Goal: Entertainment & Leisure: Browse casually

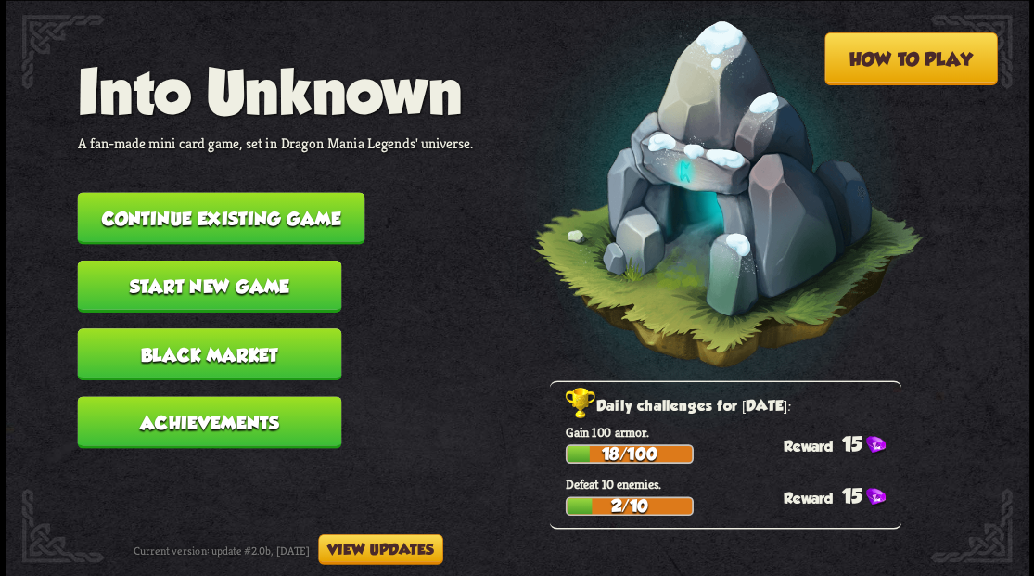
click at [210, 215] on button "Continue existing game" at bounding box center [220, 218] width 287 height 52
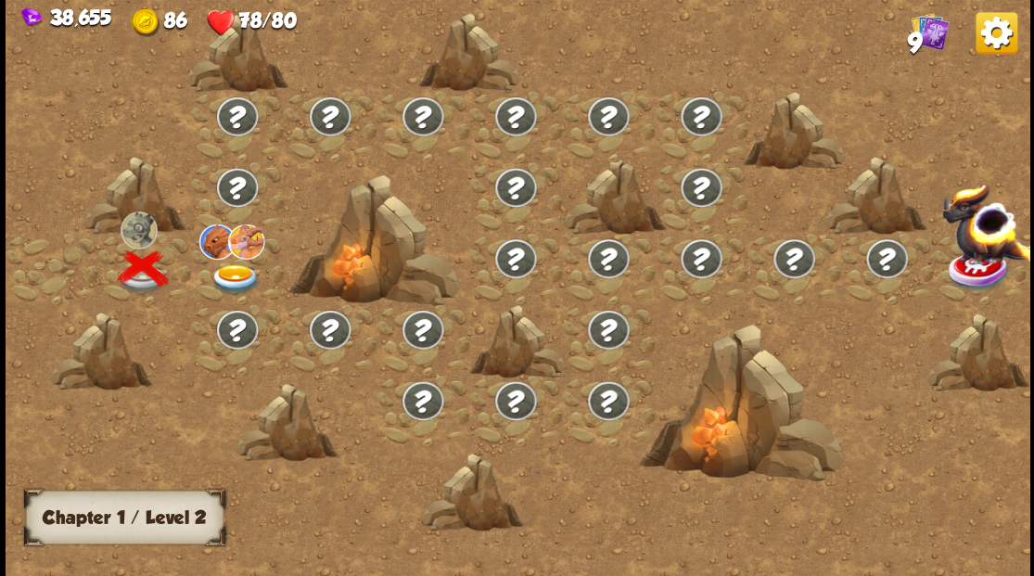
click at [228, 279] on img at bounding box center [235, 278] width 51 height 31
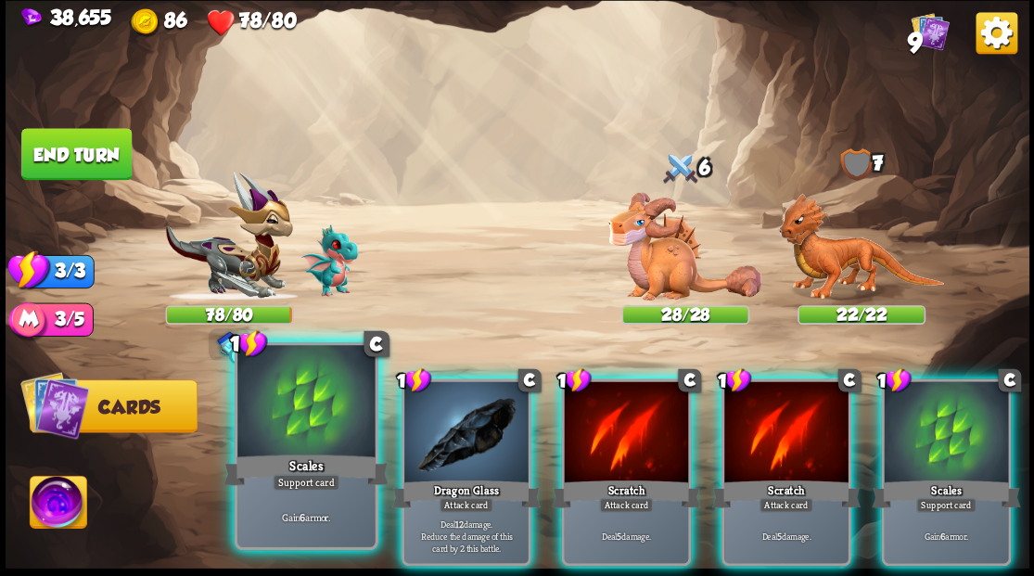
click at [300, 420] on div at bounding box center [305, 403] width 137 height 116
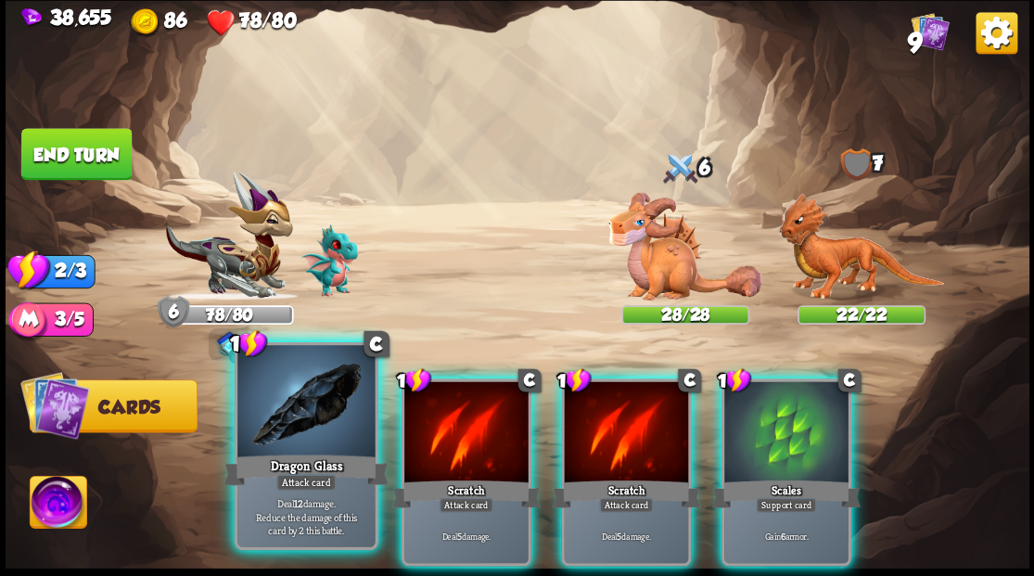
click at [289, 412] on div at bounding box center [305, 403] width 137 height 116
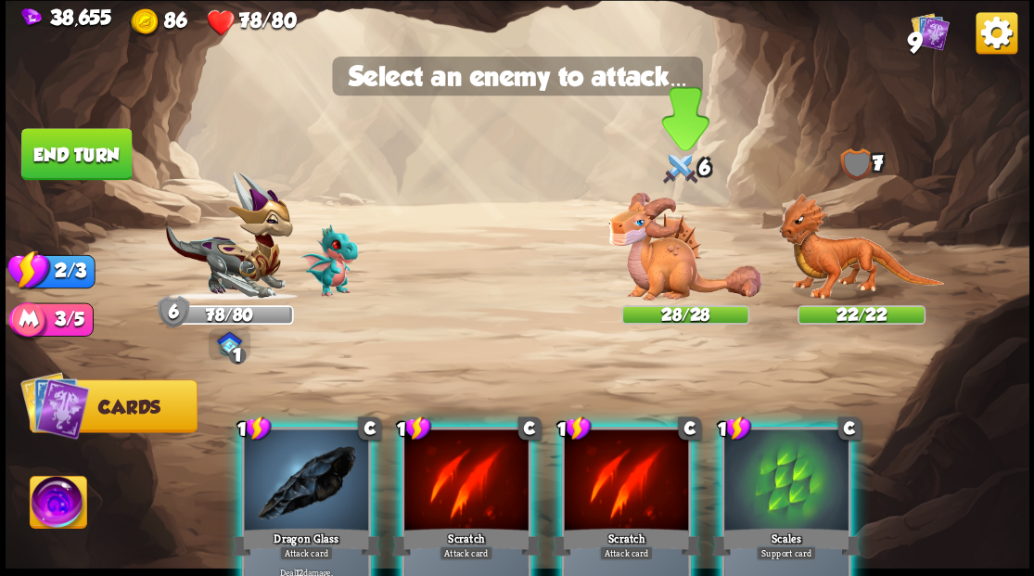
click at [635, 265] on img at bounding box center [685, 246] width 154 height 109
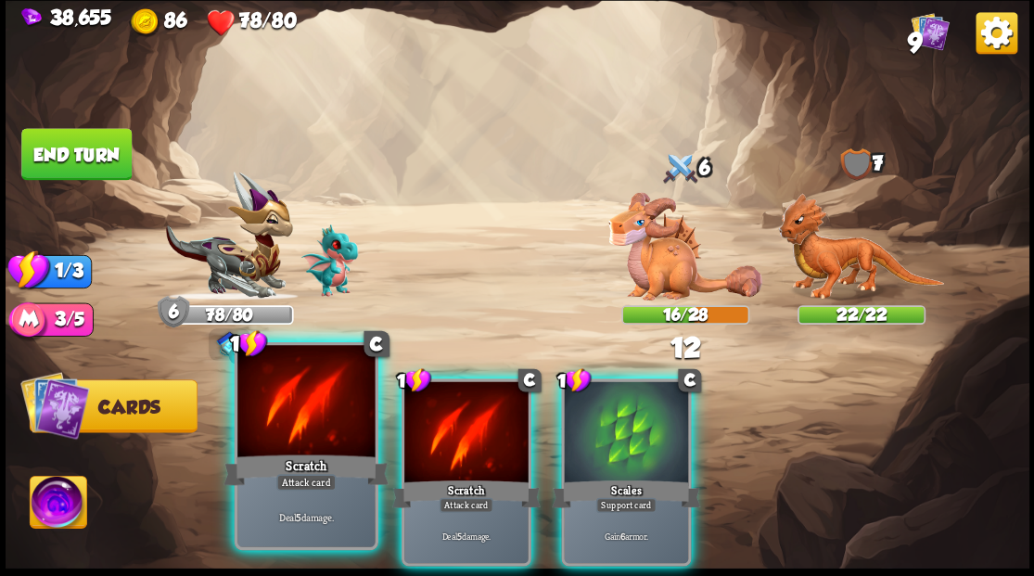
click at [309, 412] on div at bounding box center [305, 403] width 137 height 116
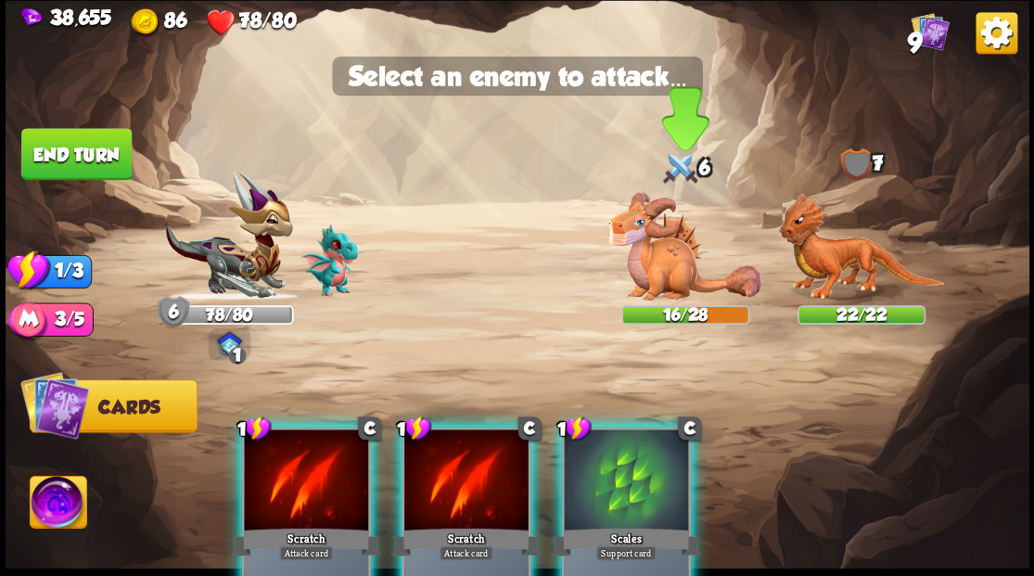
click at [644, 250] on img at bounding box center [685, 246] width 154 height 109
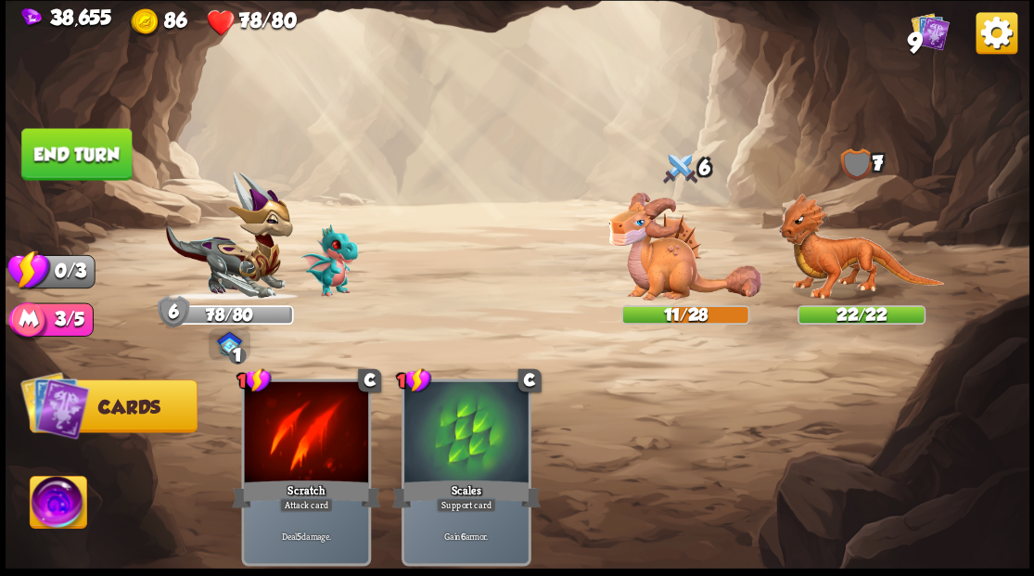
click at [62, 153] on button "End turn" at bounding box center [76, 154] width 110 height 52
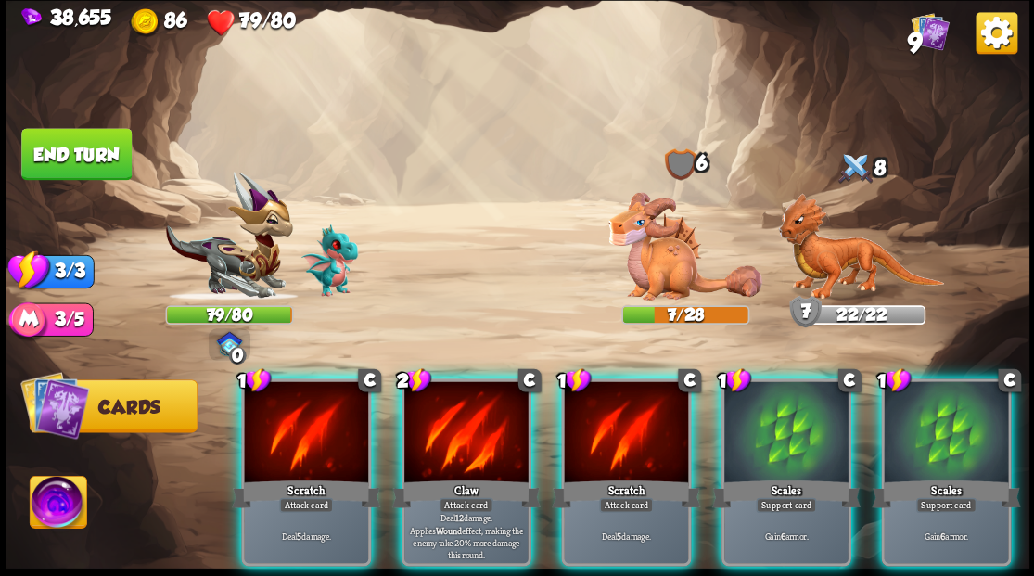
drag, startPoint x: 961, startPoint y: 410, endPoint x: 949, endPoint y: 395, distance: 19.1
click at [961, 408] on div at bounding box center [946, 433] width 124 height 105
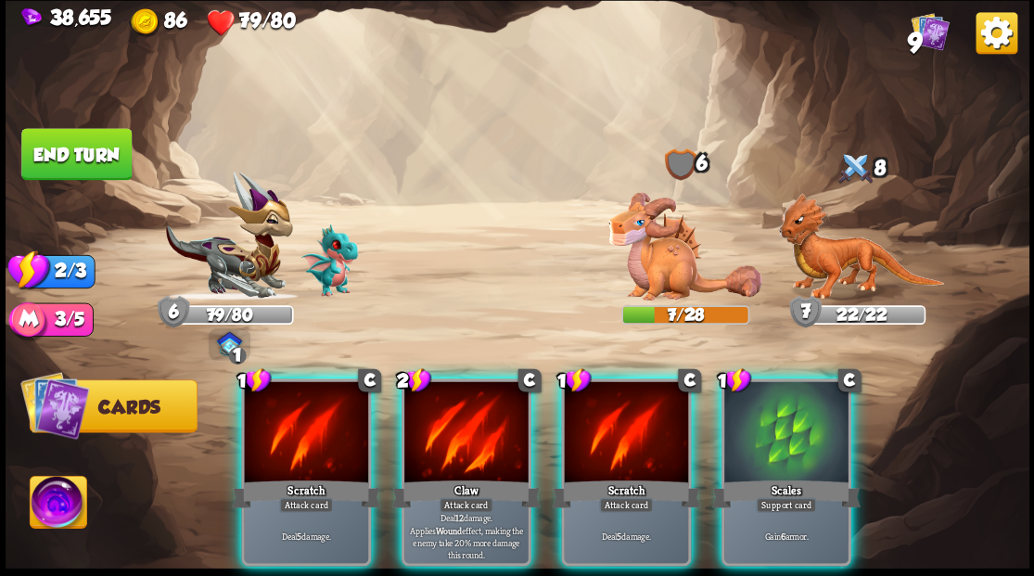
drag, startPoint x: 466, startPoint y: 412, endPoint x: 558, endPoint y: 338, distance: 118.8
click at [466, 412] on div at bounding box center [466, 433] width 124 height 105
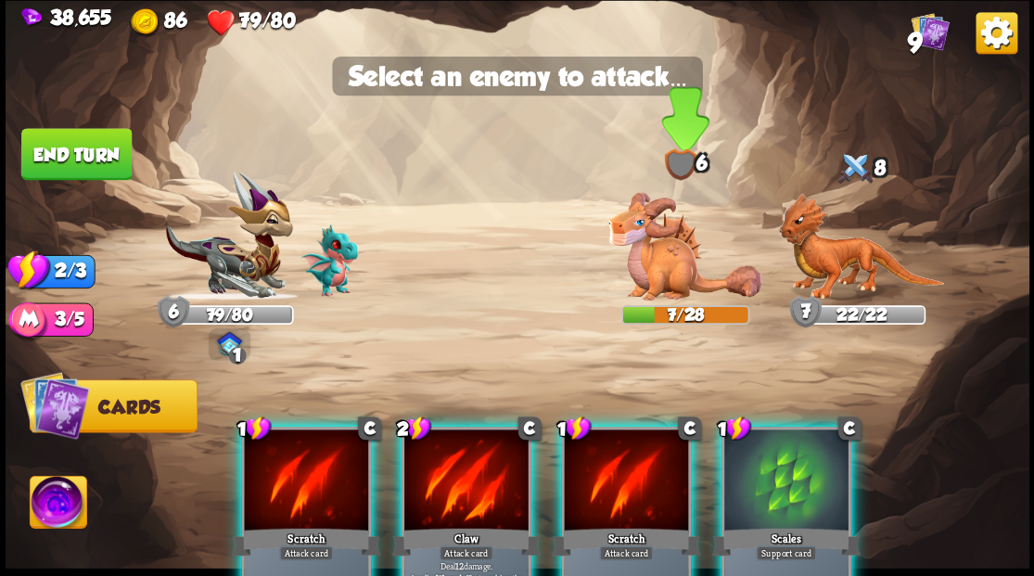
click at [663, 247] on img at bounding box center [685, 246] width 154 height 109
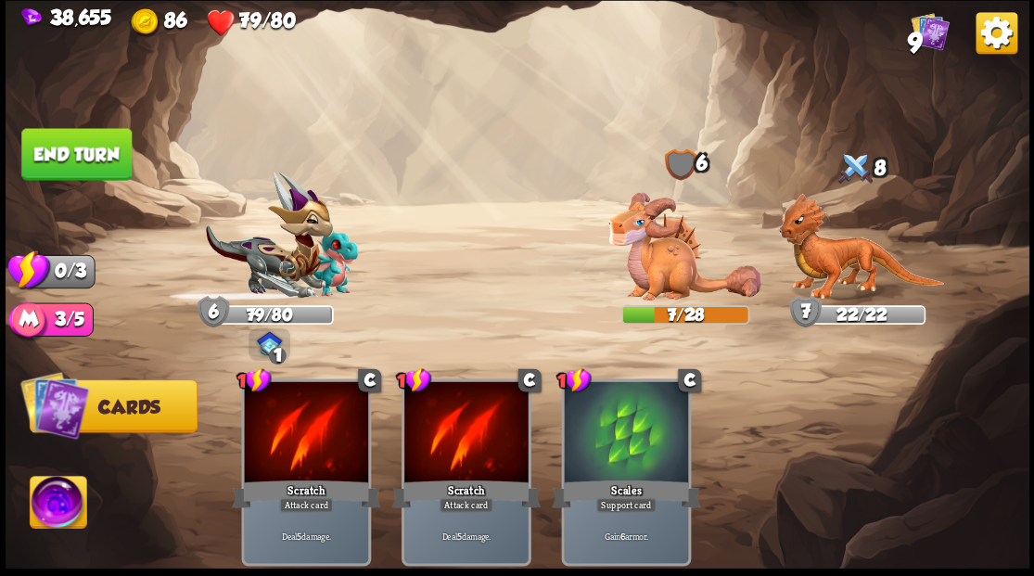
click at [662, 240] on img at bounding box center [685, 246] width 154 height 109
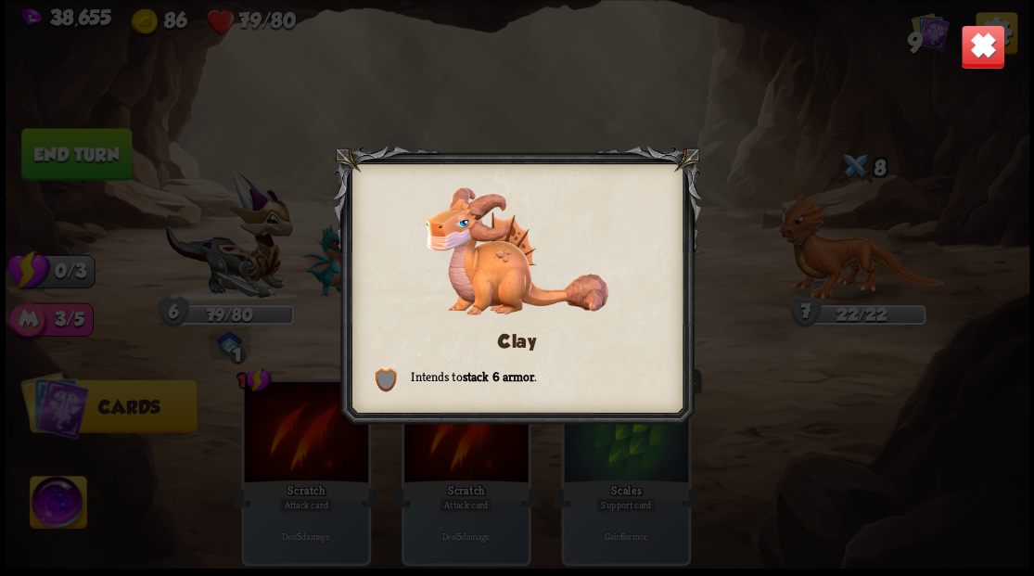
click at [985, 52] on img at bounding box center [982, 46] width 45 height 45
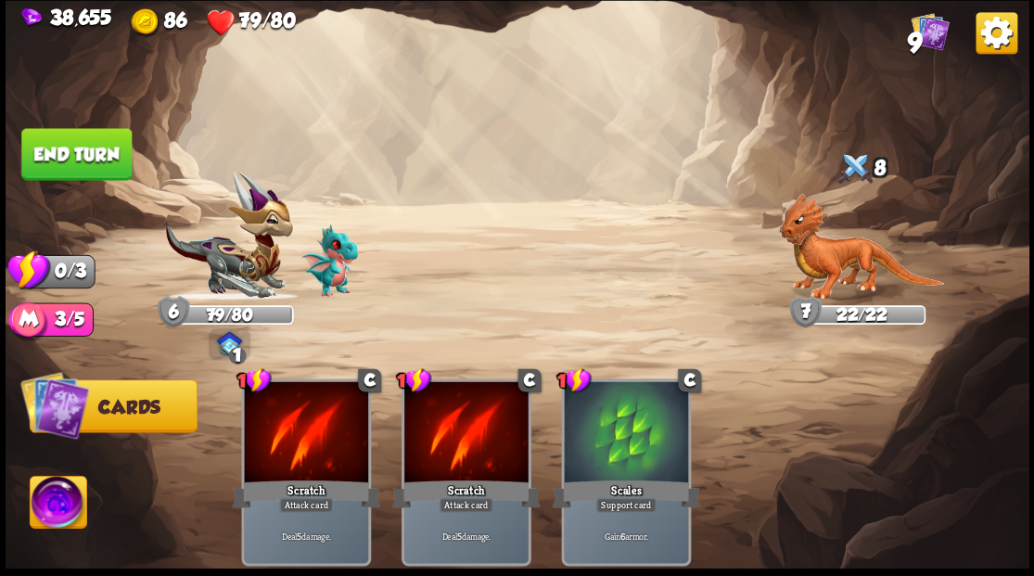
click at [83, 160] on button "End turn" at bounding box center [76, 154] width 110 height 52
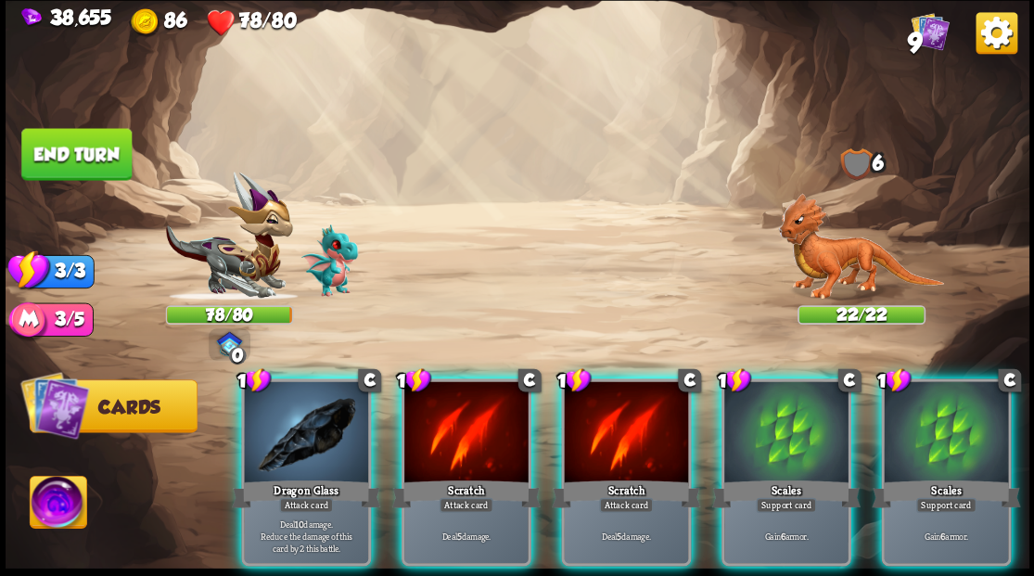
click at [837, 275] on img at bounding box center [861, 247] width 166 height 108
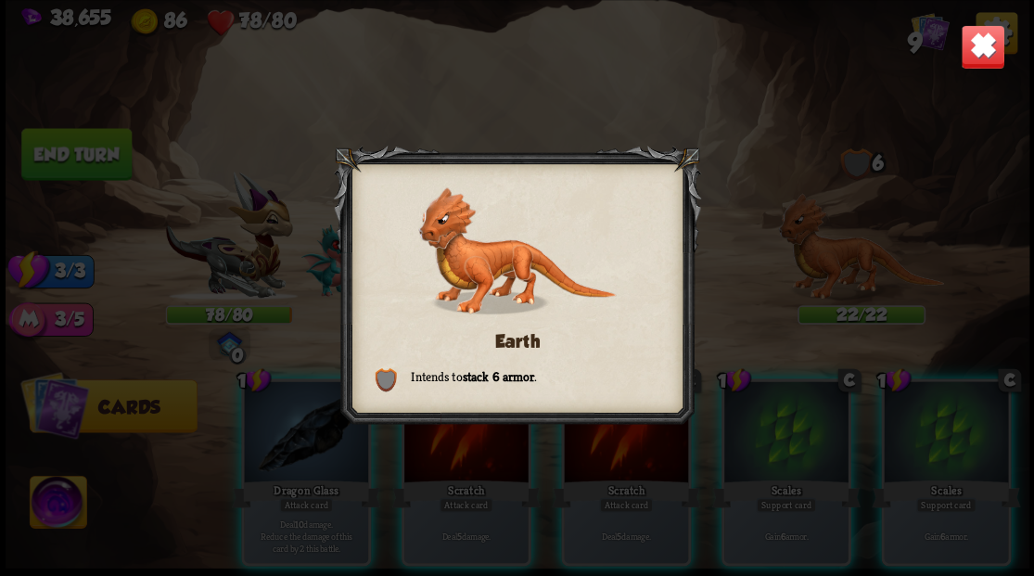
drag, startPoint x: 984, startPoint y: 52, endPoint x: 752, endPoint y: 186, distance: 268.0
click at [985, 52] on img at bounding box center [982, 46] width 45 height 45
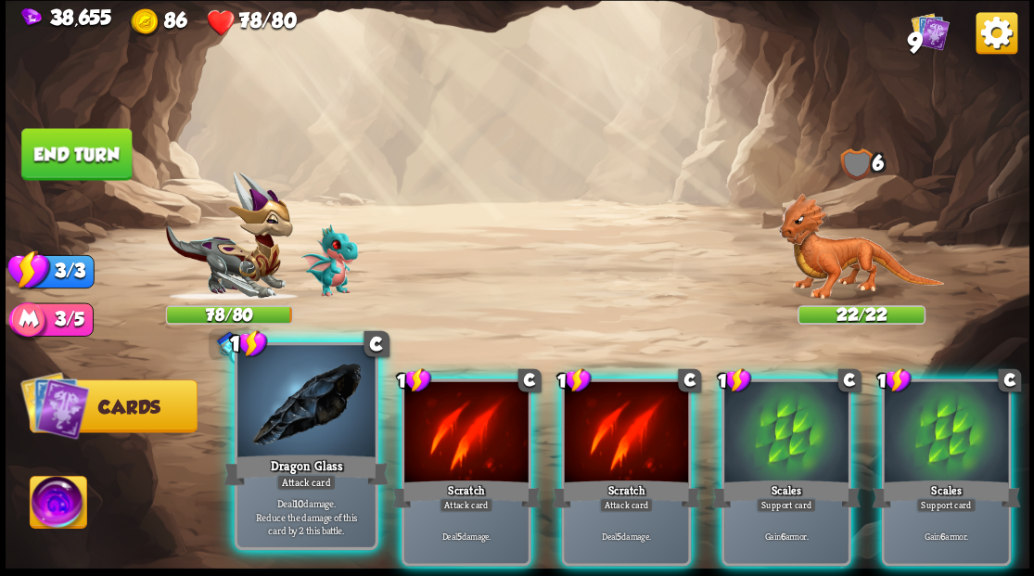
click at [307, 464] on div "Dragon Glass" at bounding box center [306, 469] width 165 height 37
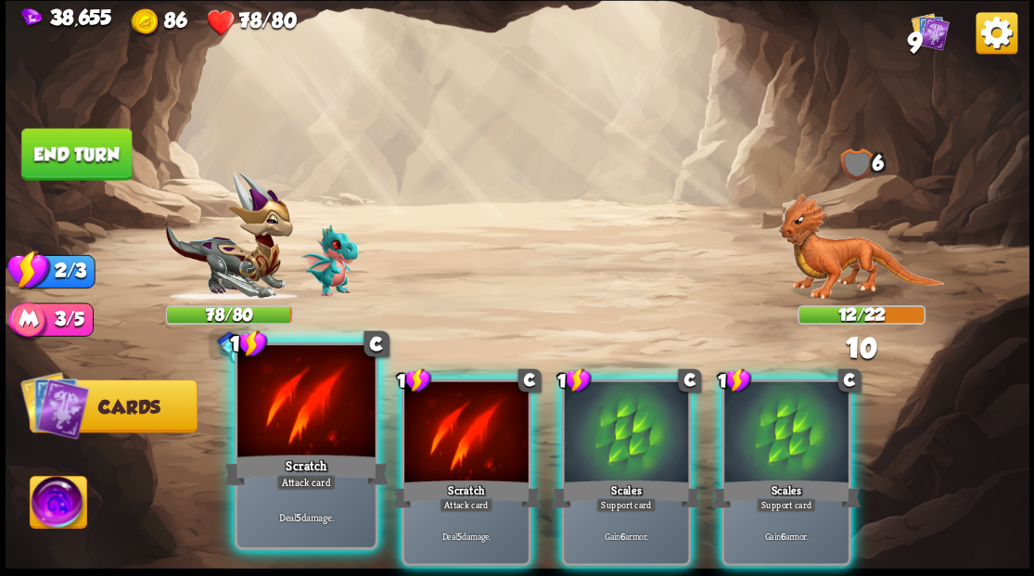
click at [293, 461] on div "Scratch" at bounding box center [306, 469] width 165 height 37
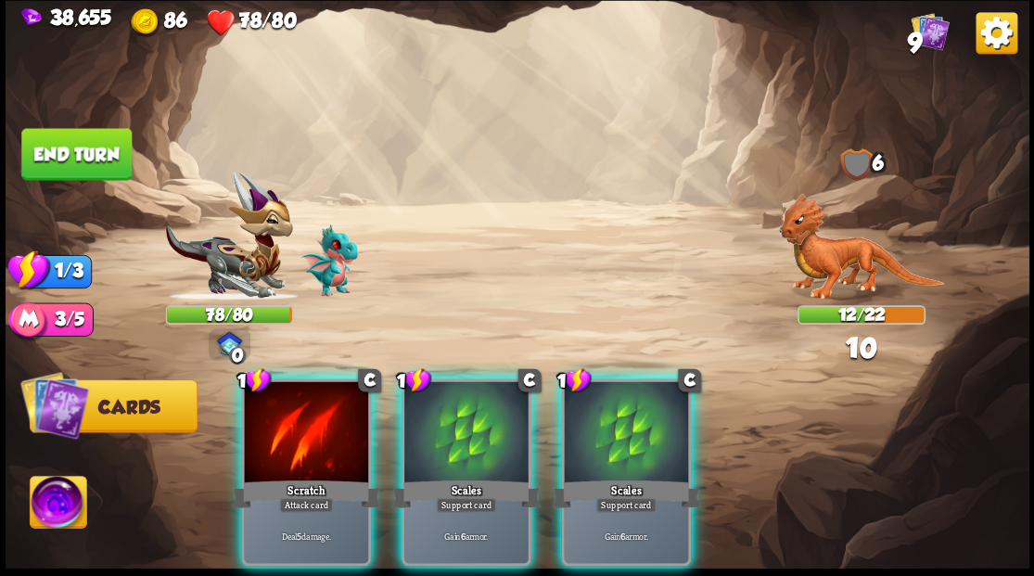
click at [293, 477] on div "Scratch" at bounding box center [306, 493] width 148 height 33
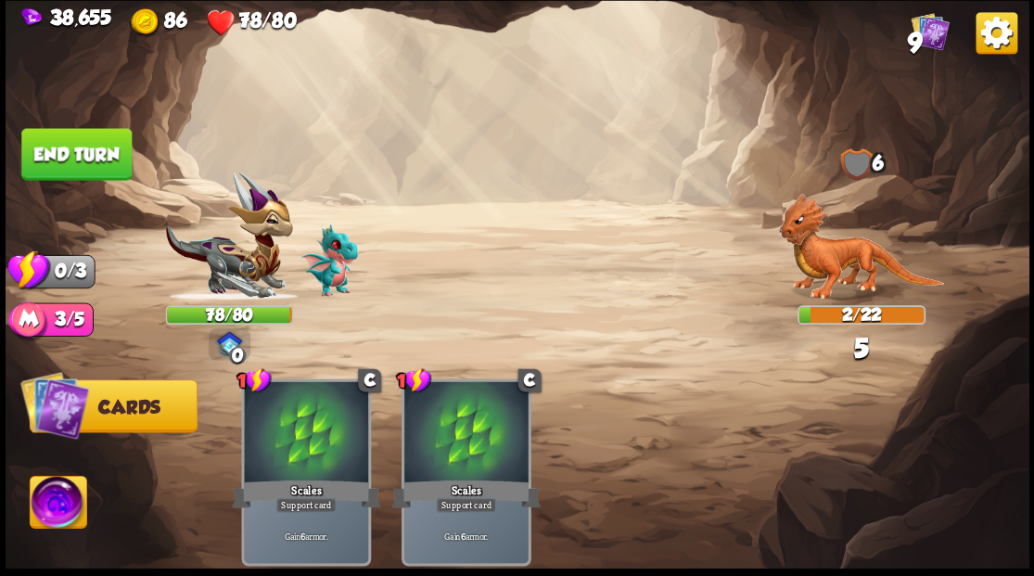
drag, startPoint x: 67, startPoint y: 173, endPoint x: 237, endPoint y: 213, distance: 175.2
click at [67, 172] on button "End turn" at bounding box center [76, 154] width 110 height 52
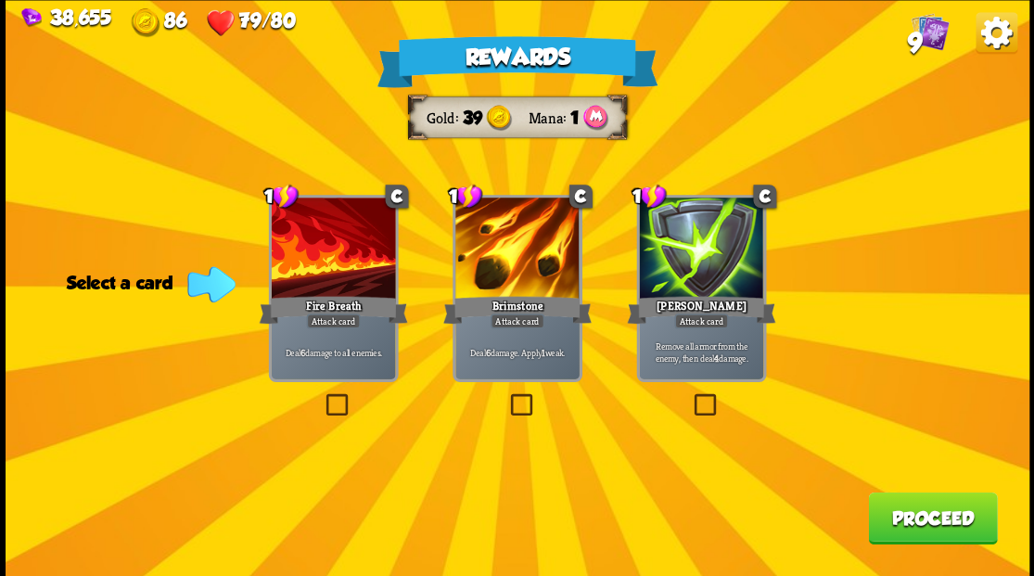
click at [322, 396] on label at bounding box center [322, 396] width 0 height 0
click at [0, 0] on input "checkbox" at bounding box center [0, 0] width 0 height 0
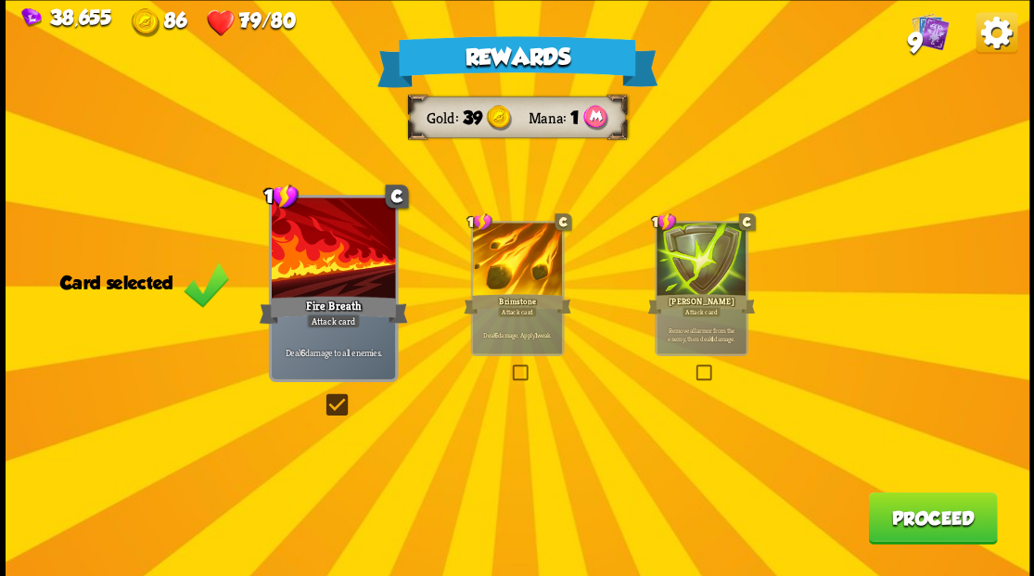
click at [935, 523] on button "Proceed" at bounding box center [932, 518] width 129 height 52
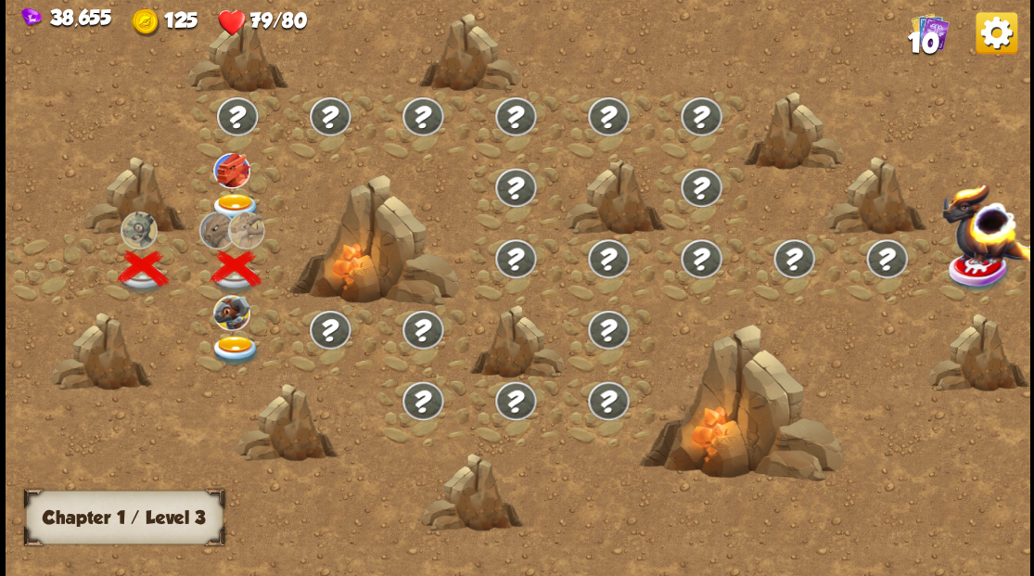
click at [230, 197] on img at bounding box center [235, 208] width 51 height 31
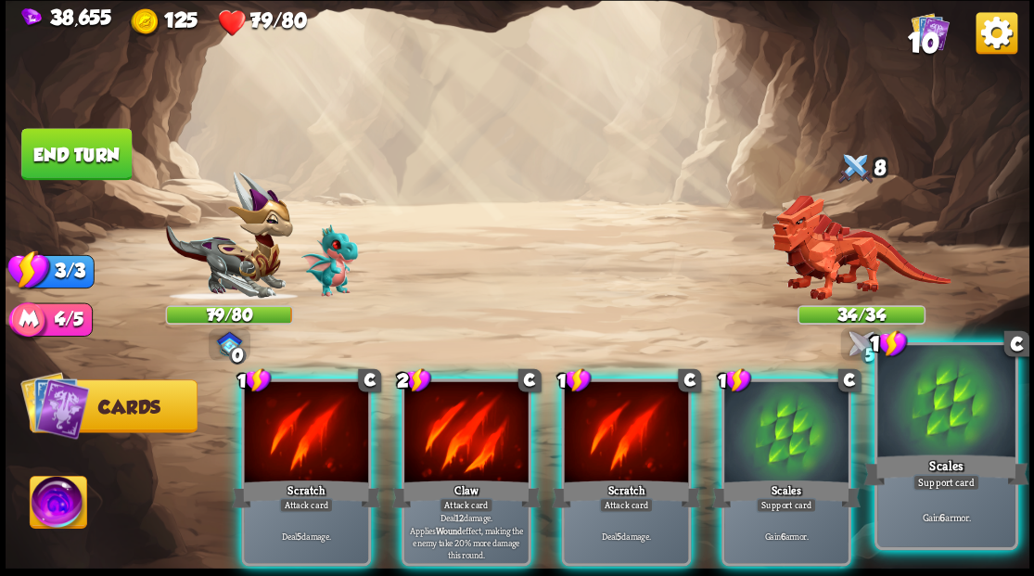
click at [931, 398] on div at bounding box center [945, 403] width 137 height 116
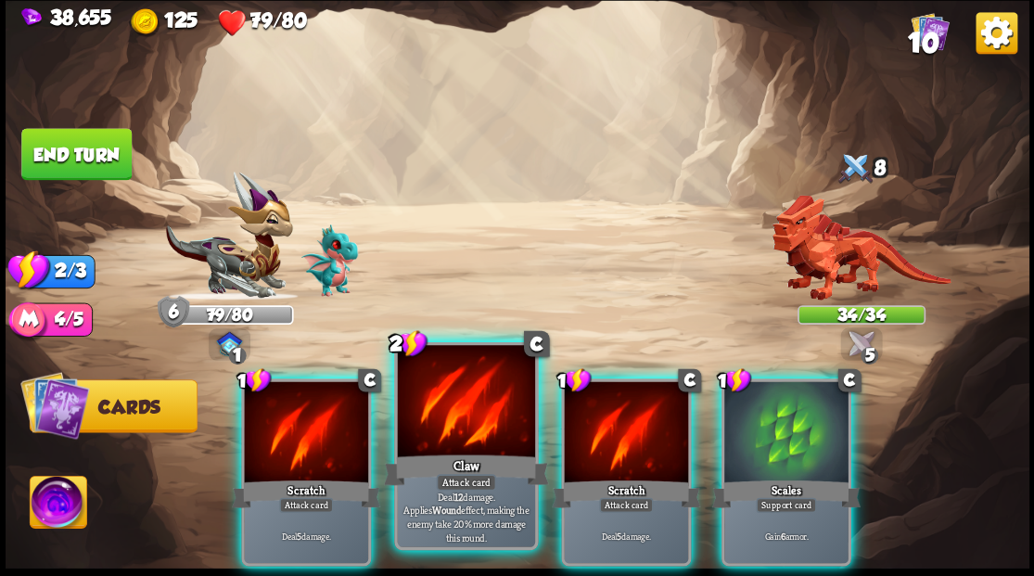
click at [463, 433] on div at bounding box center [465, 403] width 137 height 116
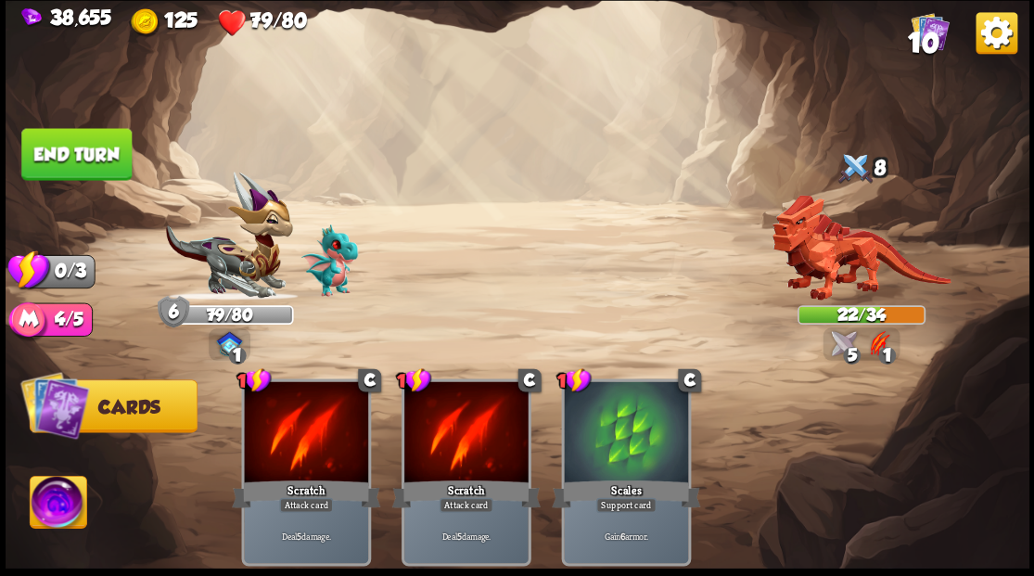
click at [65, 172] on button "End turn" at bounding box center [76, 154] width 110 height 52
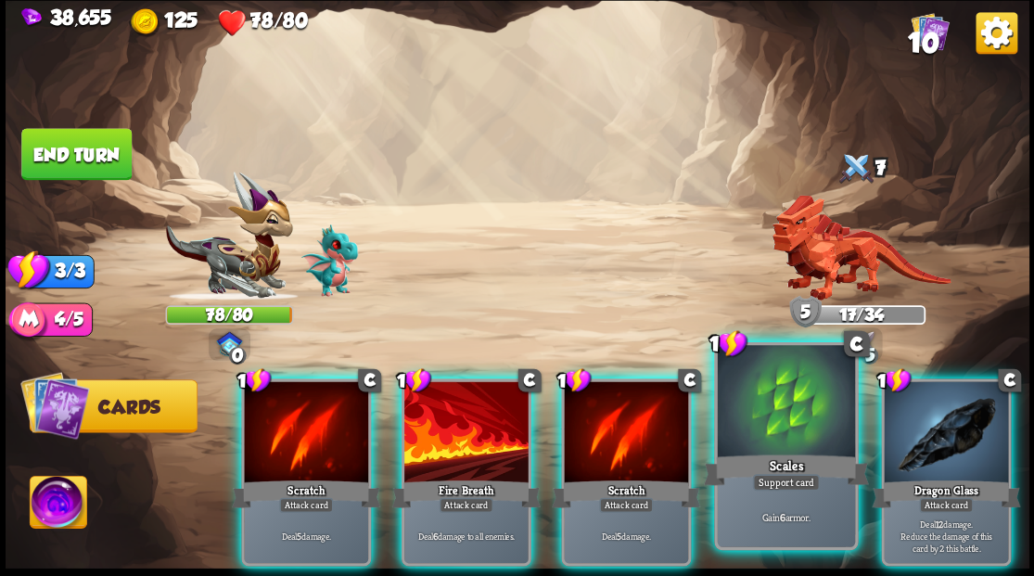
click at [773, 428] on div at bounding box center [785, 403] width 137 height 116
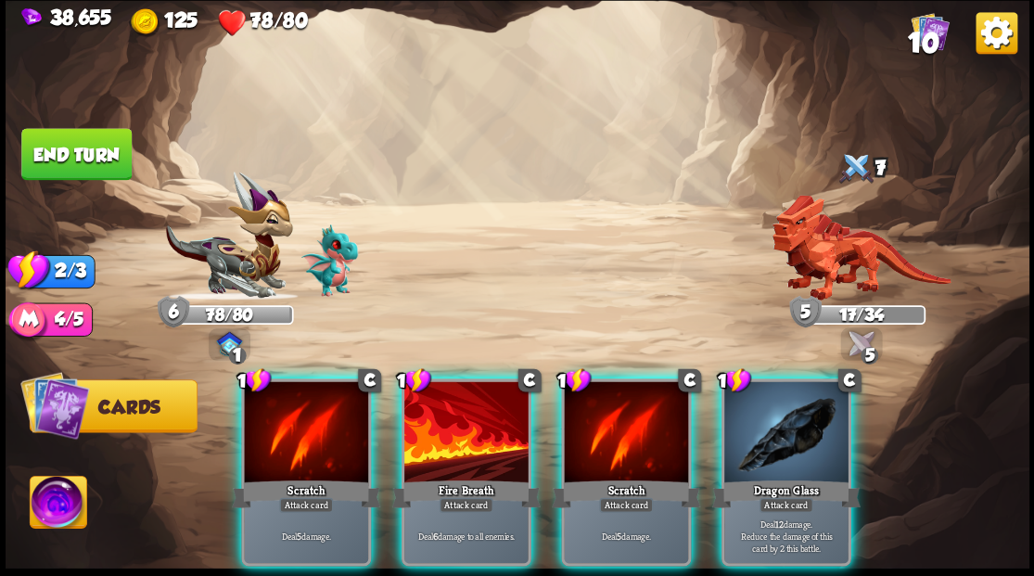
click at [778, 426] on div at bounding box center [786, 433] width 124 height 105
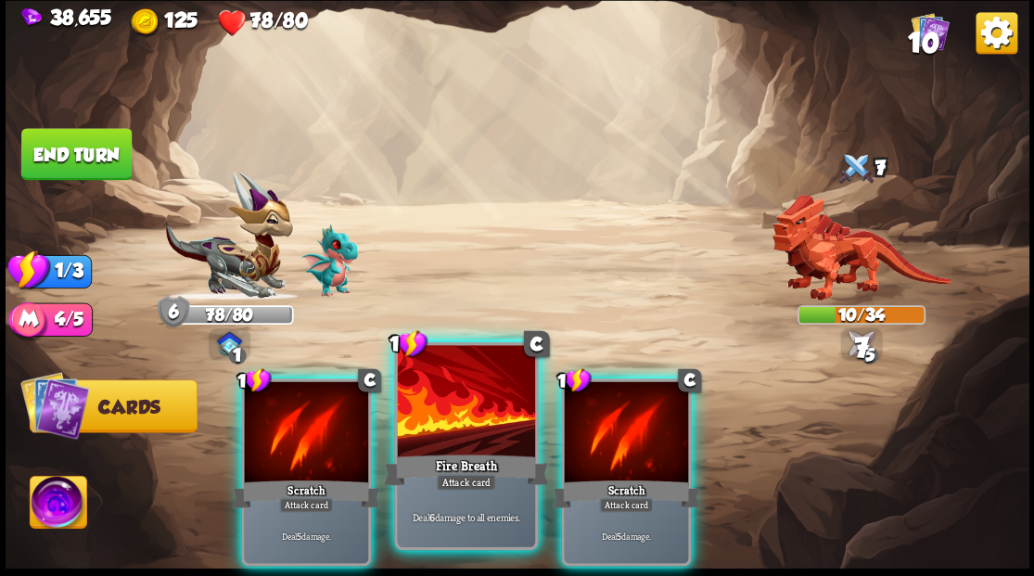
click at [471, 417] on div at bounding box center [465, 403] width 137 height 116
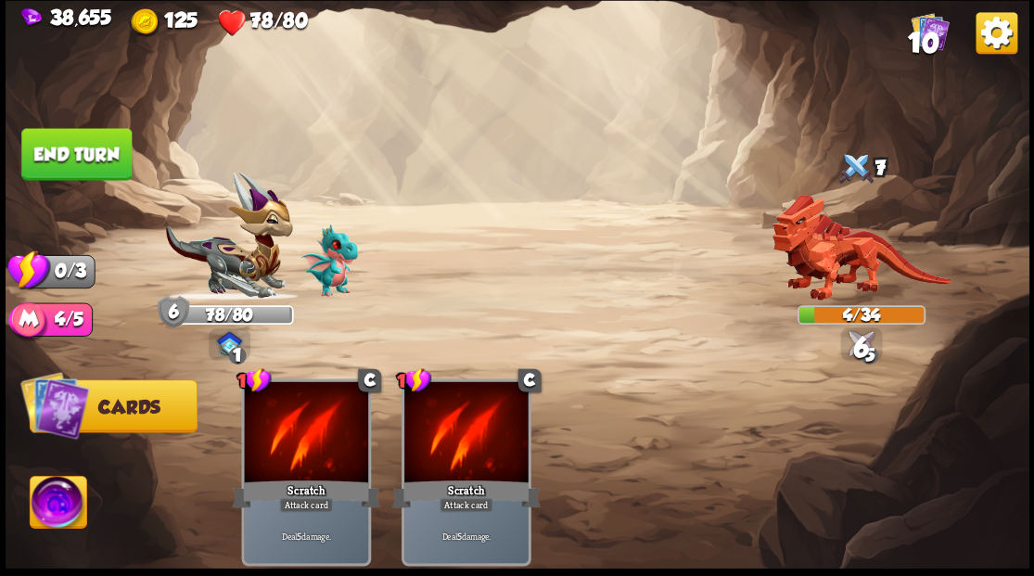
click at [98, 161] on button "End turn" at bounding box center [76, 154] width 110 height 52
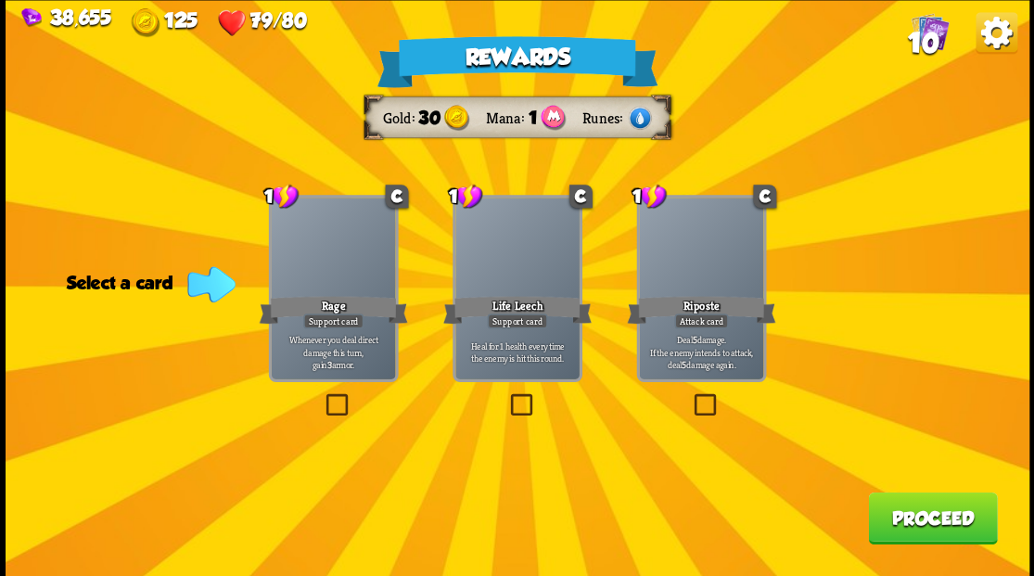
click at [690, 396] on label at bounding box center [690, 396] width 0 height 0
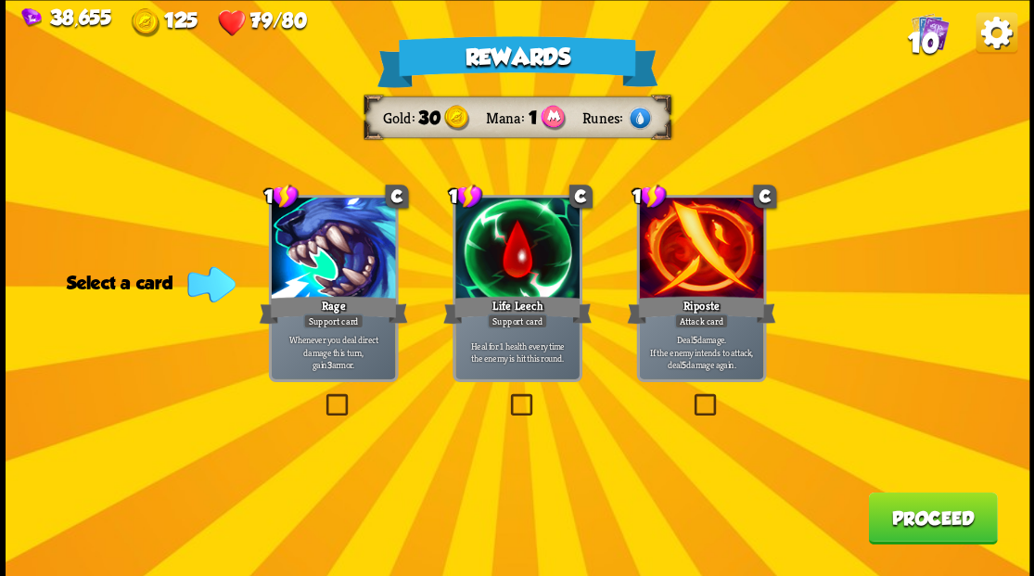
click at [0, 0] on input "checkbox" at bounding box center [0, 0] width 0 height 0
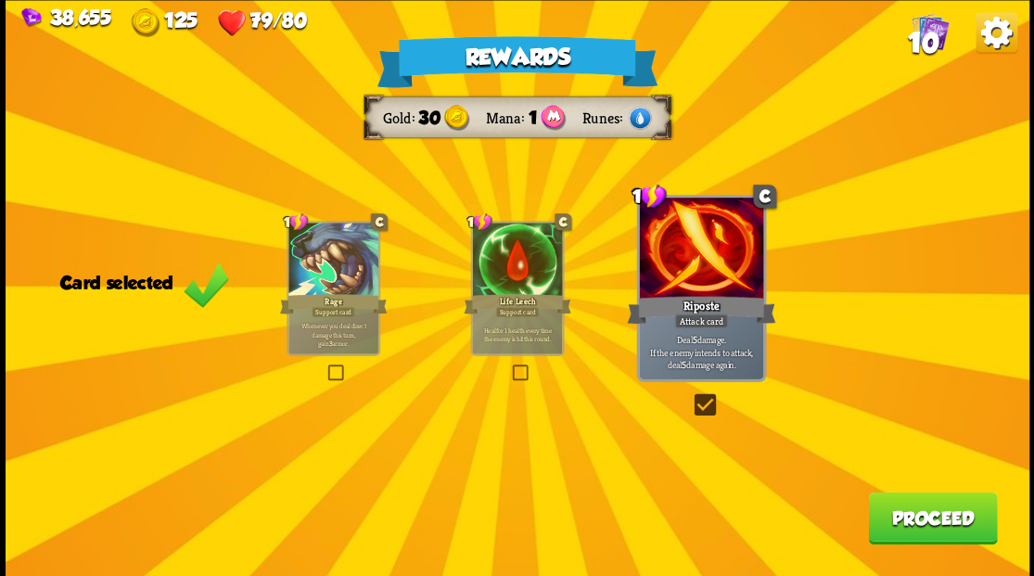
click at [917, 517] on button "Proceed" at bounding box center [932, 518] width 129 height 52
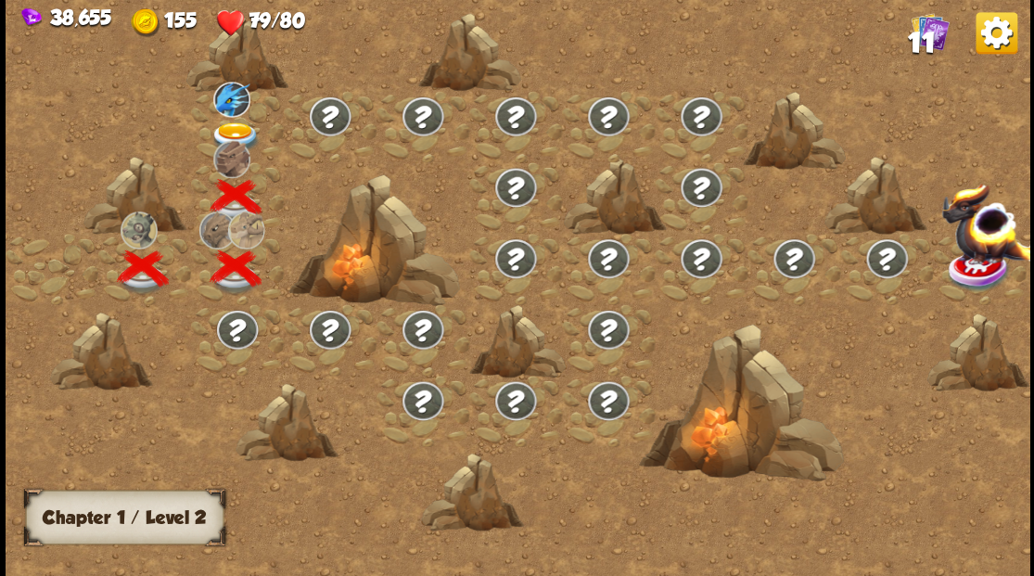
click at [233, 126] on img at bounding box center [235, 136] width 51 height 31
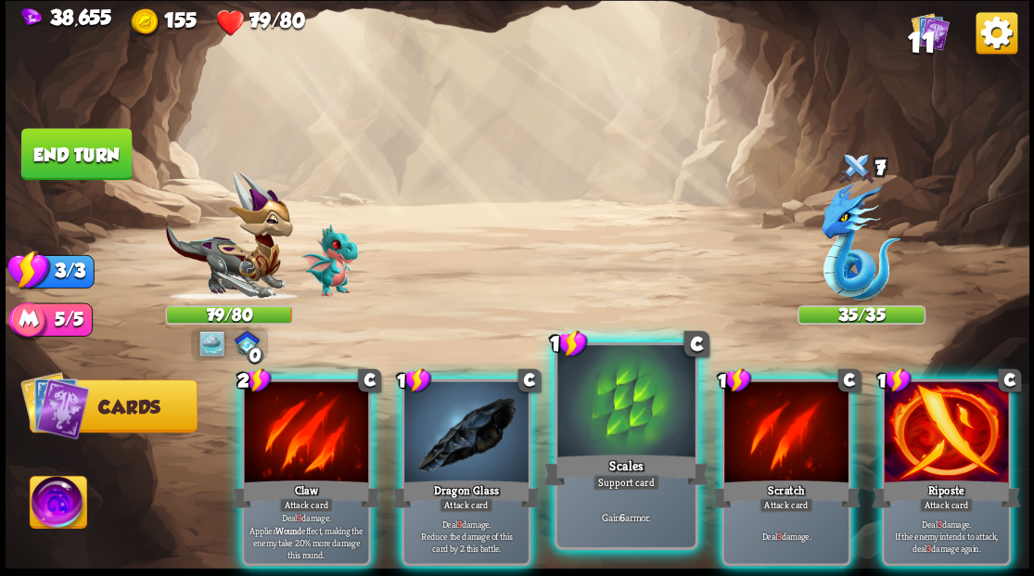
click at [632, 443] on div at bounding box center [625, 403] width 137 height 116
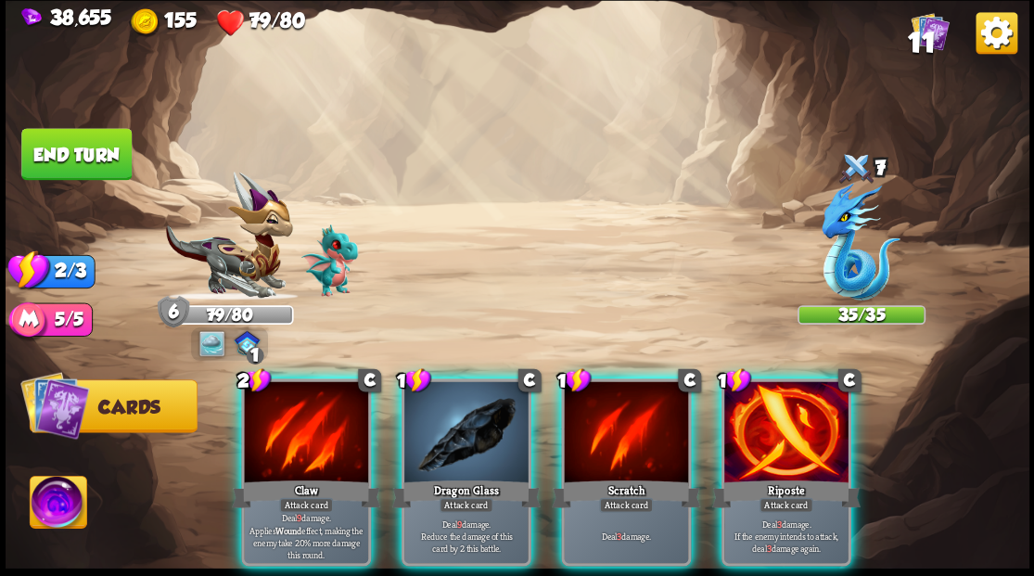
click at [465, 418] on div at bounding box center [466, 433] width 124 height 105
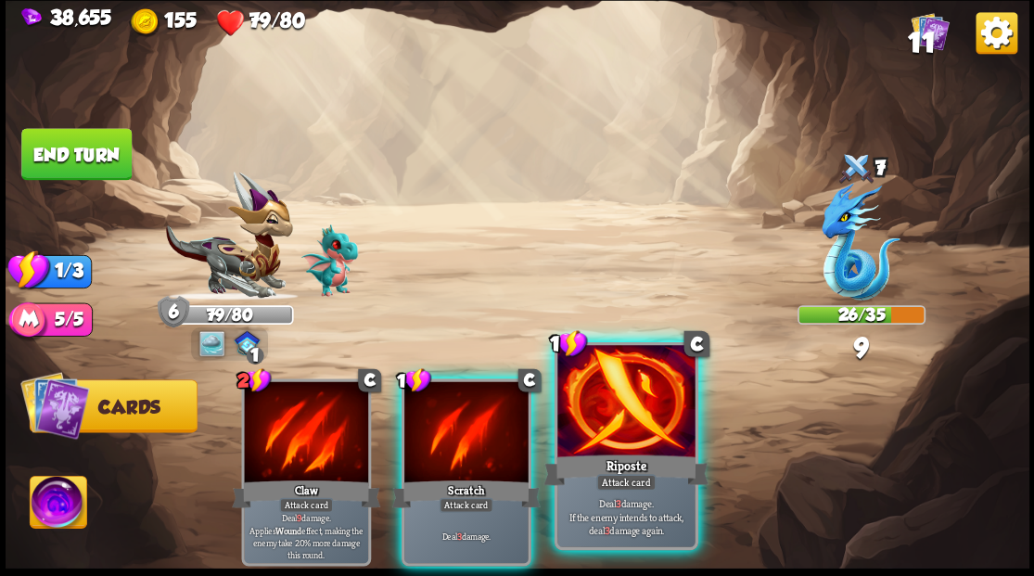
click at [607, 438] on div at bounding box center [625, 403] width 137 height 116
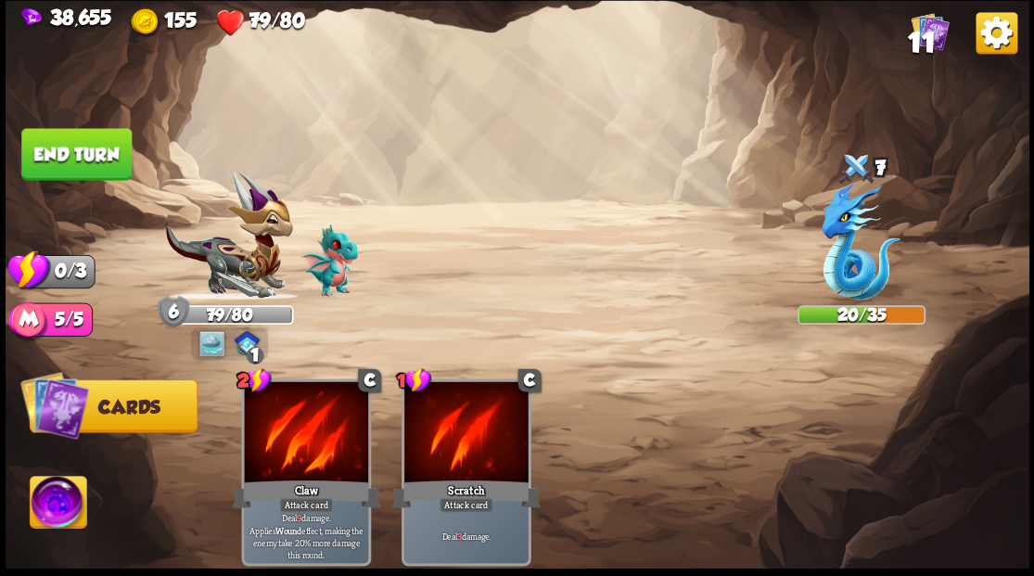
click at [87, 147] on button "End turn" at bounding box center [76, 154] width 110 height 52
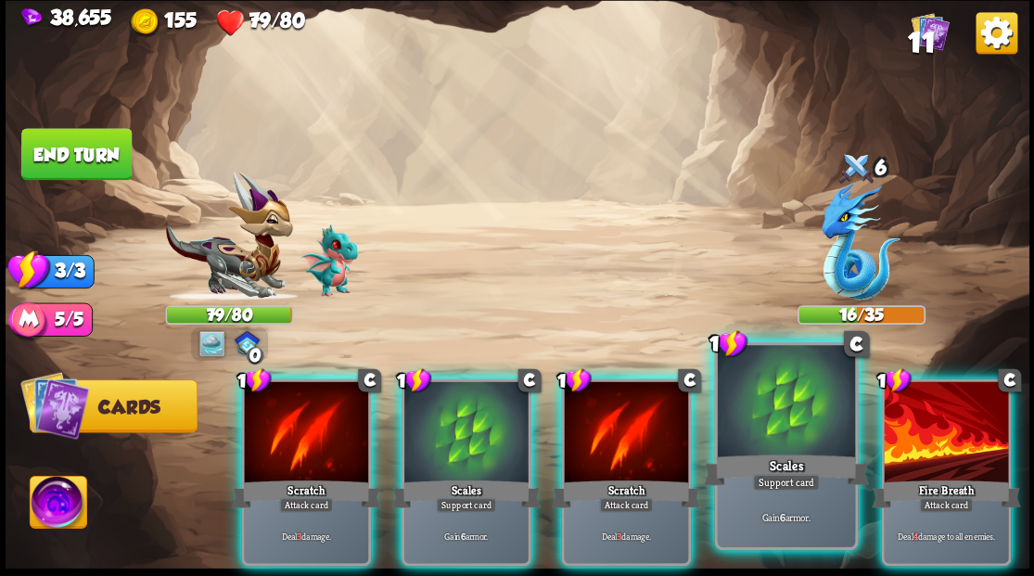
click at [789, 427] on div at bounding box center [785, 403] width 137 height 116
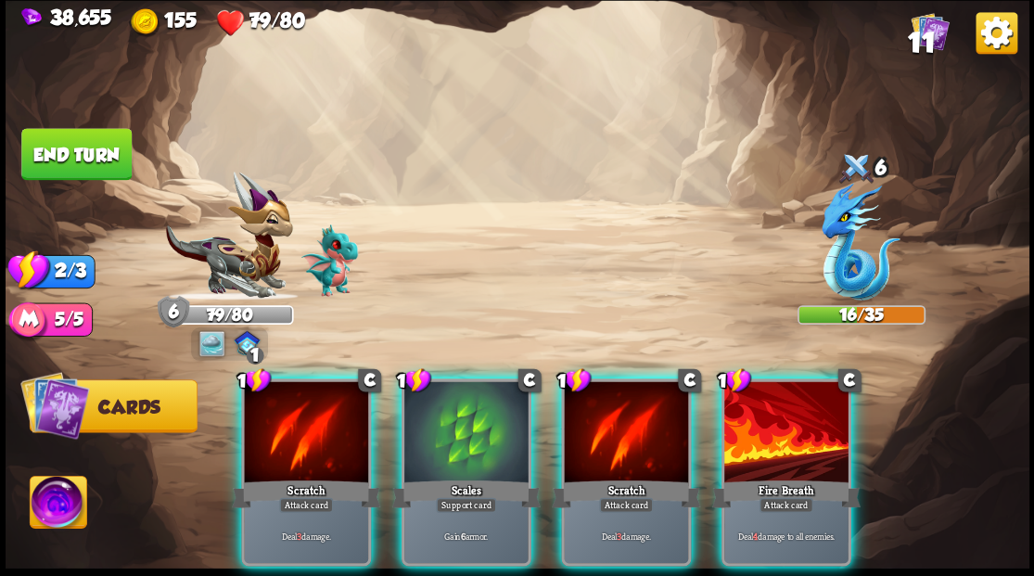
click at [789, 427] on div at bounding box center [786, 433] width 124 height 105
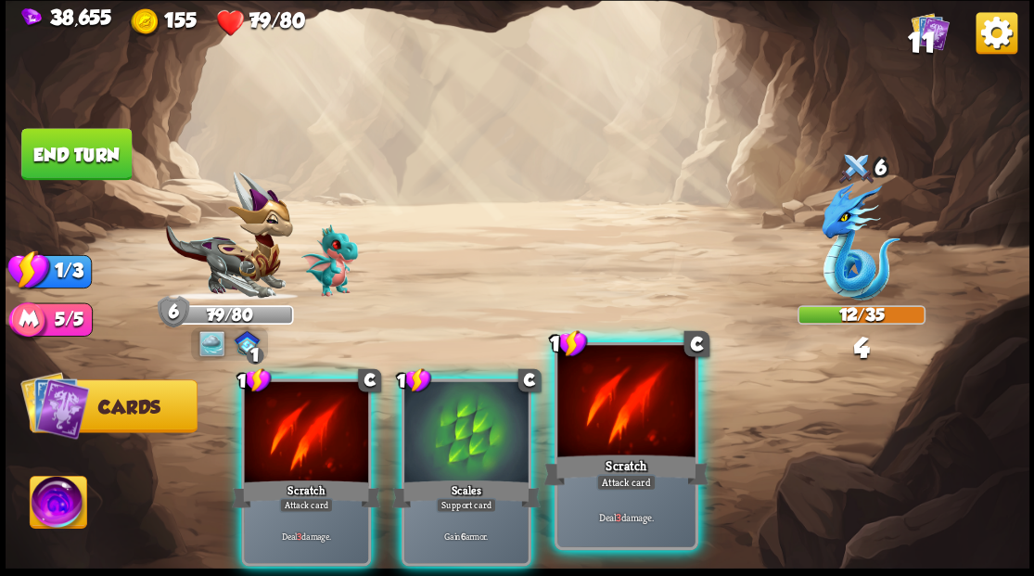
click at [631, 442] on div at bounding box center [625, 403] width 137 height 116
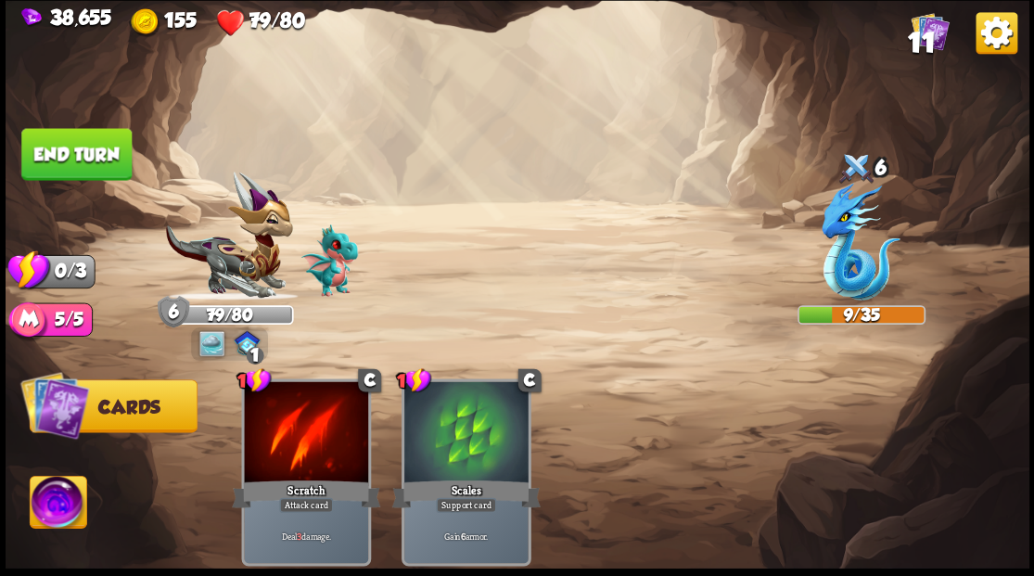
click at [55, 155] on button "End turn" at bounding box center [76, 154] width 110 height 52
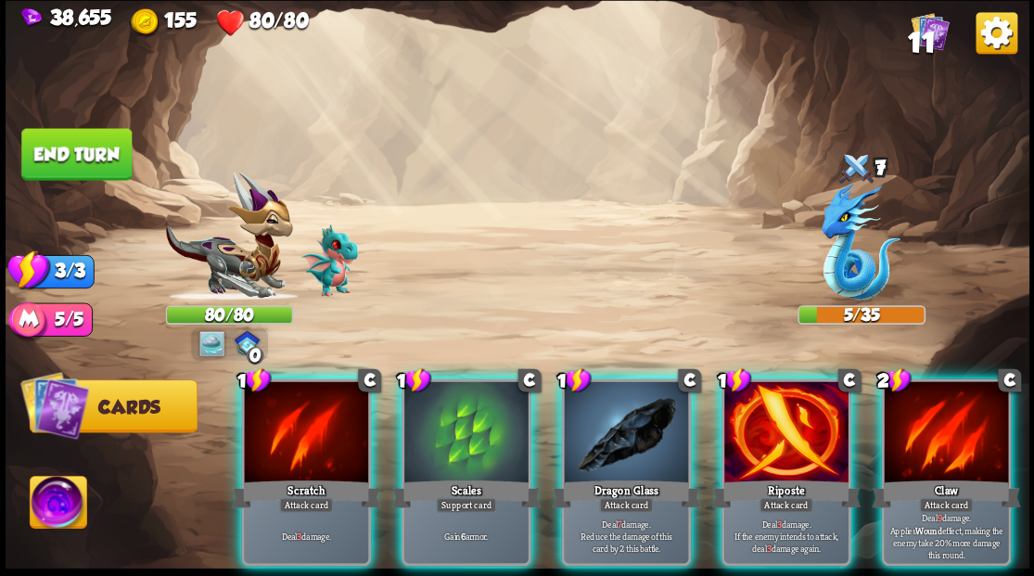
click at [612, 415] on div at bounding box center [626, 433] width 124 height 105
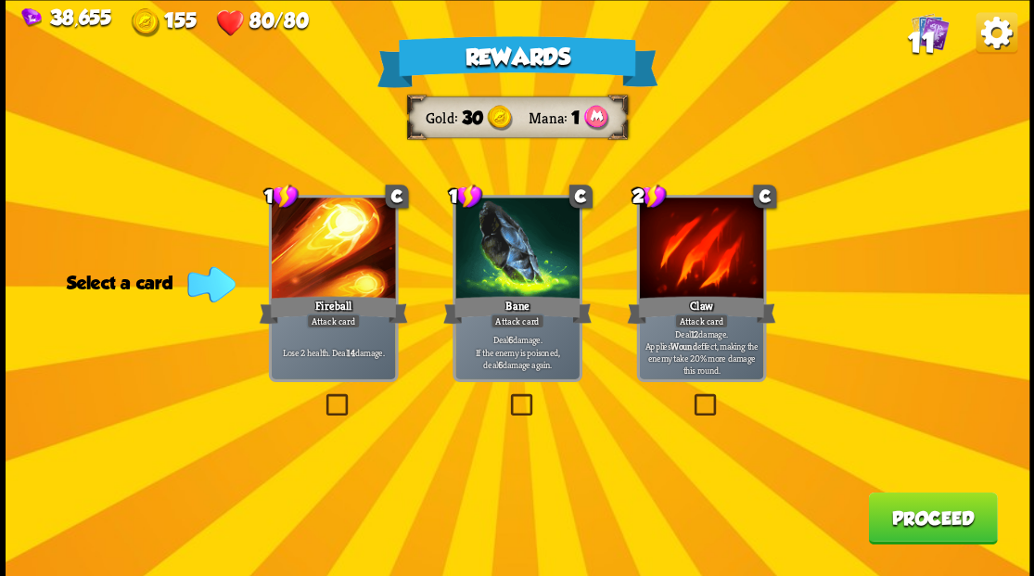
click at [506, 396] on label at bounding box center [506, 396] width 0 height 0
click at [0, 0] on input "checkbox" at bounding box center [0, 0] width 0 height 0
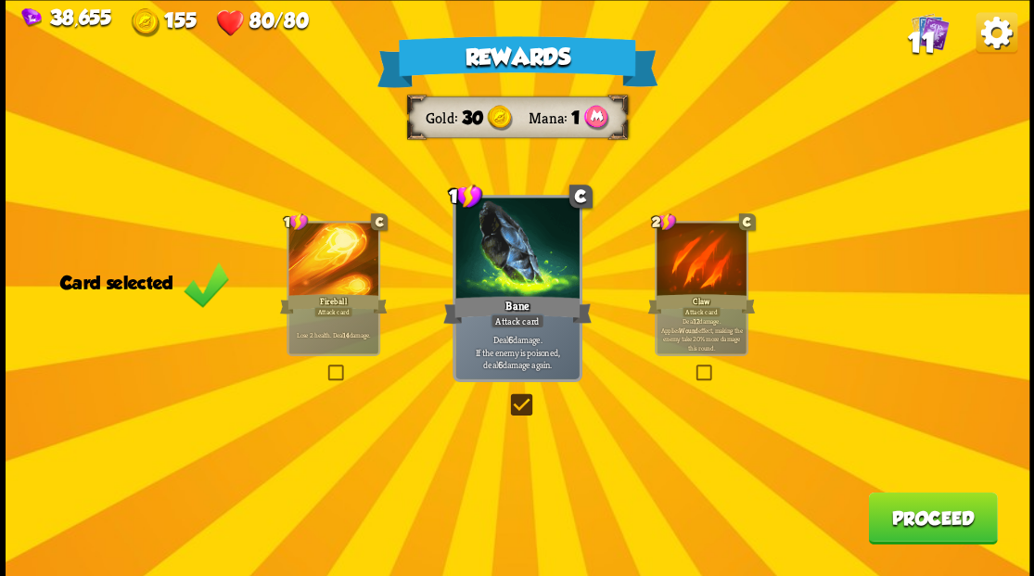
click at [913, 514] on button "Proceed" at bounding box center [932, 518] width 129 height 52
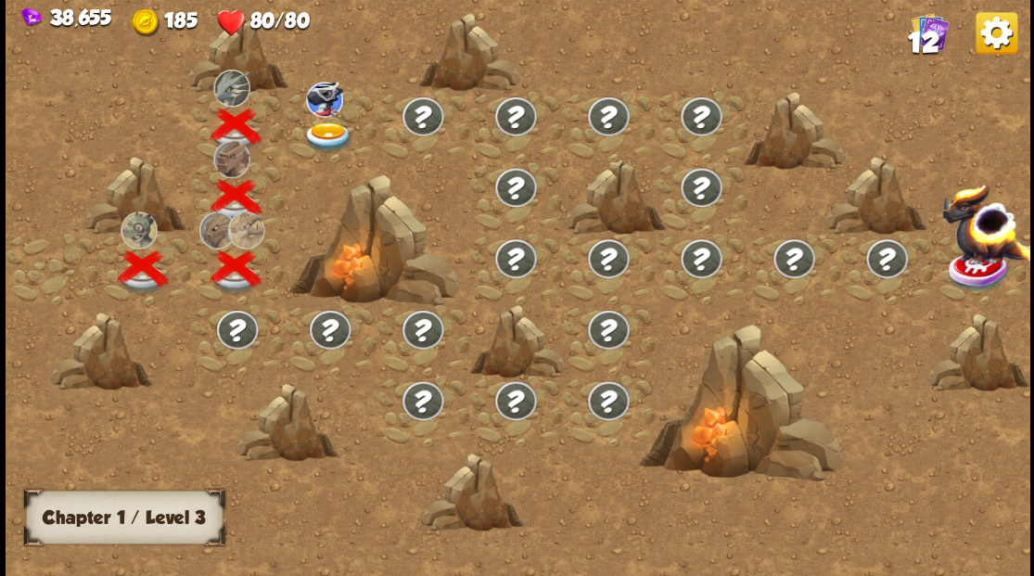
click at [325, 134] on img at bounding box center [327, 136] width 51 height 31
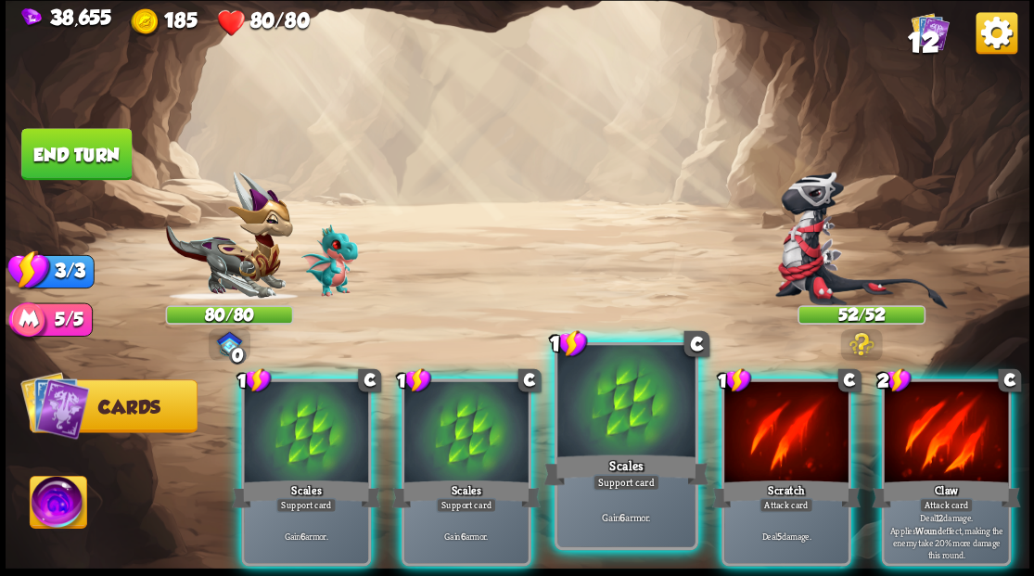
click at [601, 435] on div at bounding box center [625, 403] width 137 height 116
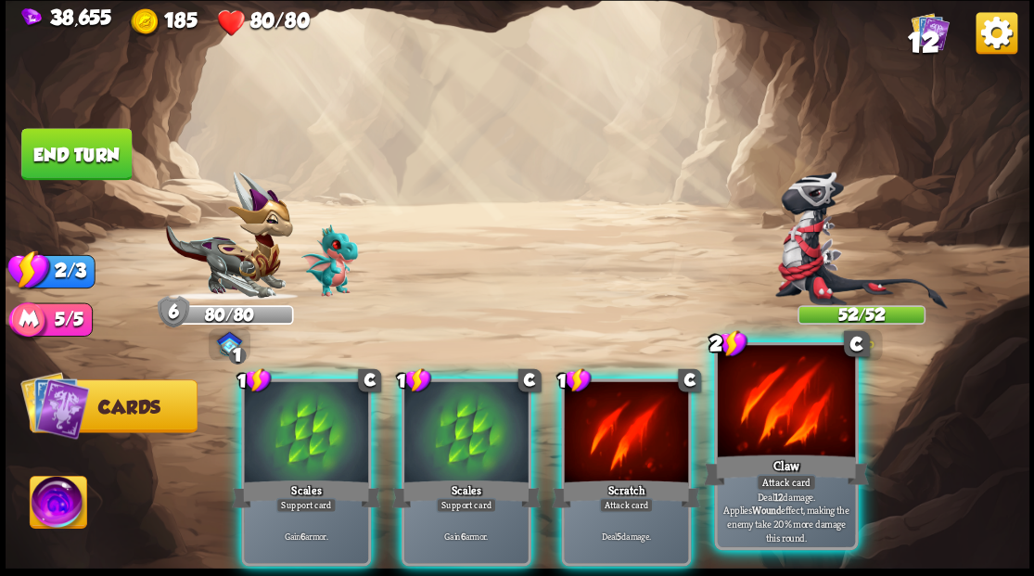
click at [761, 414] on div at bounding box center [785, 403] width 137 height 116
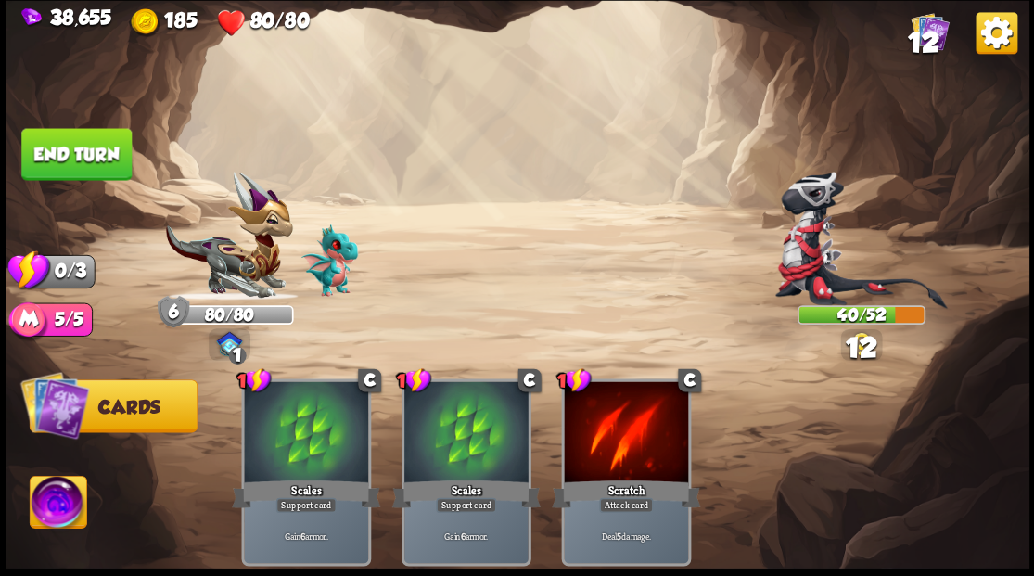
click at [76, 156] on button "End turn" at bounding box center [76, 154] width 110 height 52
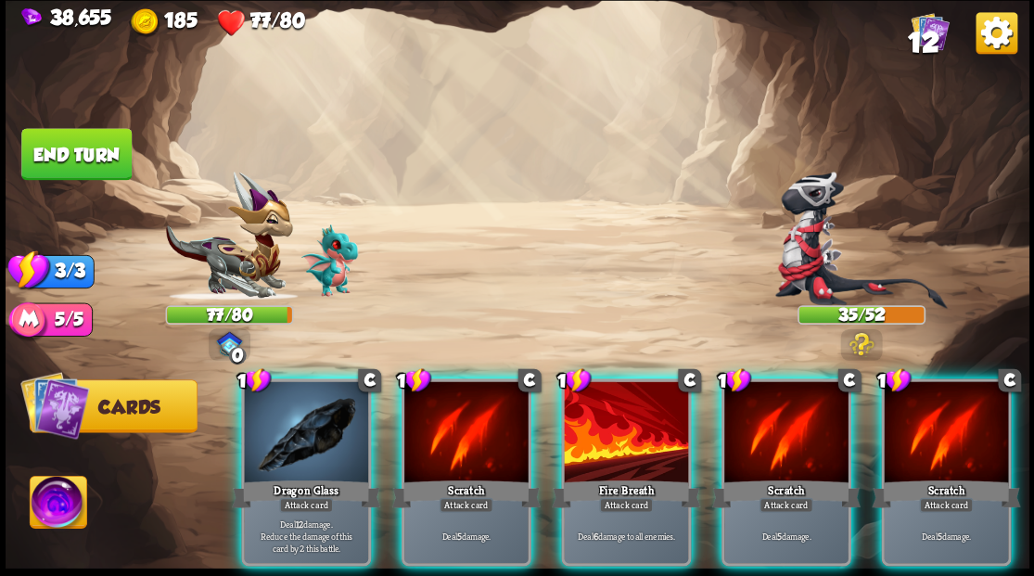
click at [313, 430] on div at bounding box center [306, 433] width 124 height 105
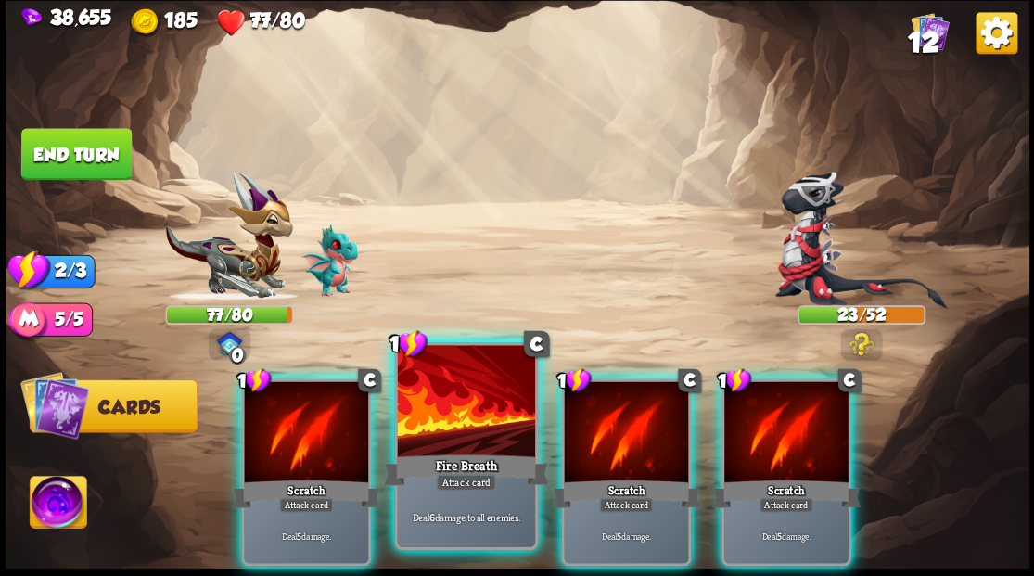
click at [427, 424] on div at bounding box center [465, 403] width 137 height 116
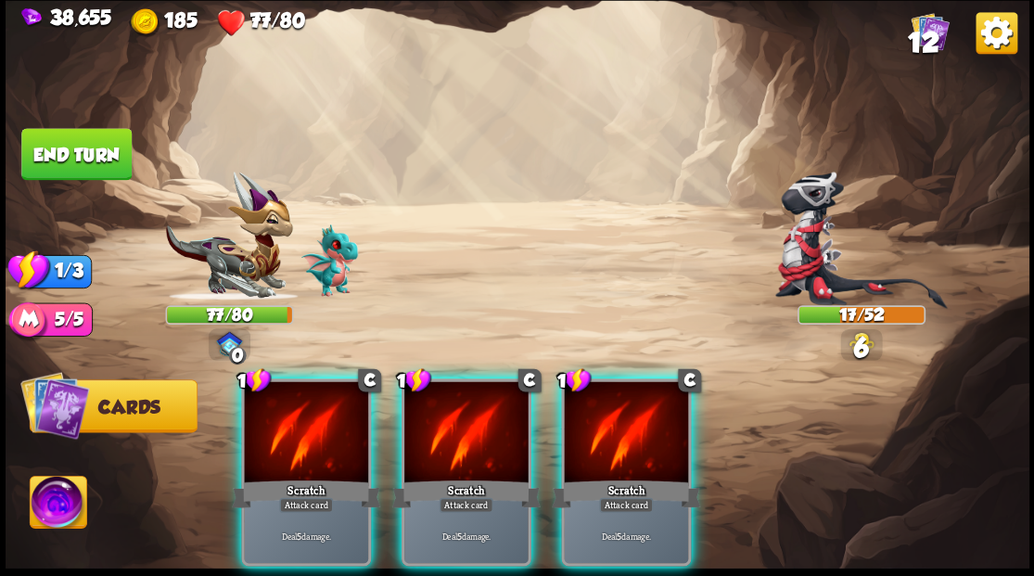
click at [429, 425] on div at bounding box center [466, 433] width 124 height 105
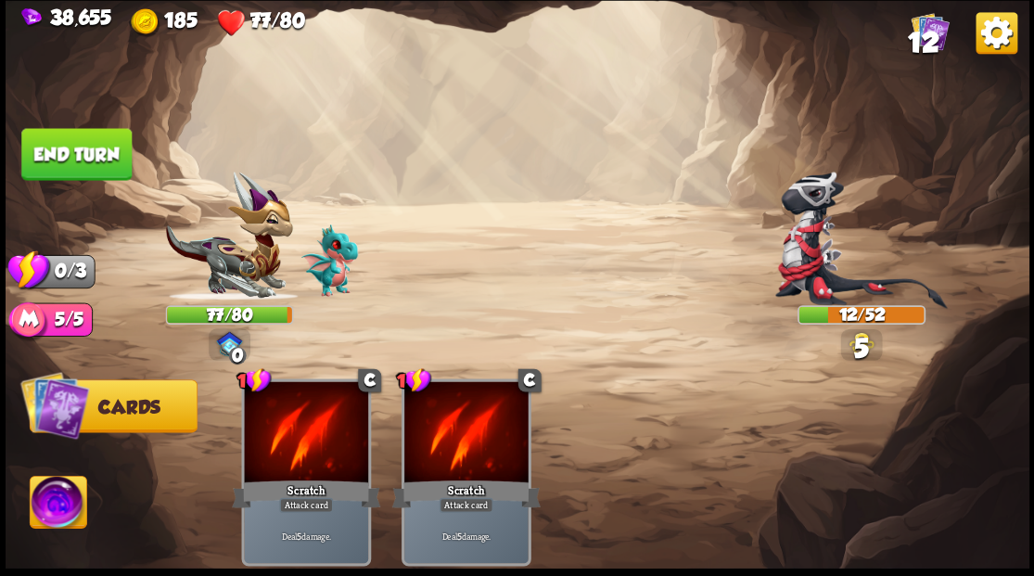
click at [85, 159] on button "End turn" at bounding box center [76, 154] width 110 height 52
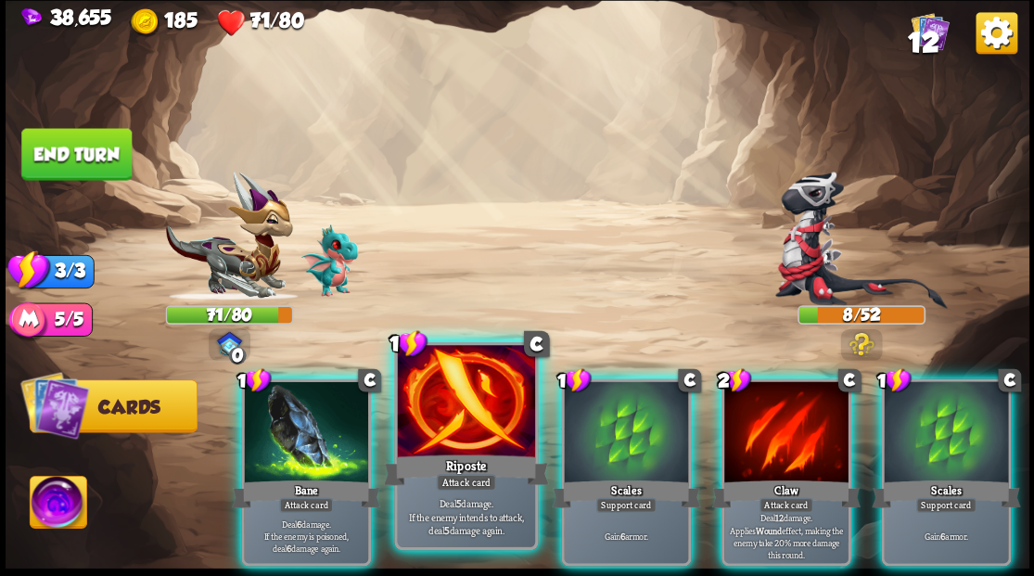
click at [495, 441] on div at bounding box center [465, 403] width 137 height 116
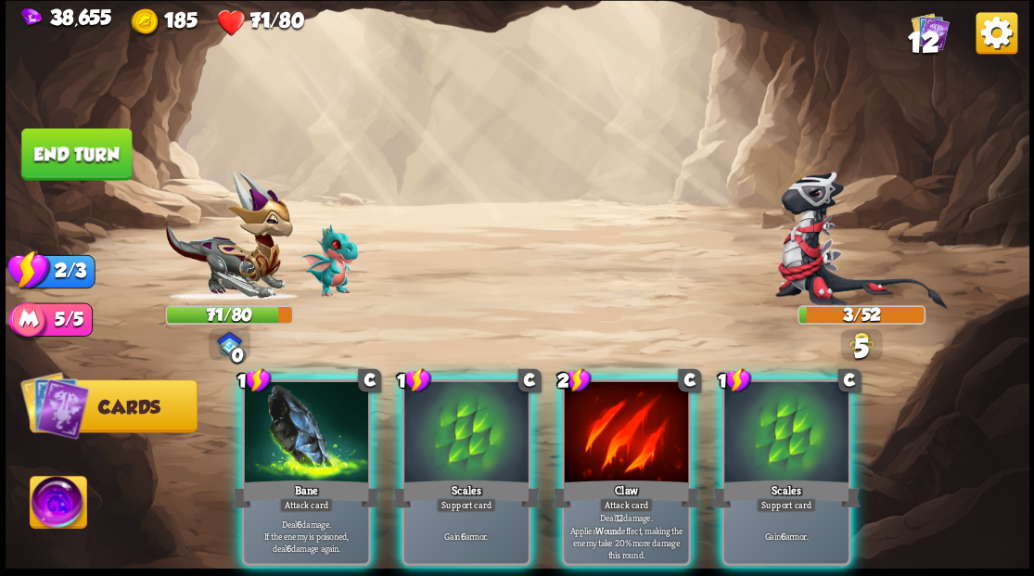
click at [562, 477] on div "Claw" at bounding box center [626, 493] width 148 height 33
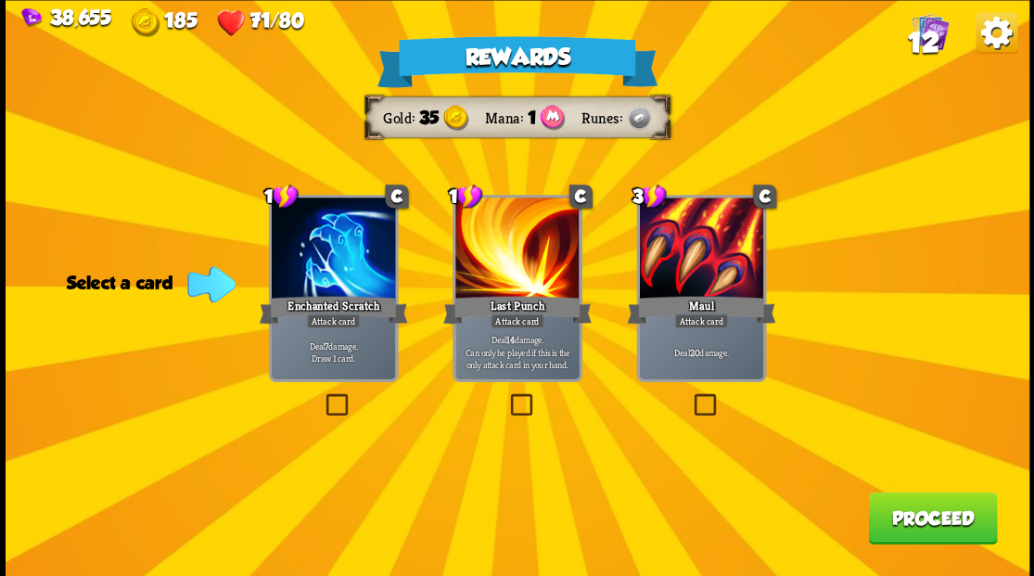
click at [322, 396] on label at bounding box center [322, 396] width 0 height 0
click at [0, 0] on input "checkbox" at bounding box center [0, 0] width 0 height 0
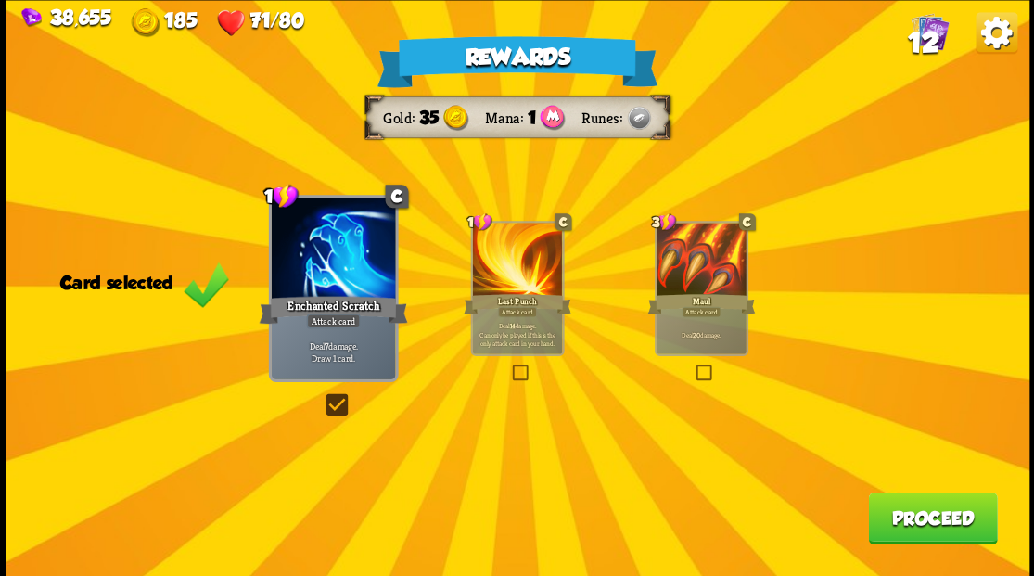
click at [899, 505] on button "Proceed" at bounding box center [932, 518] width 129 height 52
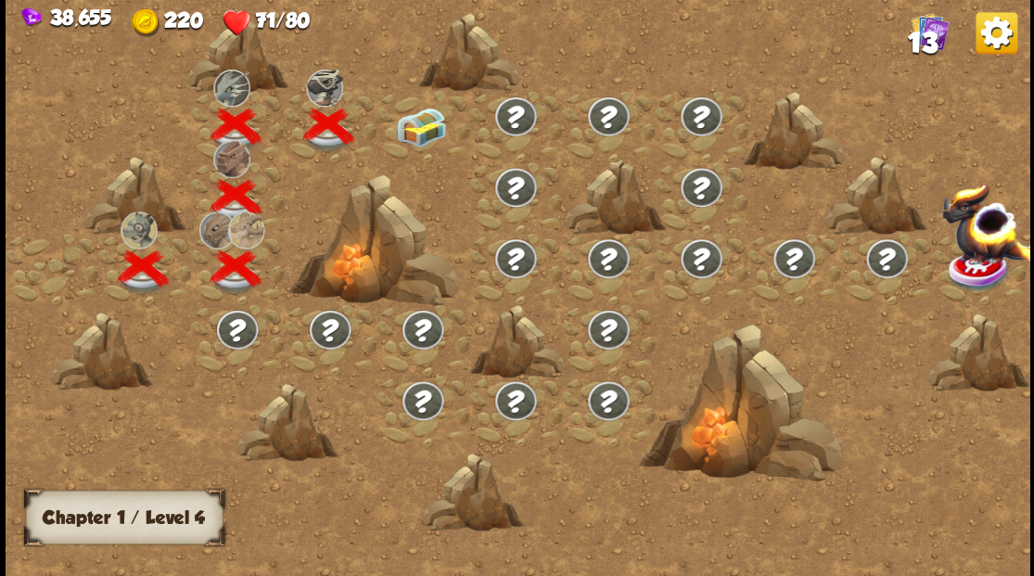
click at [414, 129] on img at bounding box center [420, 126] width 51 height 39
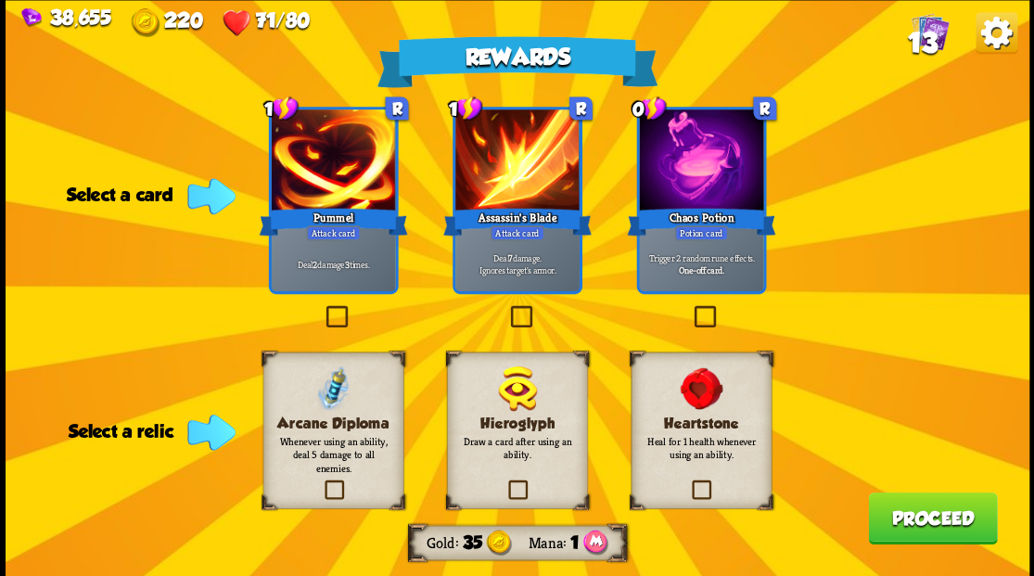
click at [506, 308] on label at bounding box center [506, 308] width 0 height 0
click at [0, 0] on input "checkbox" at bounding box center [0, 0] width 0 height 0
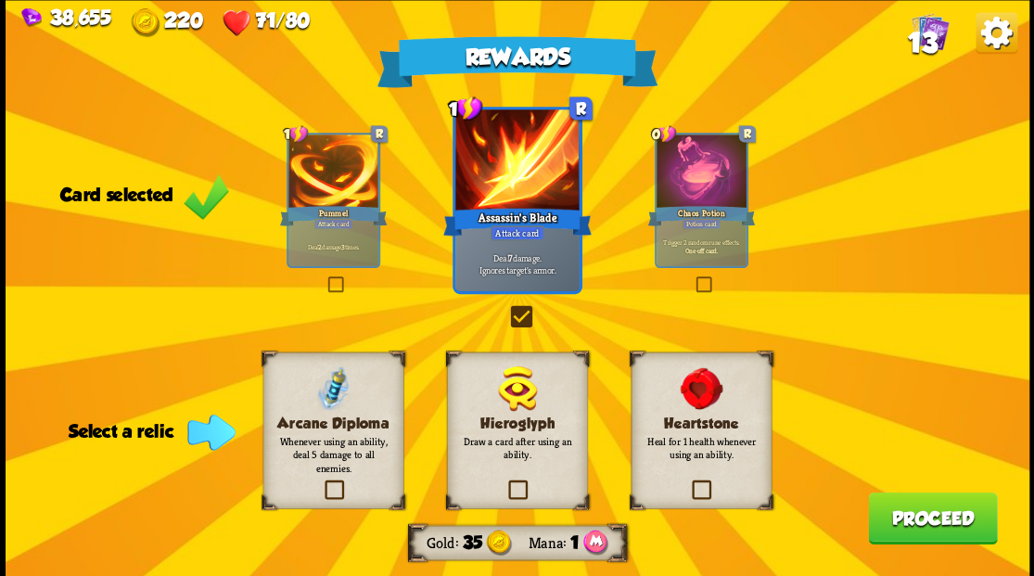
drag, startPoint x: 698, startPoint y: 488, endPoint x: 777, endPoint y: 488, distance: 78.8
click at [689, 482] on label at bounding box center [689, 482] width 0 height 0
click at [0, 0] on input "checkbox" at bounding box center [0, 0] width 0 height 0
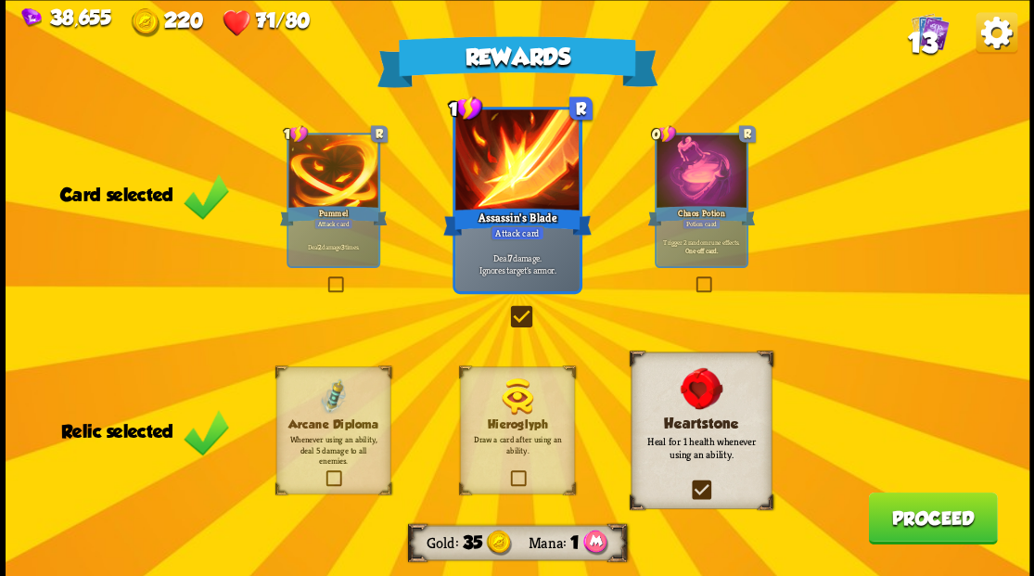
click at [895, 508] on button "Proceed" at bounding box center [932, 518] width 129 height 52
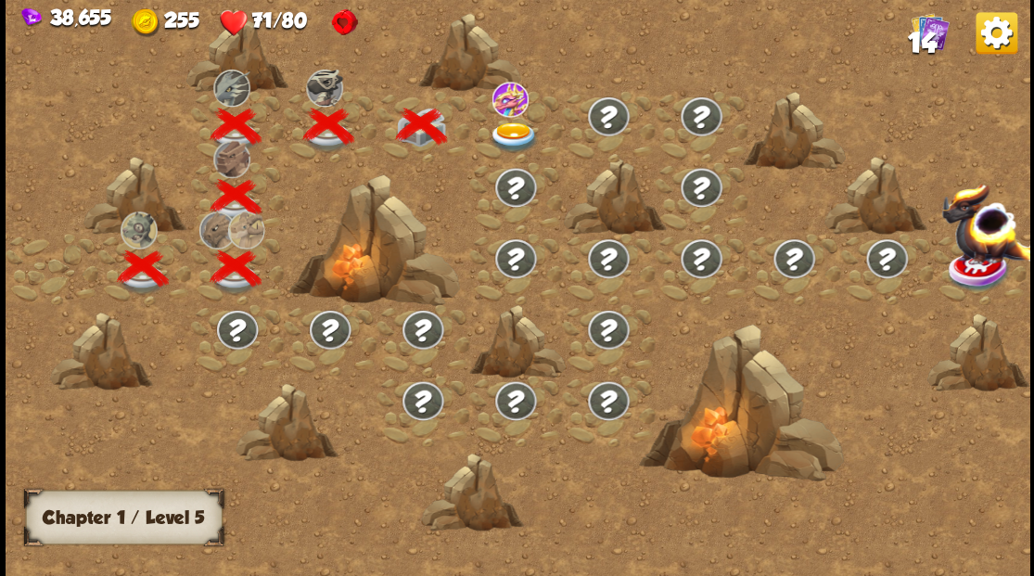
click at [510, 125] on img at bounding box center [513, 136] width 51 height 31
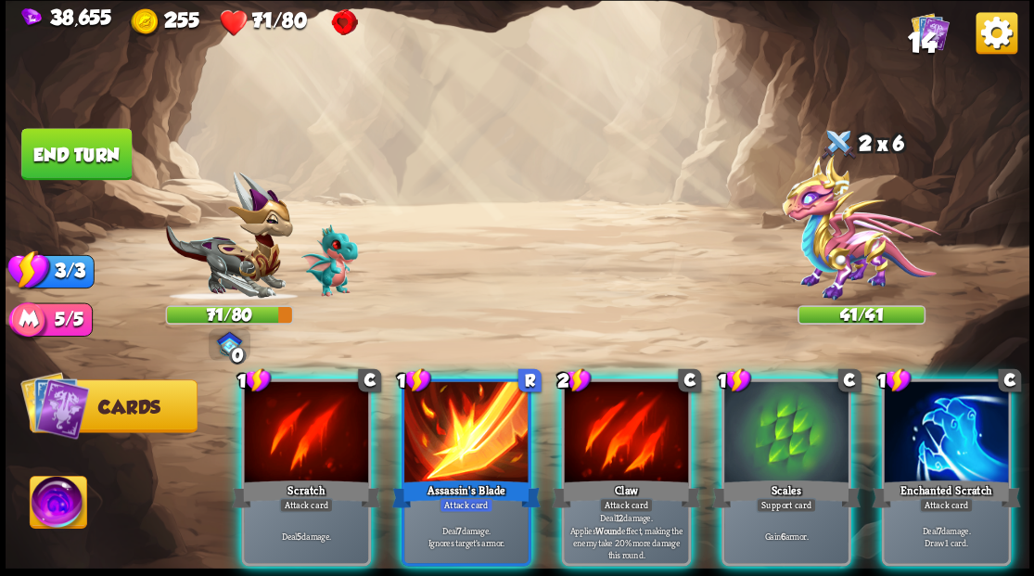
click at [911, 50] on span "14" at bounding box center [921, 42] width 29 height 32
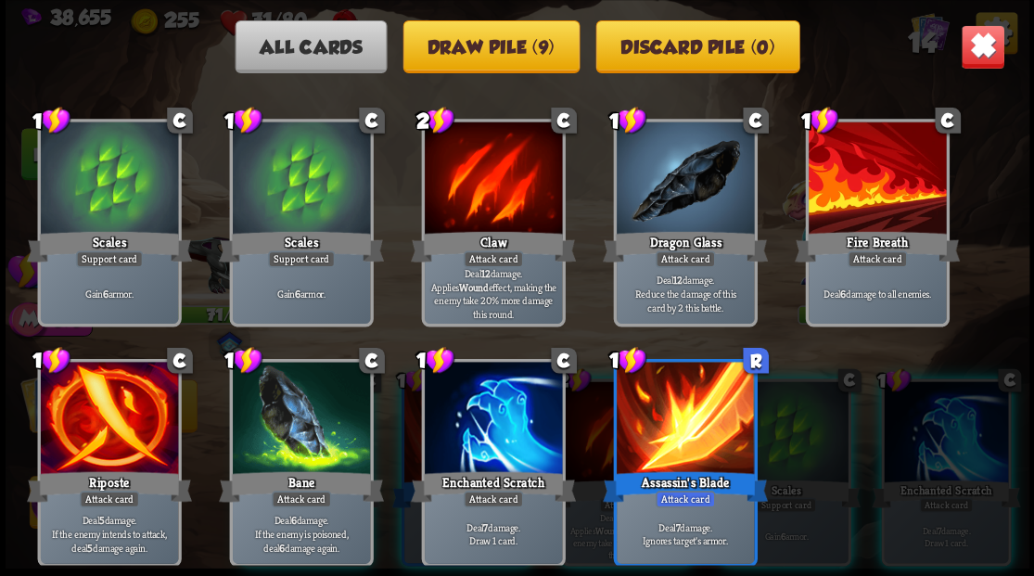
scroll to position [305, 0]
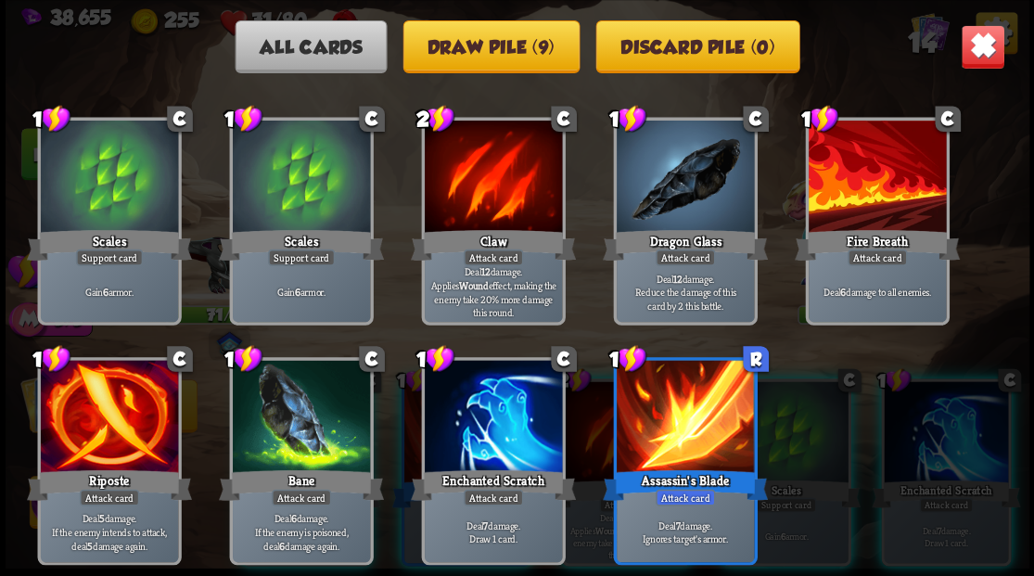
click at [976, 52] on img at bounding box center [982, 46] width 45 height 45
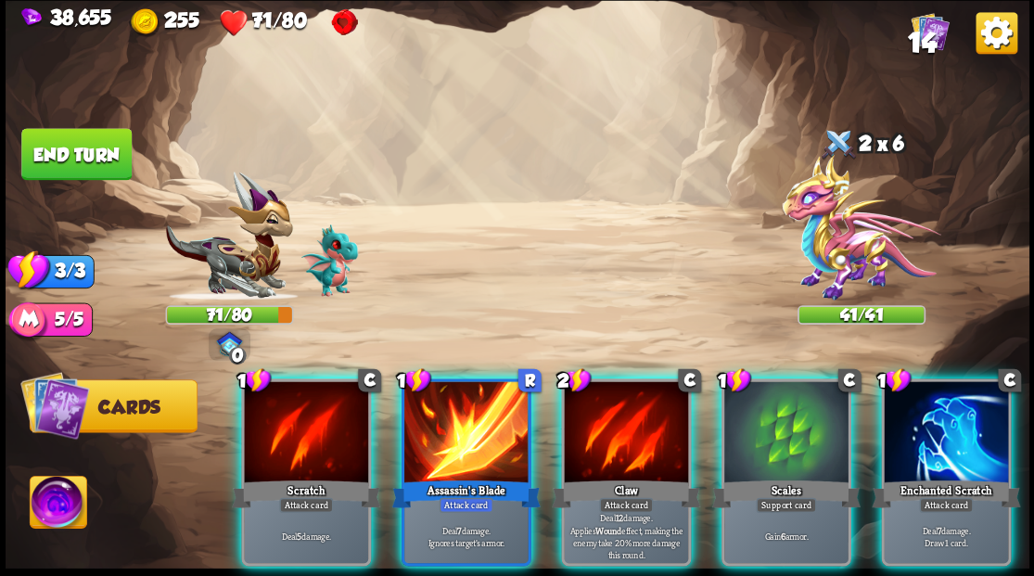
click at [53, 508] on img at bounding box center [58, 504] width 57 height 57
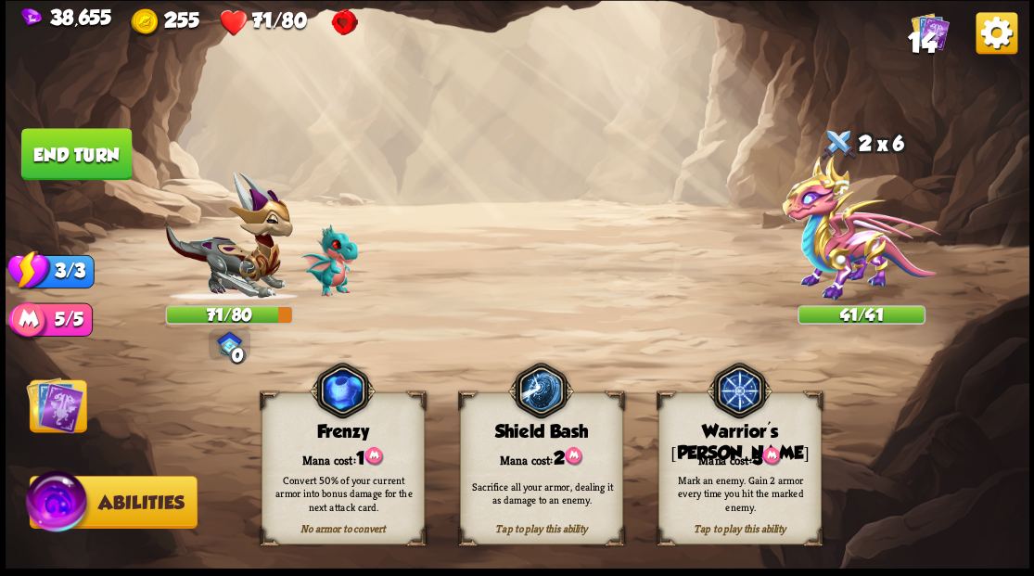
drag, startPoint x: 709, startPoint y: 448, endPoint x: 666, endPoint y: 439, distance: 43.7
click at [708, 448] on div "Mana cost: 3" at bounding box center [738, 456] width 161 height 23
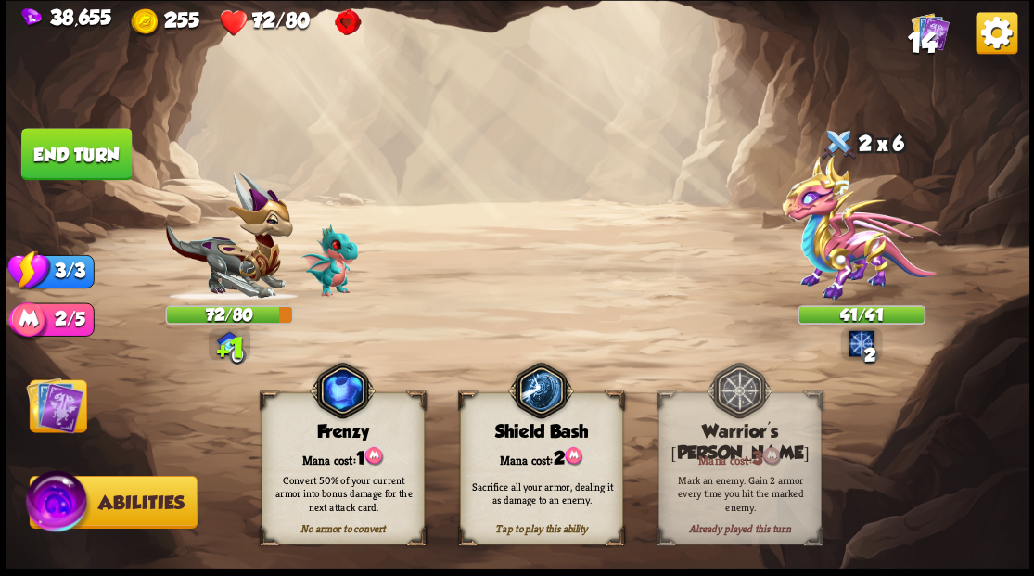
drag, startPoint x: 69, startPoint y: 410, endPoint x: 121, endPoint y: 403, distance: 52.3
click at [70, 410] on img at bounding box center [54, 404] width 57 height 57
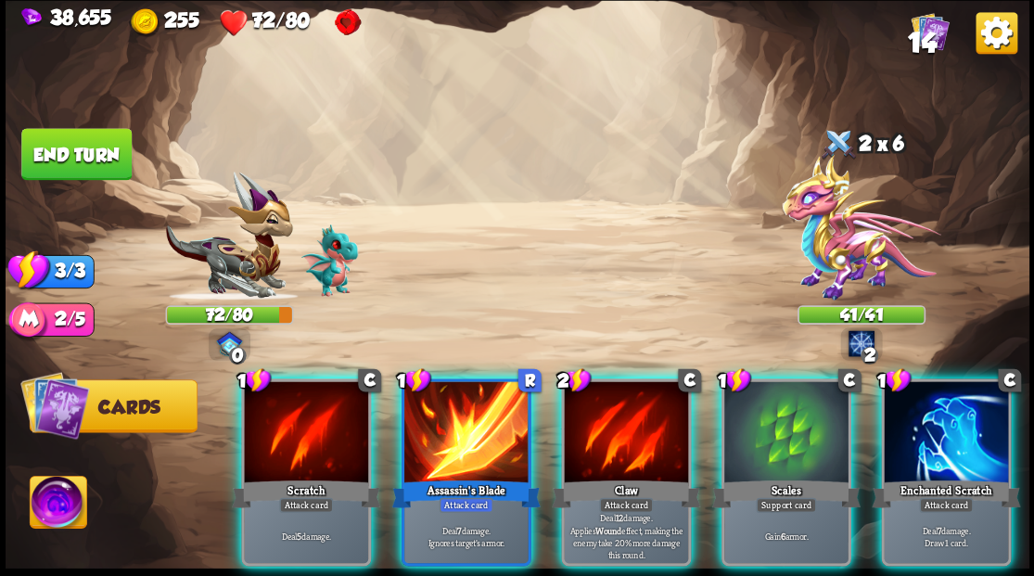
click at [771, 421] on div at bounding box center [786, 433] width 124 height 105
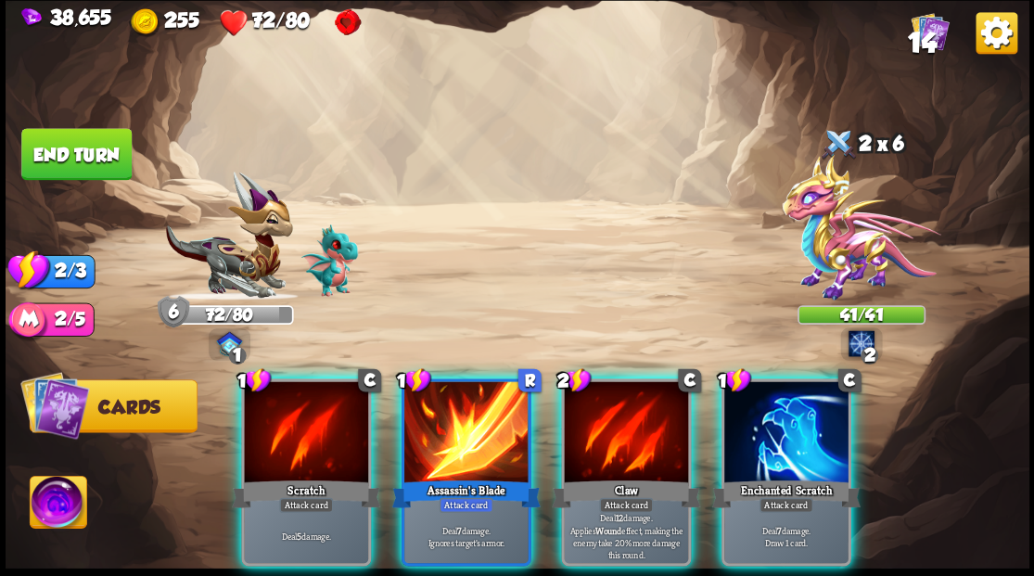
click at [771, 421] on div at bounding box center [786, 433] width 124 height 105
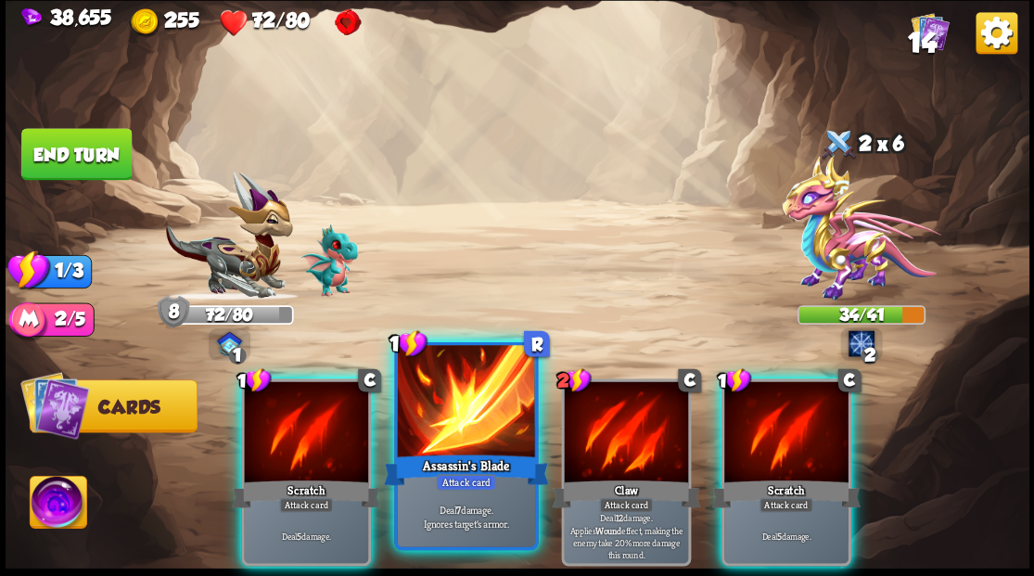
click at [460, 418] on div at bounding box center [465, 403] width 137 height 116
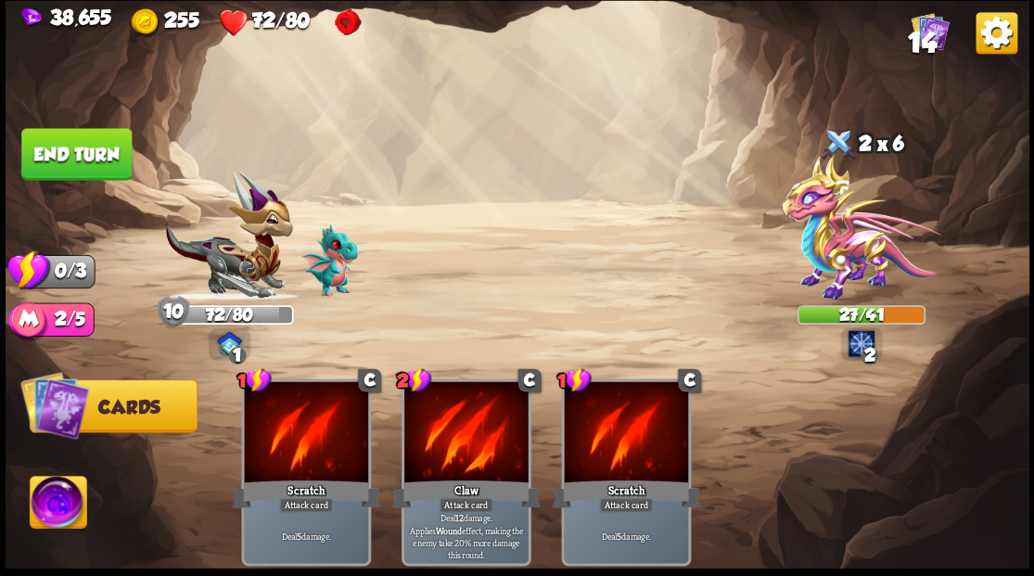
click at [108, 148] on button "End turn" at bounding box center [76, 154] width 110 height 52
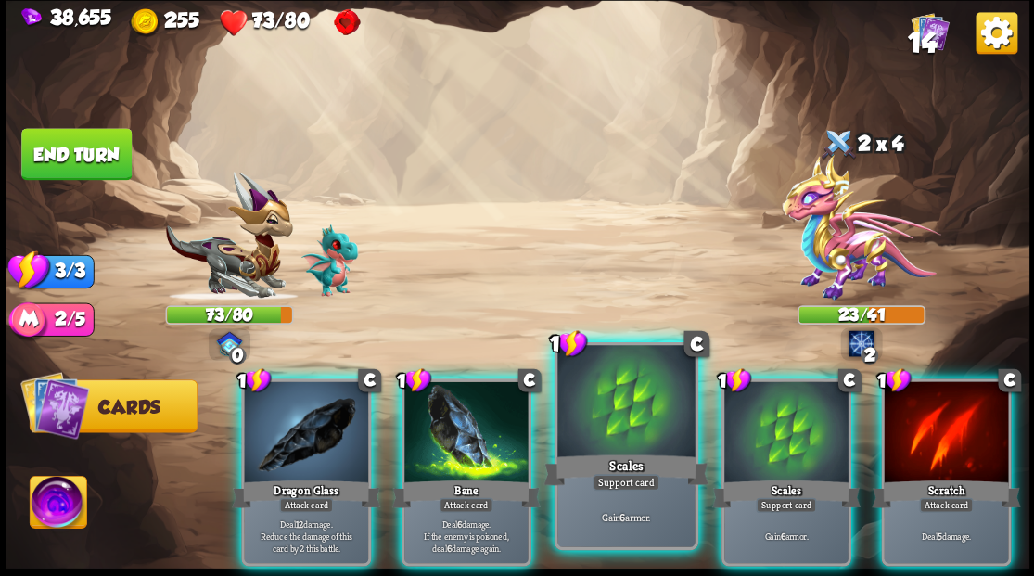
click at [595, 428] on div at bounding box center [625, 403] width 137 height 116
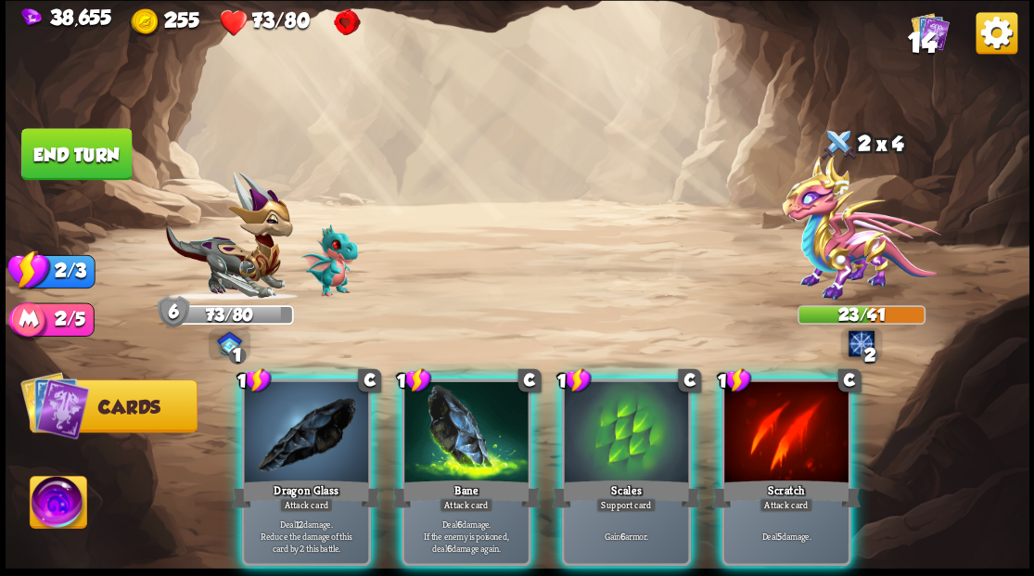
click at [595, 428] on div at bounding box center [626, 433] width 124 height 105
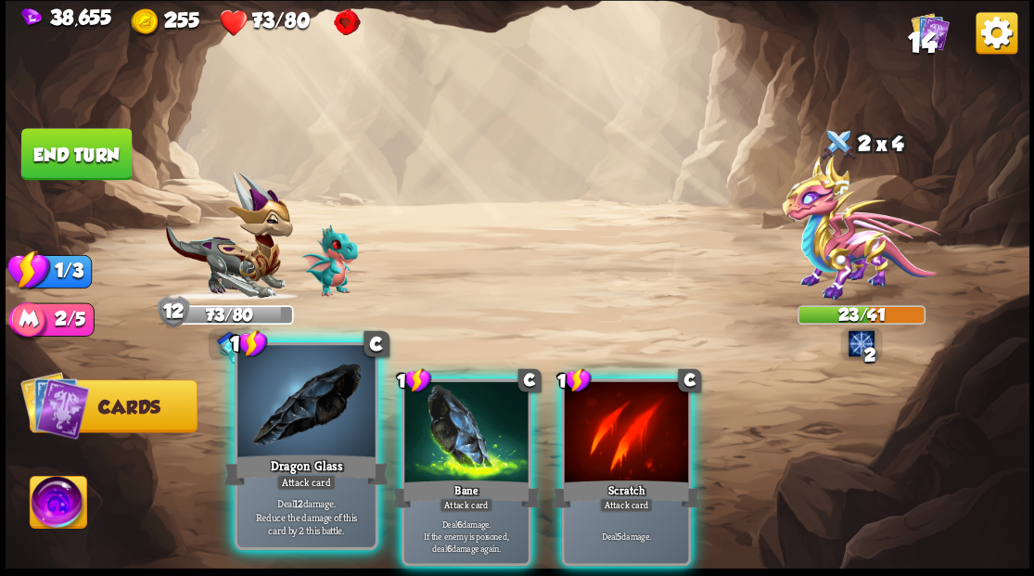
click at [324, 430] on div at bounding box center [305, 403] width 137 height 116
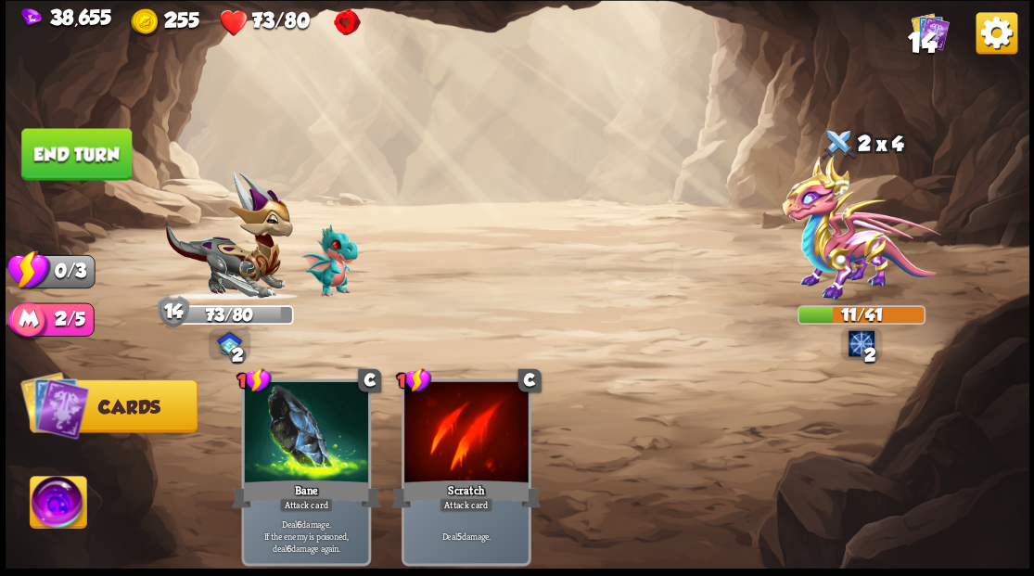
click at [106, 135] on button "End turn" at bounding box center [76, 154] width 110 height 52
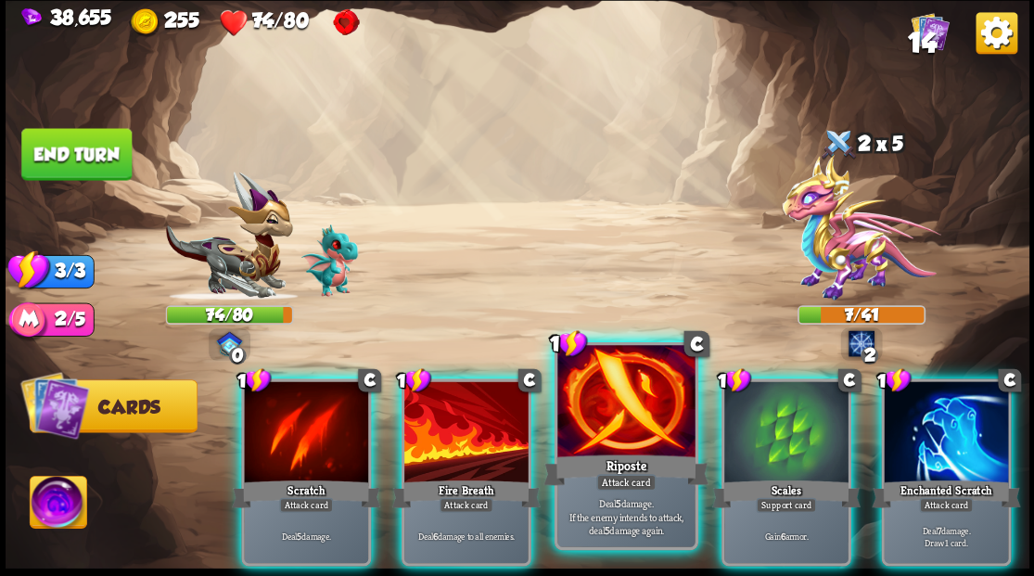
click at [607, 423] on div at bounding box center [625, 403] width 137 height 116
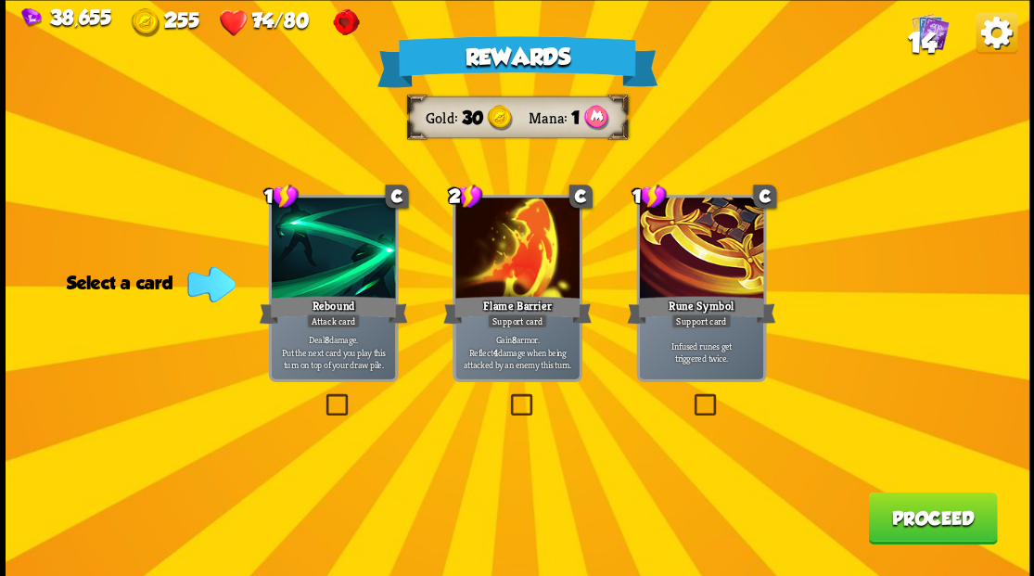
click at [933, 527] on button "Proceed" at bounding box center [932, 518] width 129 height 52
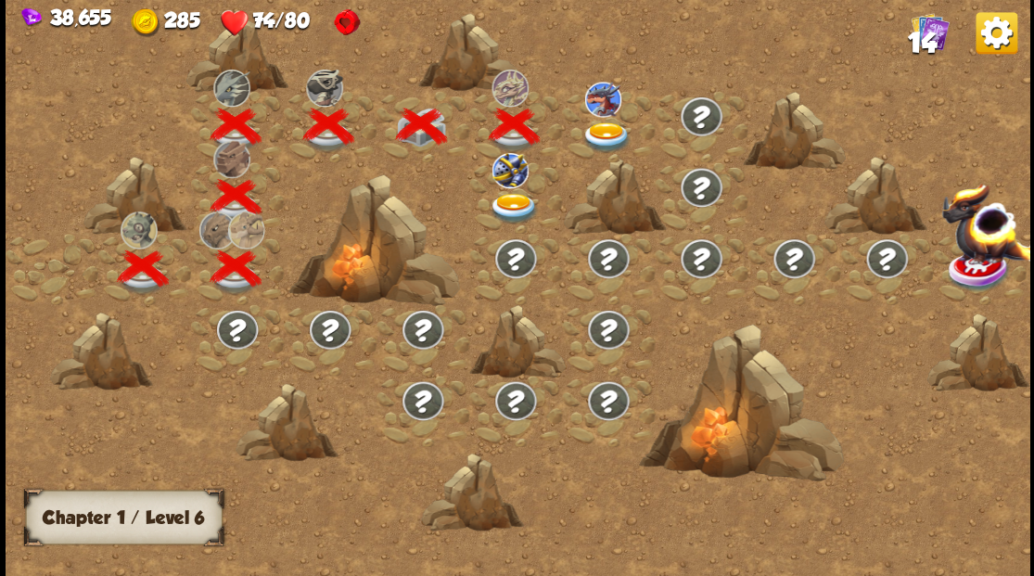
click at [508, 204] on img at bounding box center [513, 208] width 51 height 31
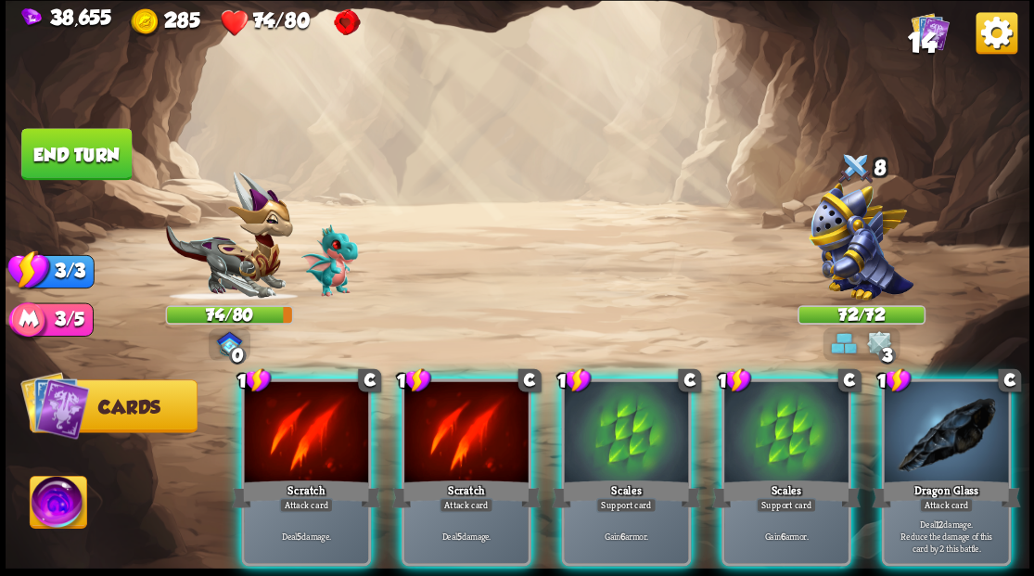
click at [955, 477] on div "Dragon Glass" at bounding box center [946, 493] width 148 height 33
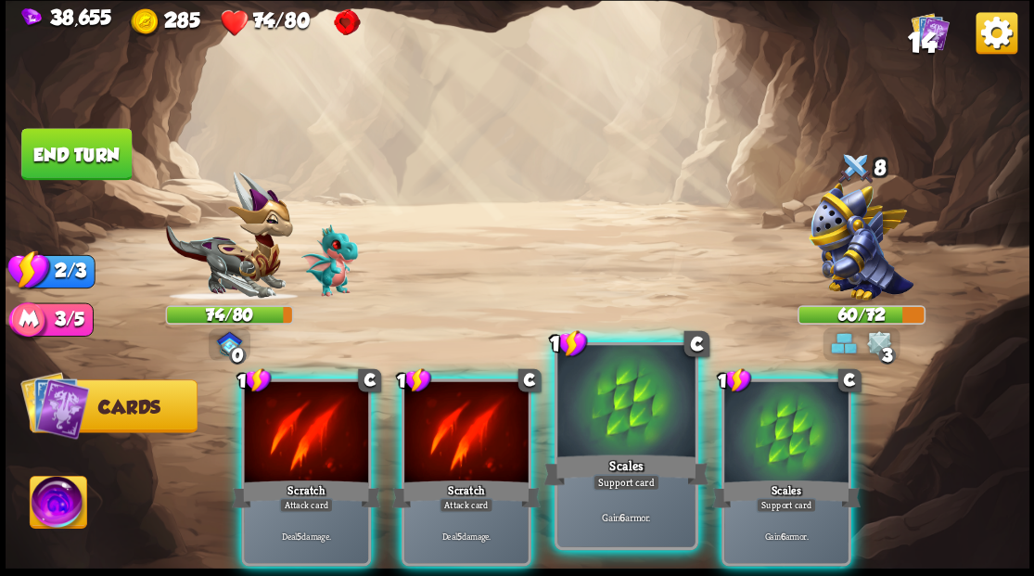
drag, startPoint x: 618, startPoint y: 438, endPoint x: 692, endPoint y: 421, distance: 76.0
click at [620, 438] on div at bounding box center [625, 403] width 137 height 116
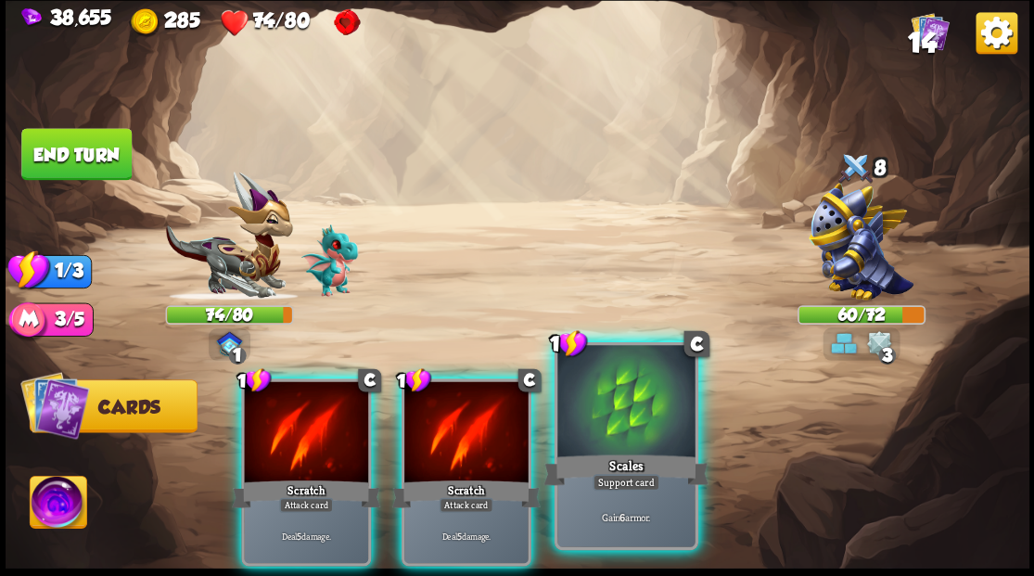
click at [710, 419] on div "1 C Scratch Attack card Deal 5 damage. 1 C Scratch Attack card Deal 5 damage. 1…" at bounding box center [619, 448] width 819 height 256
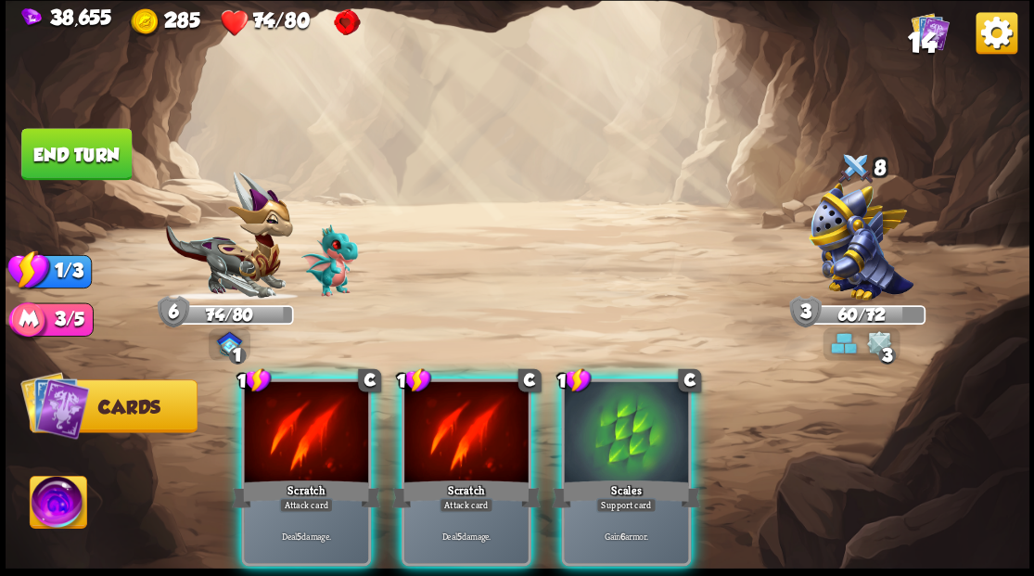
drag, startPoint x: 621, startPoint y: 410, endPoint x: 578, endPoint y: 334, distance: 87.7
click at [621, 408] on div at bounding box center [626, 433] width 124 height 105
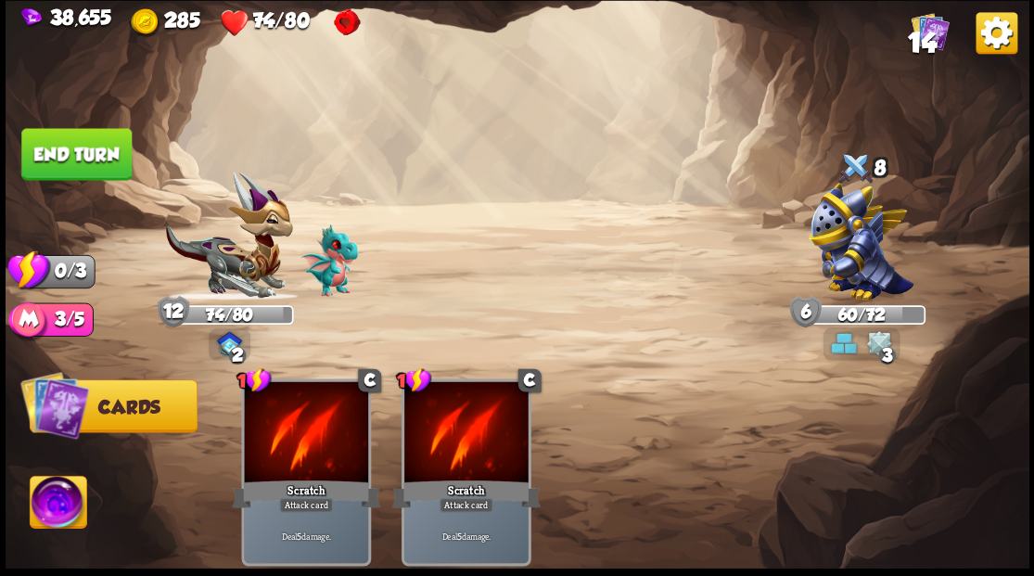
click at [109, 162] on button "End turn" at bounding box center [76, 154] width 110 height 52
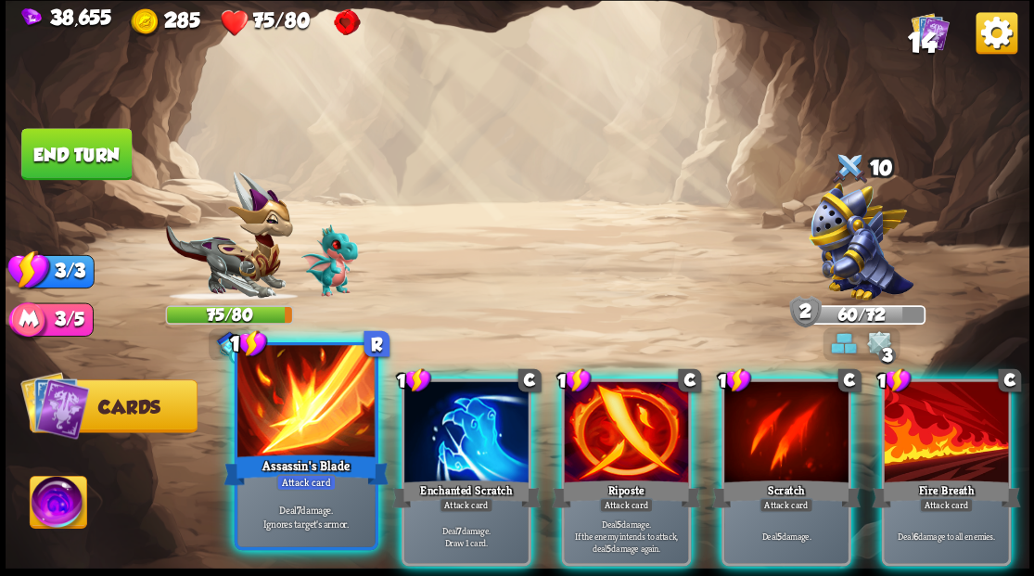
click at [324, 428] on div at bounding box center [305, 403] width 137 height 116
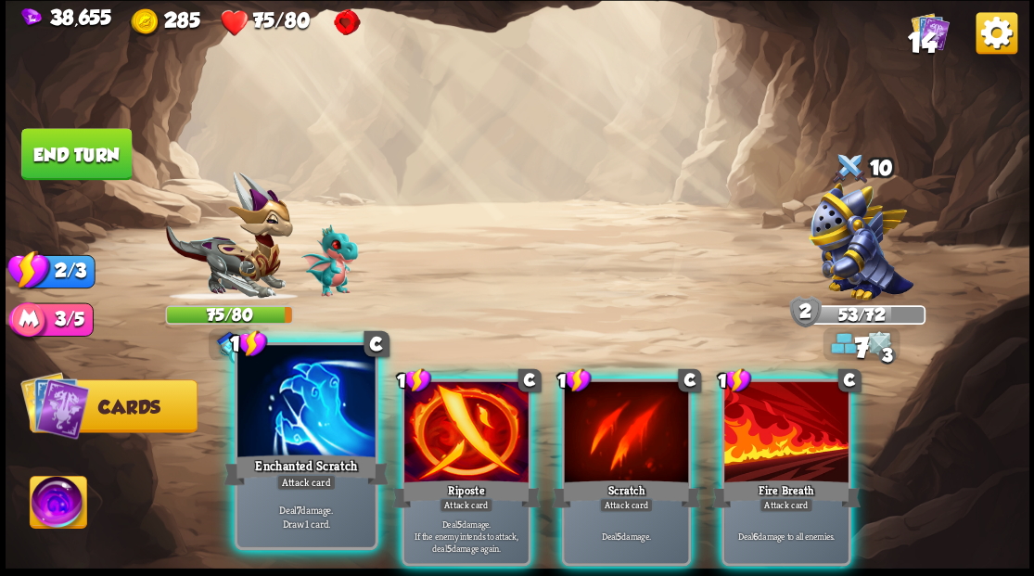
click at [280, 404] on div at bounding box center [305, 403] width 137 height 116
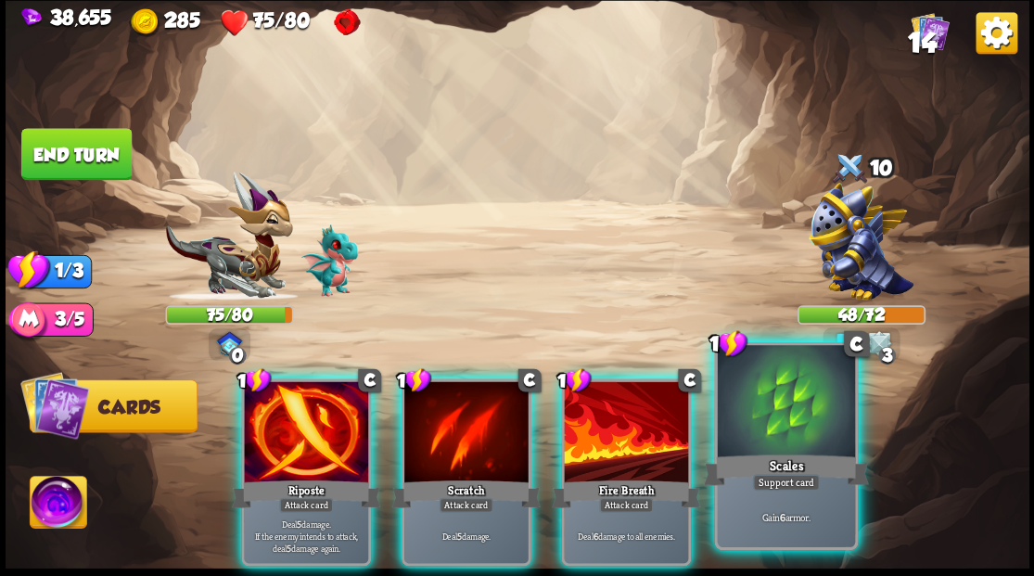
click at [797, 436] on div at bounding box center [785, 403] width 137 height 116
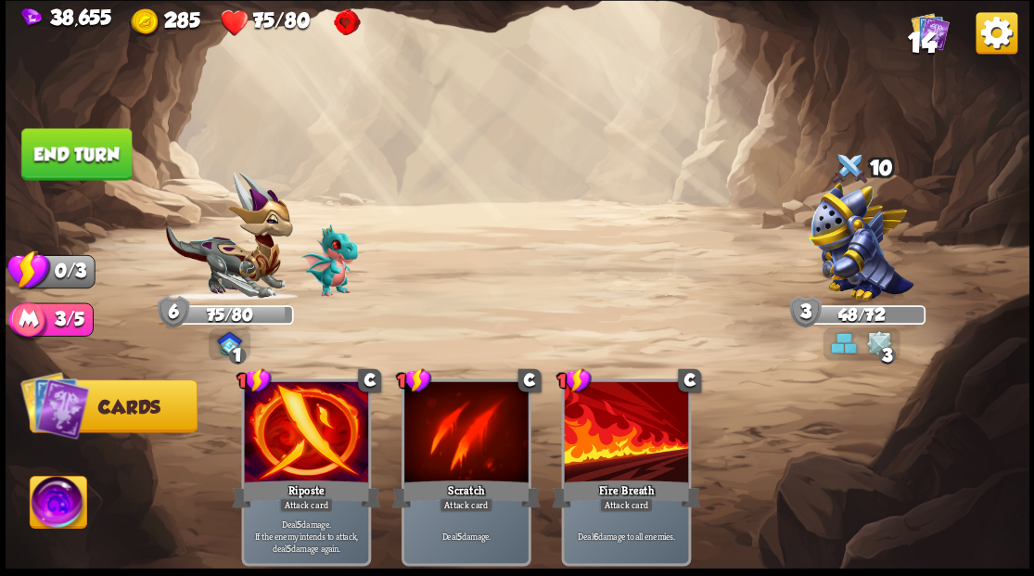
click at [106, 165] on button "End turn" at bounding box center [76, 154] width 110 height 52
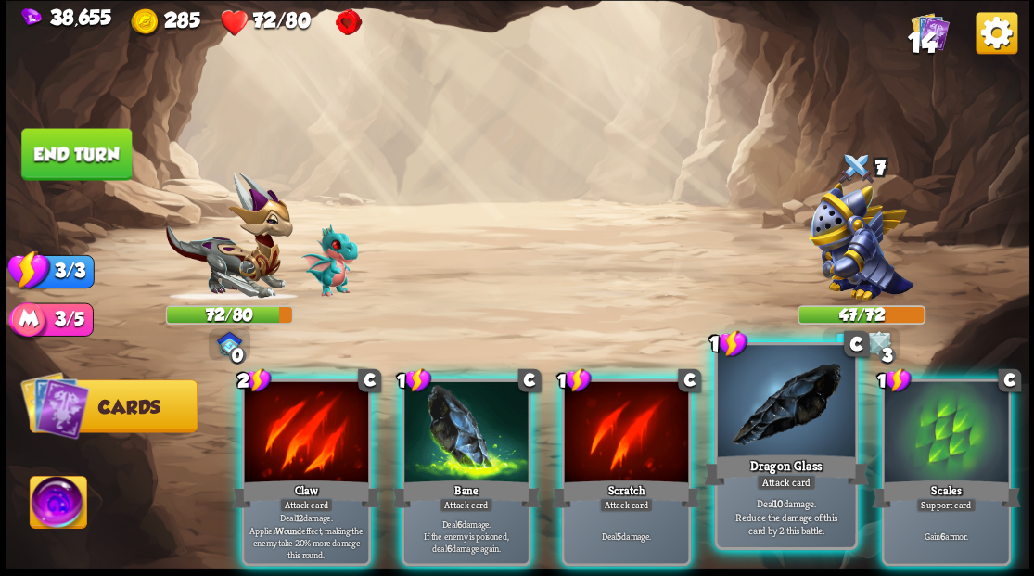
click at [748, 444] on div at bounding box center [785, 403] width 137 height 116
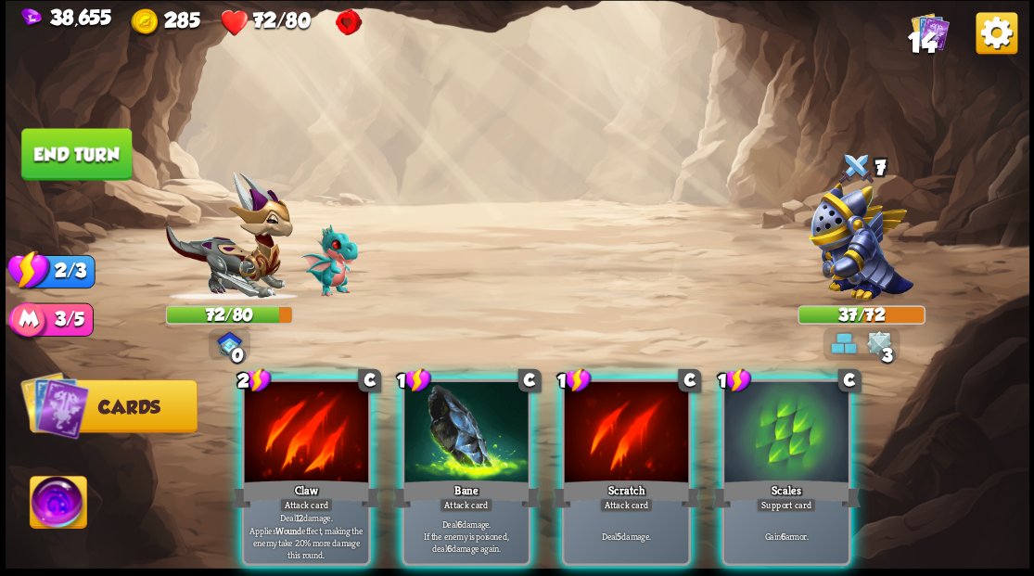
click at [437, 448] on div at bounding box center [466, 433] width 124 height 105
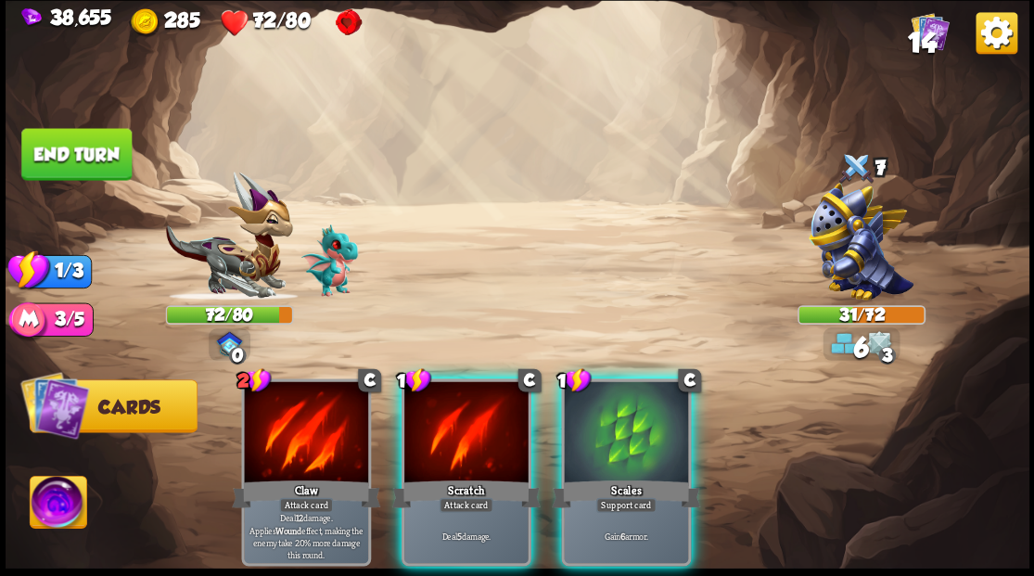
click at [654, 421] on div at bounding box center [626, 433] width 124 height 105
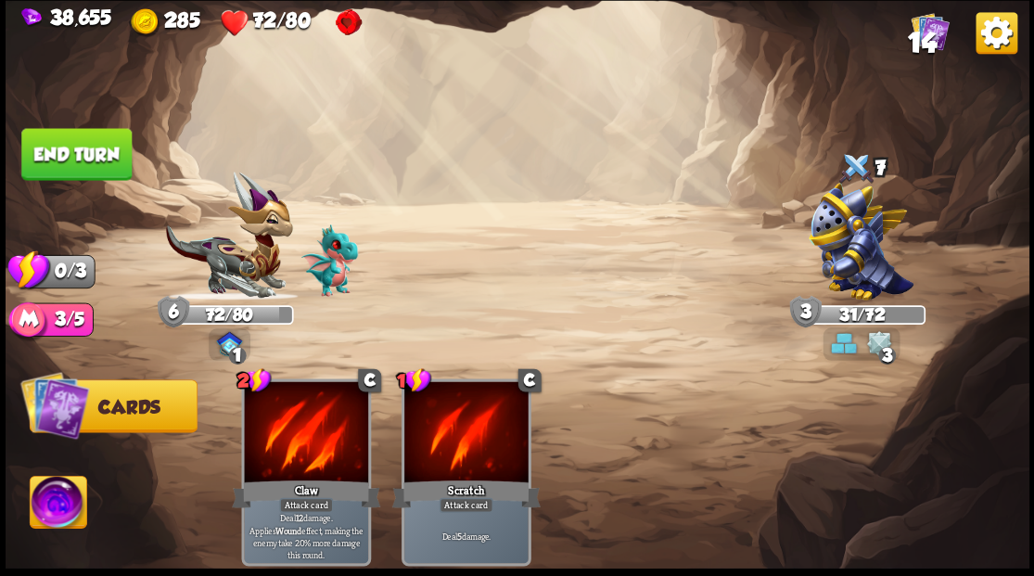
click at [56, 167] on button "End turn" at bounding box center [76, 154] width 110 height 52
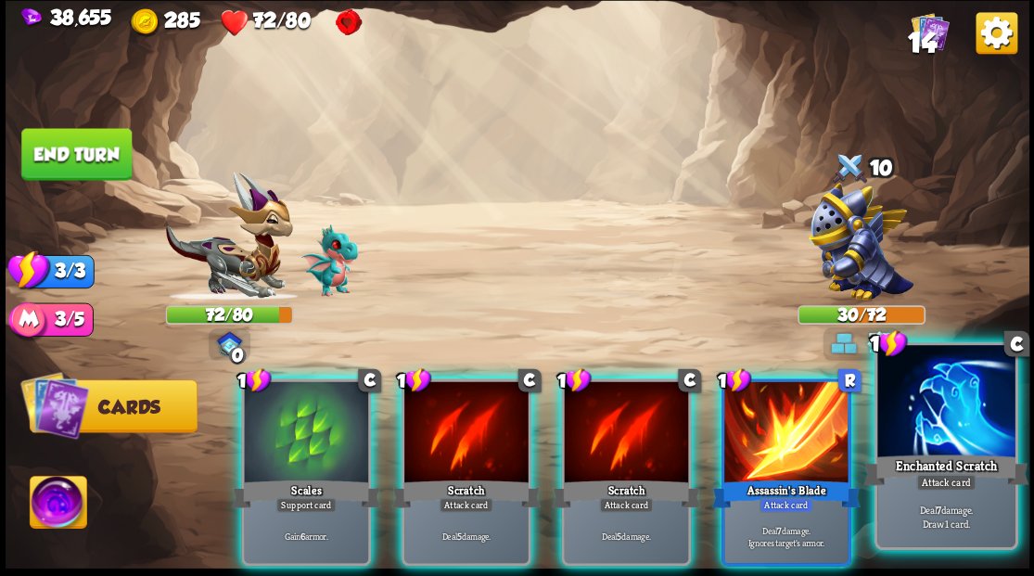
click at [950, 432] on div at bounding box center [945, 403] width 137 height 116
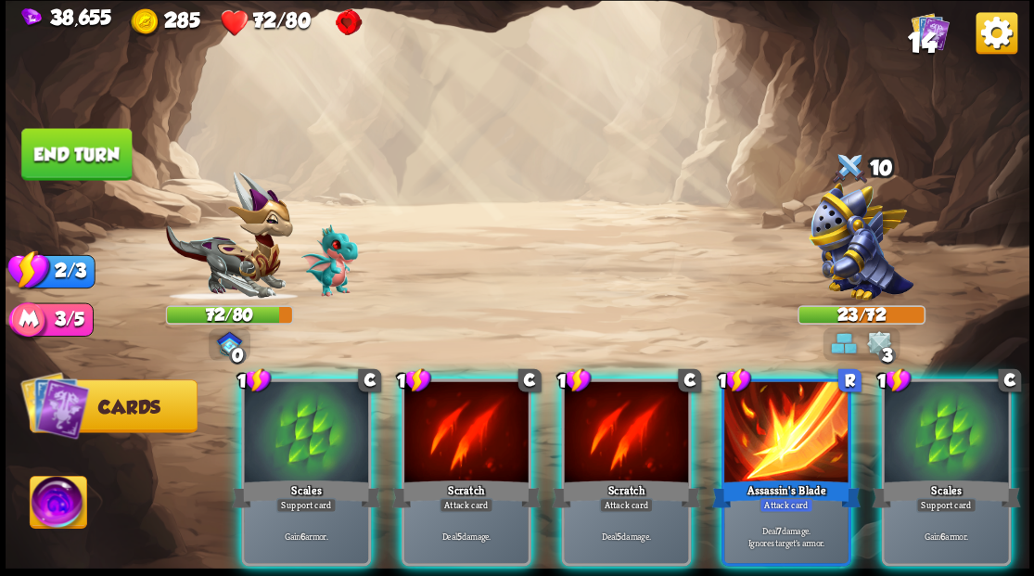
click at [788, 427] on div at bounding box center [786, 433] width 124 height 105
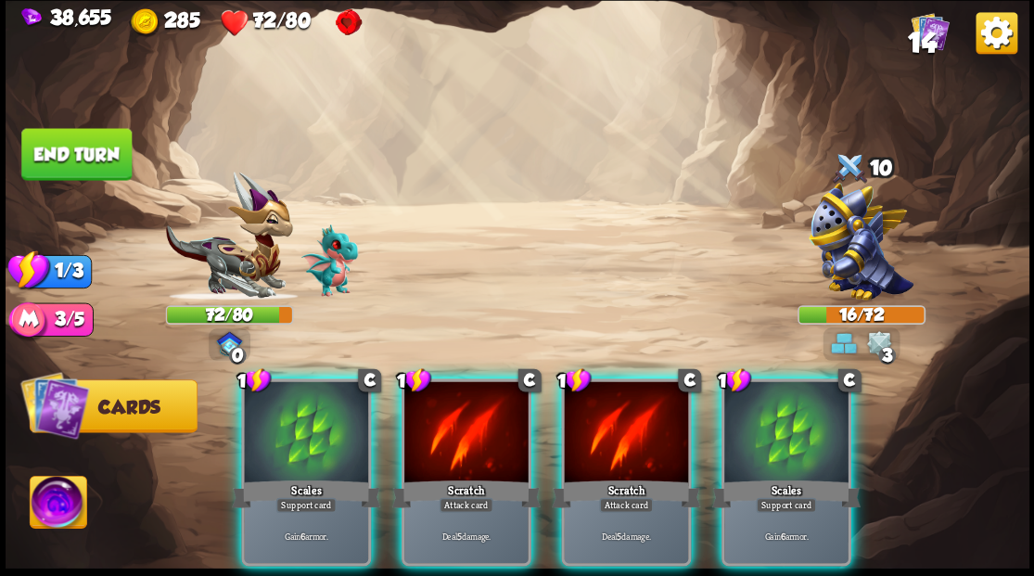
click at [790, 430] on div at bounding box center [786, 433] width 124 height 105
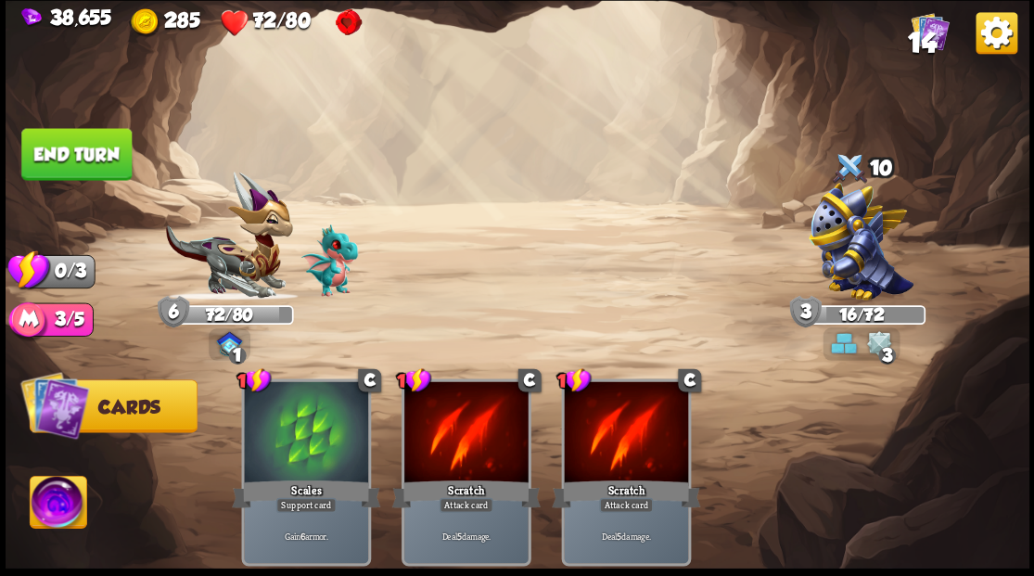
click at [70, 160] on button "End turn" at bounding box center [76, 154] width 110 height 52
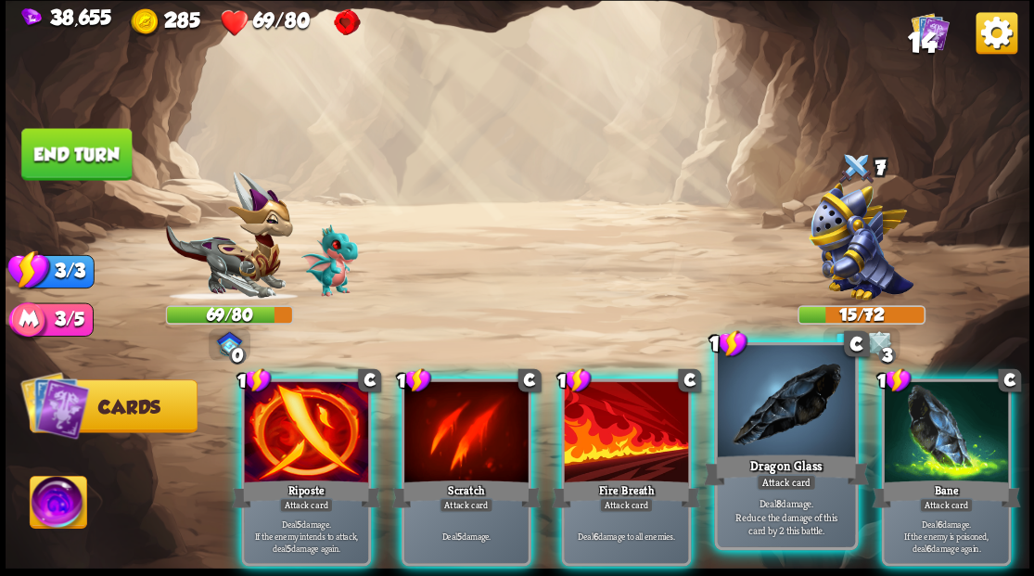
click at [806, 406] on div at bounding box center [785, 403] width 137 height 116
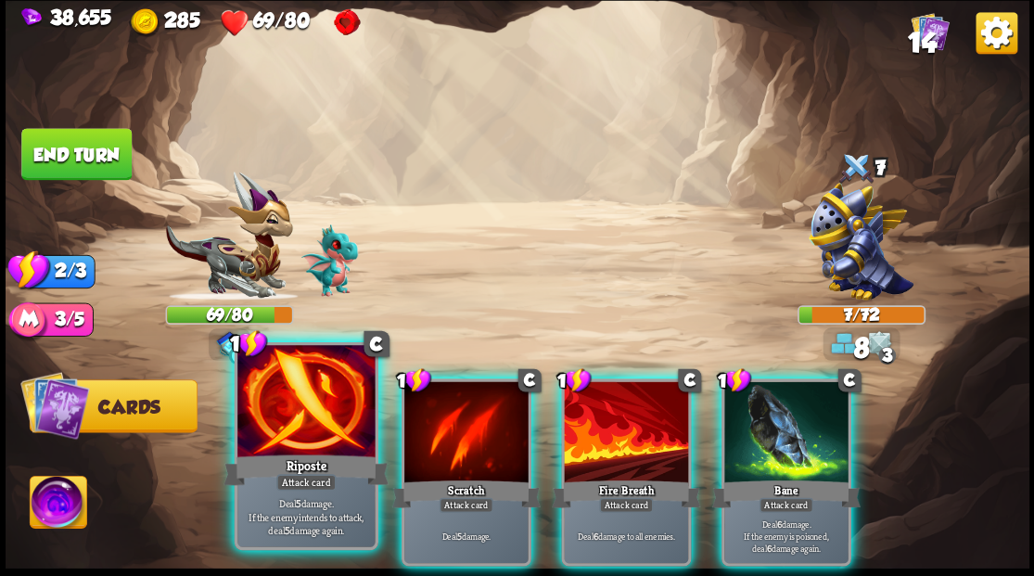
click at [293, 454] on div "Riposte" at bounding box center [306, 469] width 165 height 37
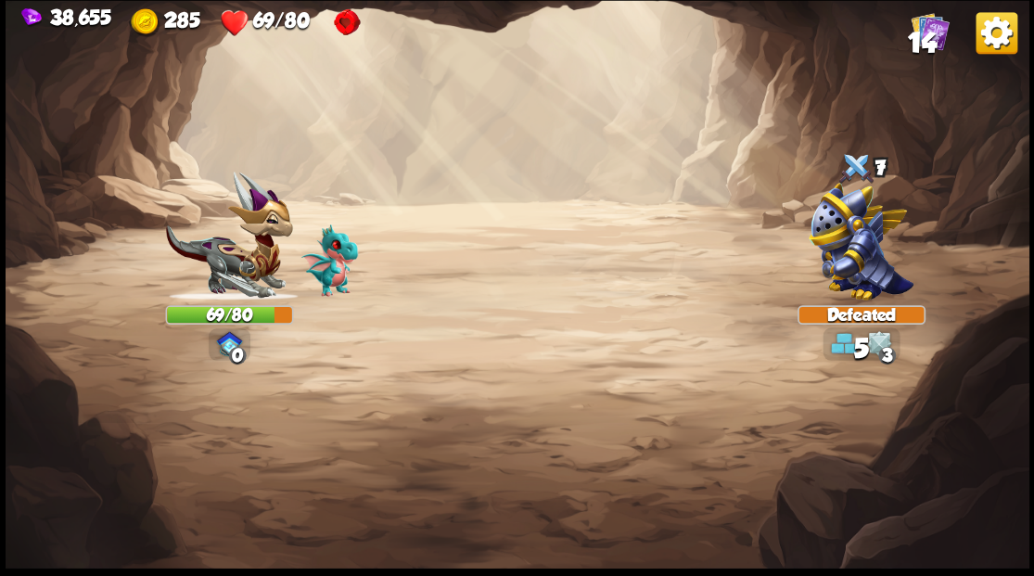
click at [630, 427] on img at bounding box center [518, 288] width 1024 height 576
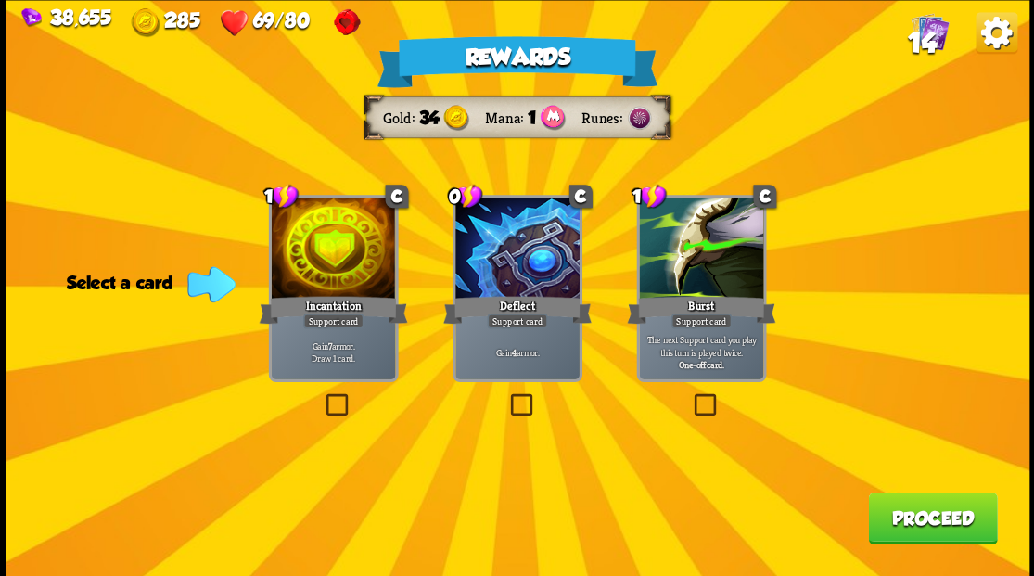
click at [322, 396] on label at bounding box center [322, 396] width 0 height 0
click at [0, 0] on input "checkbox" at bounding box center [0, 0] width 0 height 0
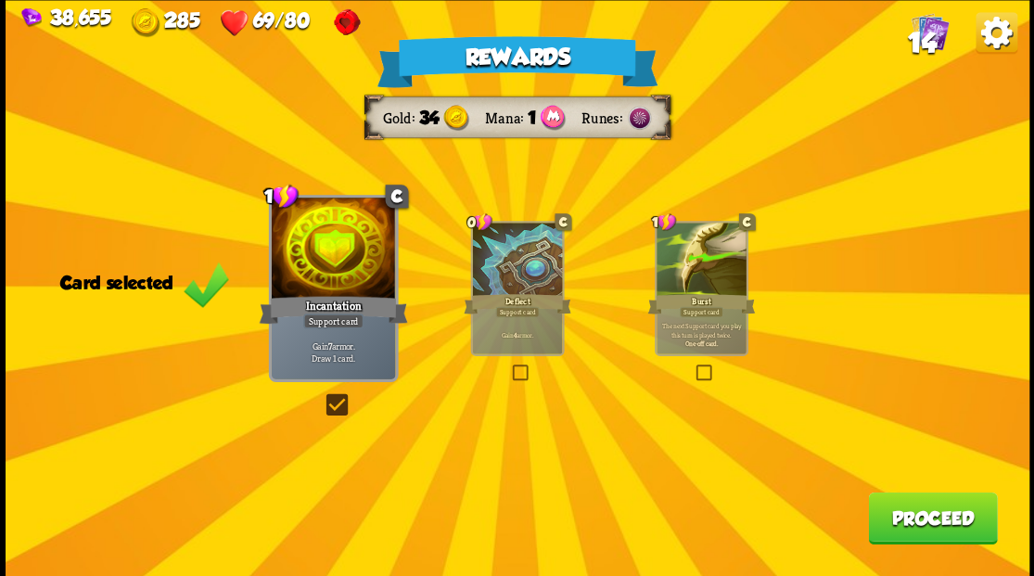
click at [919, 514] on button "Proceed" at bounding box center [932, 518] width 129 height 52
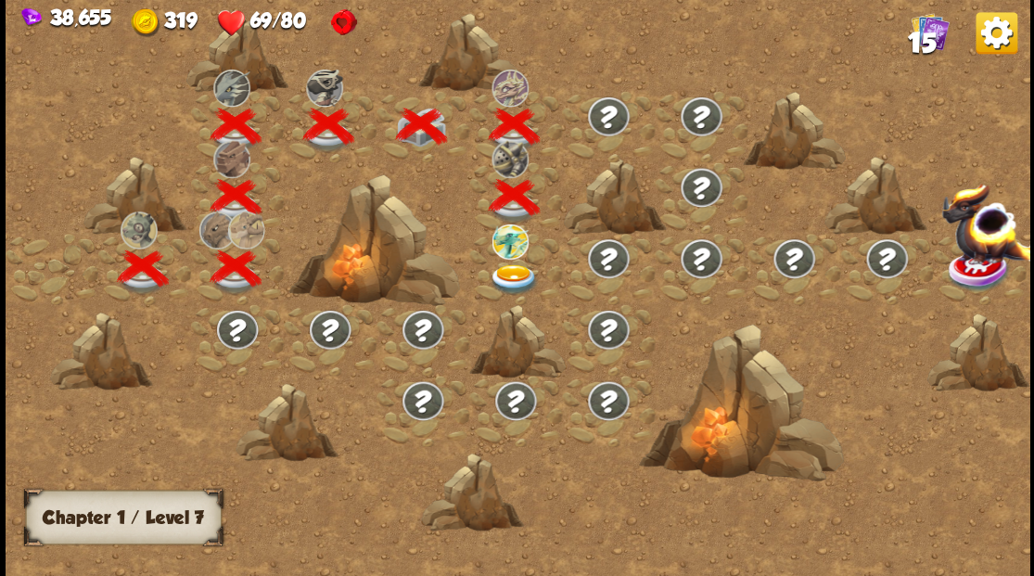
click at [514, 271] on img at bounding box center [513, 278] width 51 height 31
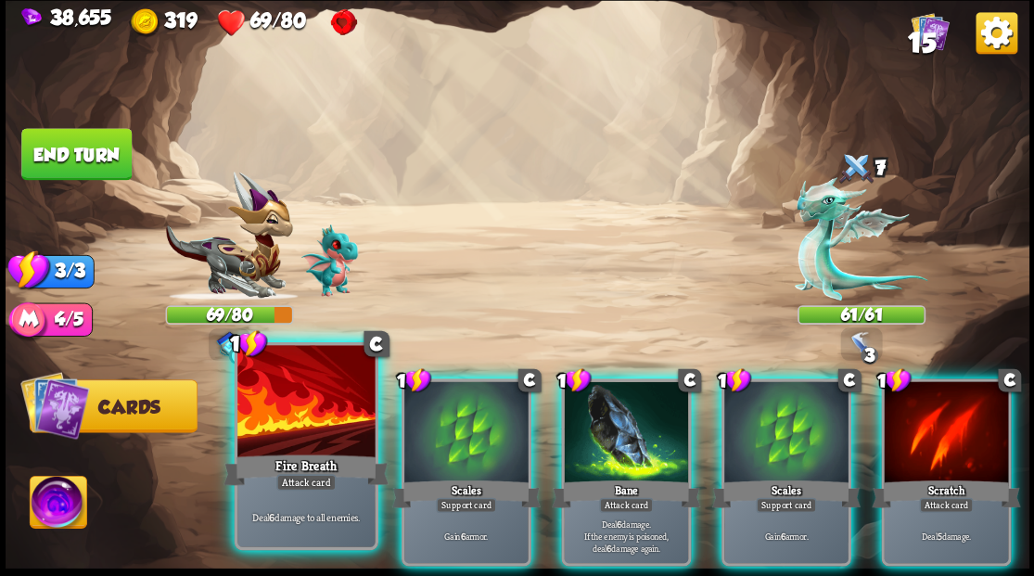
click at [315, 432] on div at bounding box center [305, 403] width 137 height 116
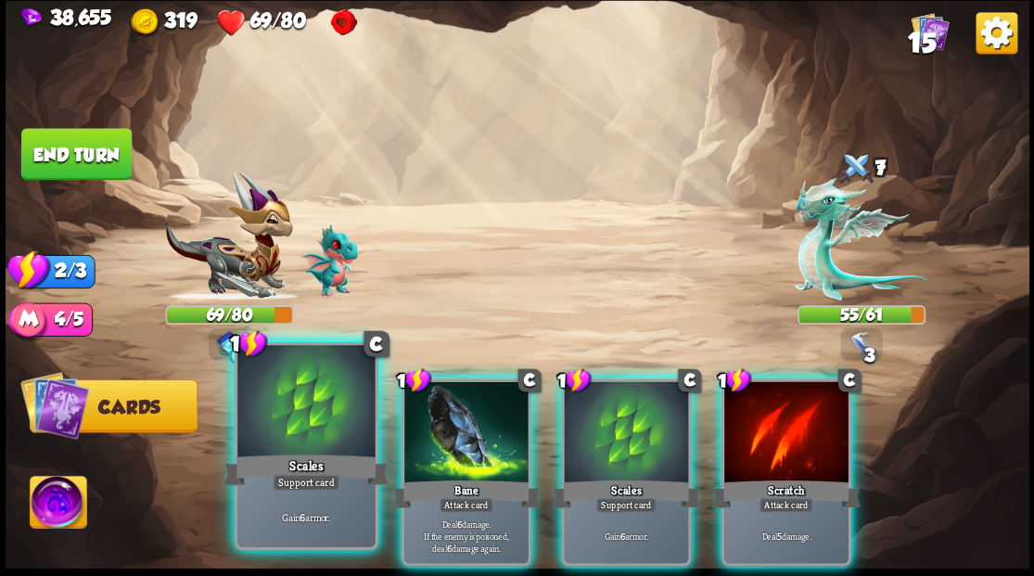
click at [322, 421] on div at bounding box center [305, 403] width 137 height 116
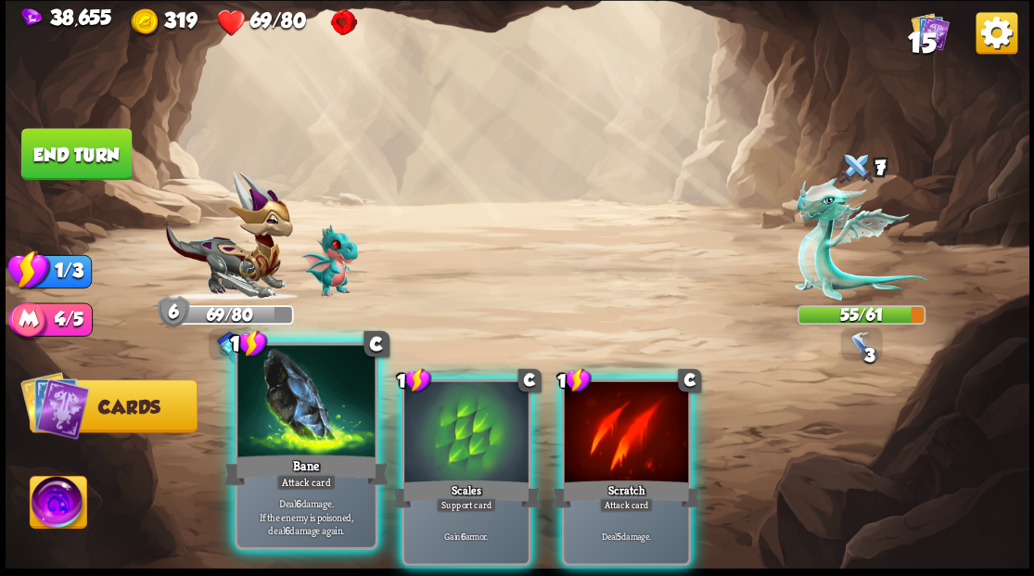
drag, startPoint x: 454, startPoint y: 433, endPoint x: 283, endPoint y: 351, distance: 190.0
click at [446, 425] on div at bounding box center [466, 433] width 124 height 105
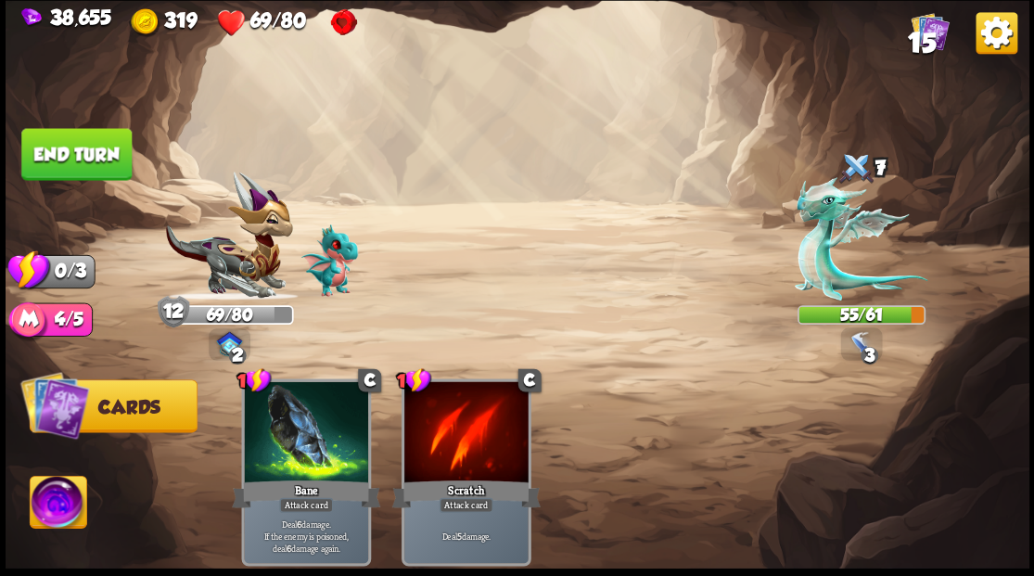
drag, startPoint x: 71, startPoint y: 161, endPoint x: 134, endPoint y: 180, distance: 64.8
click at [75, 161] on button "End turn" at bounding box center [76, 154] width 110 height 52
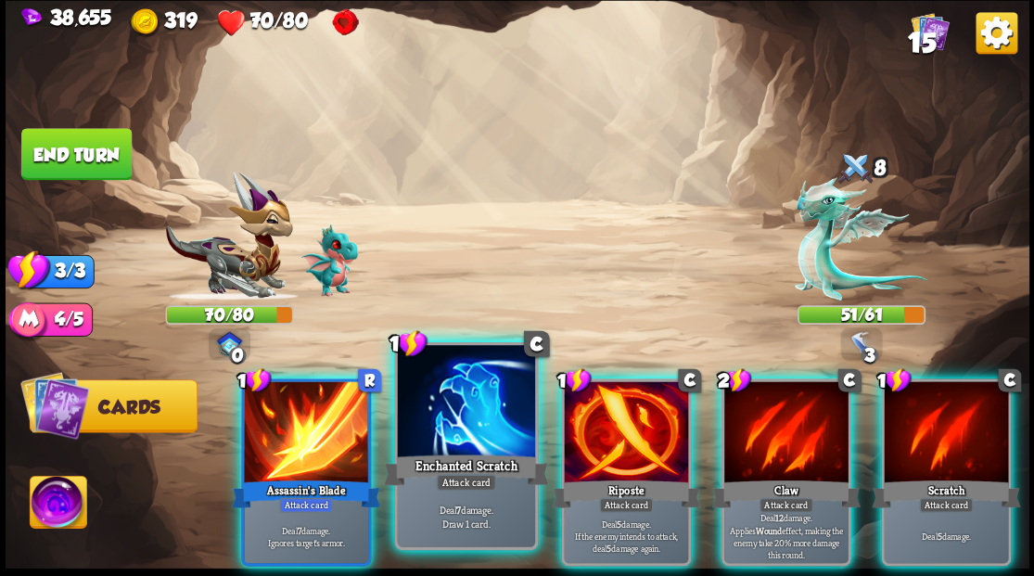
click at [480, 430] on div at bounding box center [465, 403] width 137 height 116
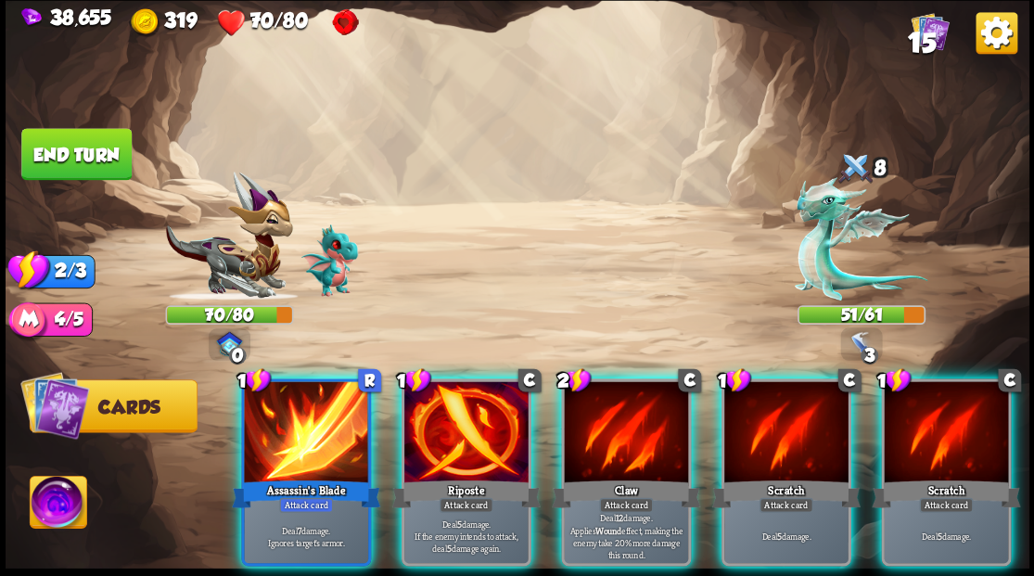
click at [472, 432] on div at bounding box center [466, 433] width 124 height 105
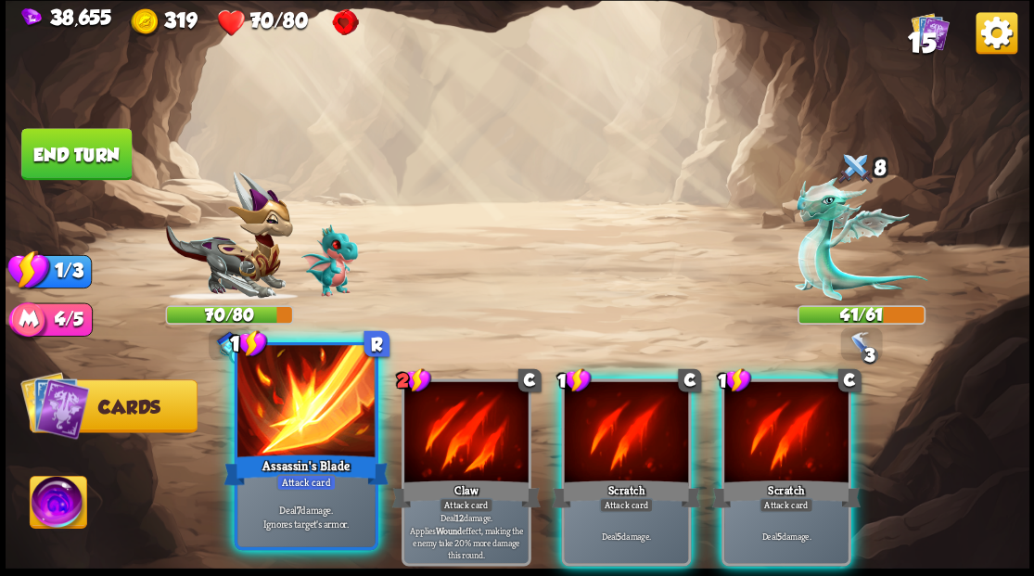
click at [302, 432] on div at bounding box center [305, 403] width 137 height 116
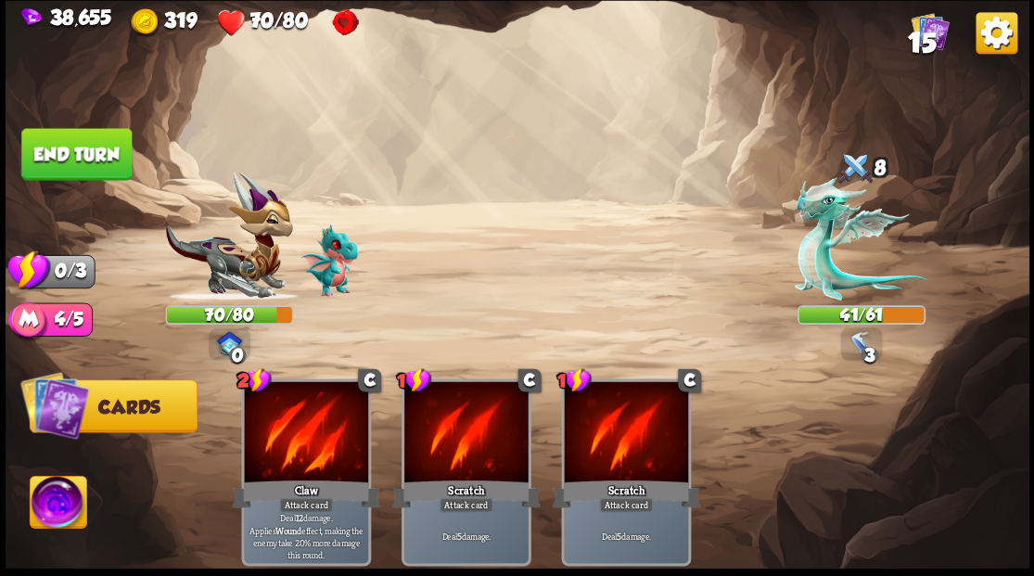
click at [98, 147] on button "End turn" at bounding box center [76, 154] width 110 height 52
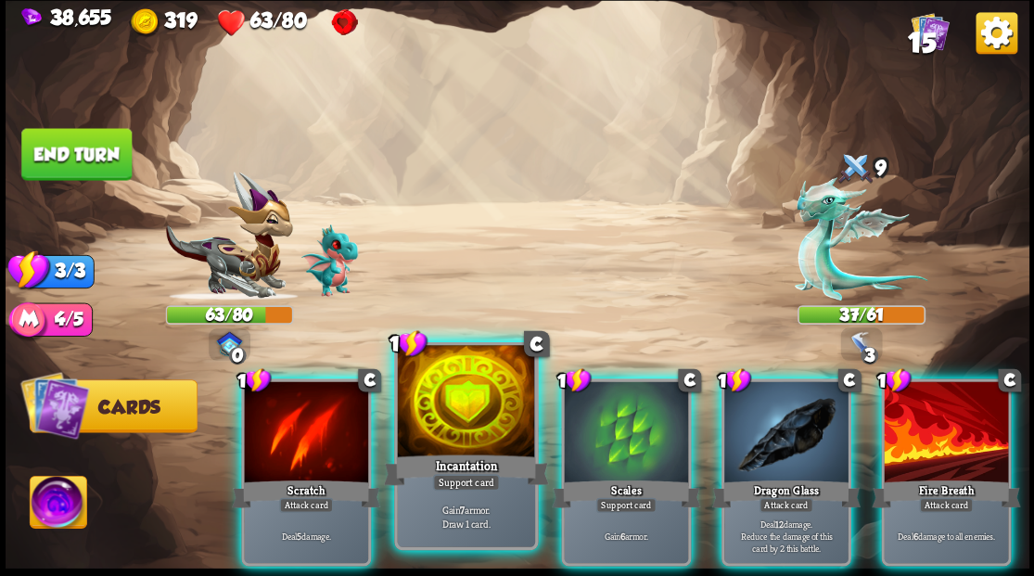
click at [468, 447] on div at bounding box center [465, 403] width 137 height 116
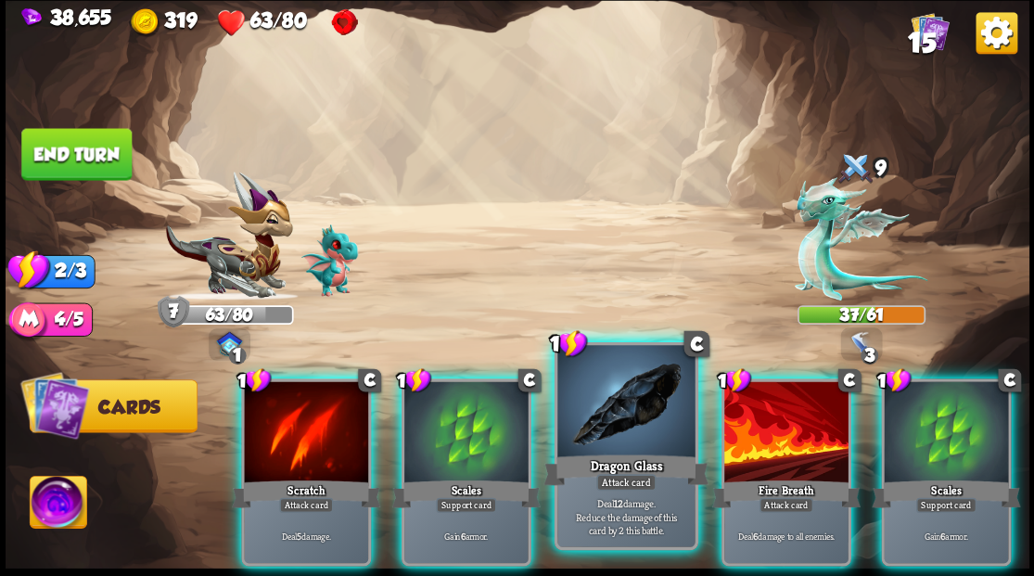
click at [620, 453] on div "Dragon Glass" at bounding box center [625, 469] width 165 height 37
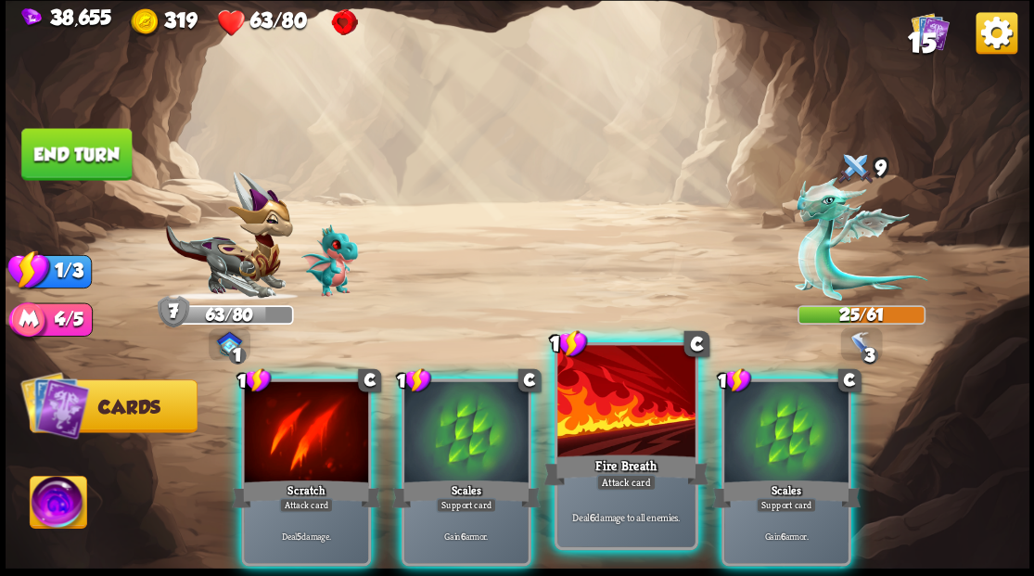
click at [616, 452] on div "Fire Breath" at bounding box center [625, 469] width 165 height 37
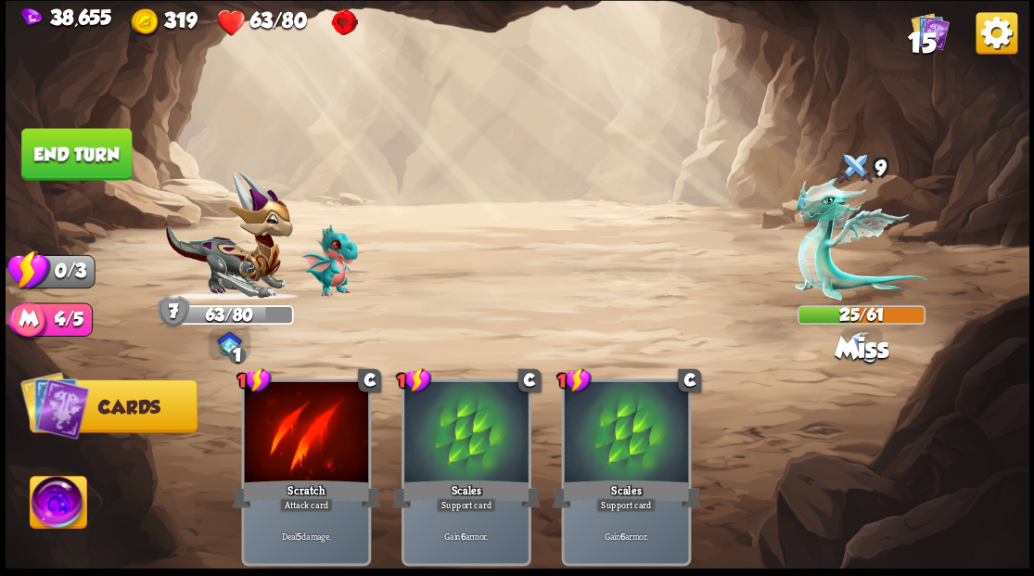
drag, startPoint x: 61, startPoint y: 159, endPoint x: 100, endPoint y: 166, distance: 39.7
click at [65, 159] on button "End turn" at bounding box center [76, 154] width 110 height 52
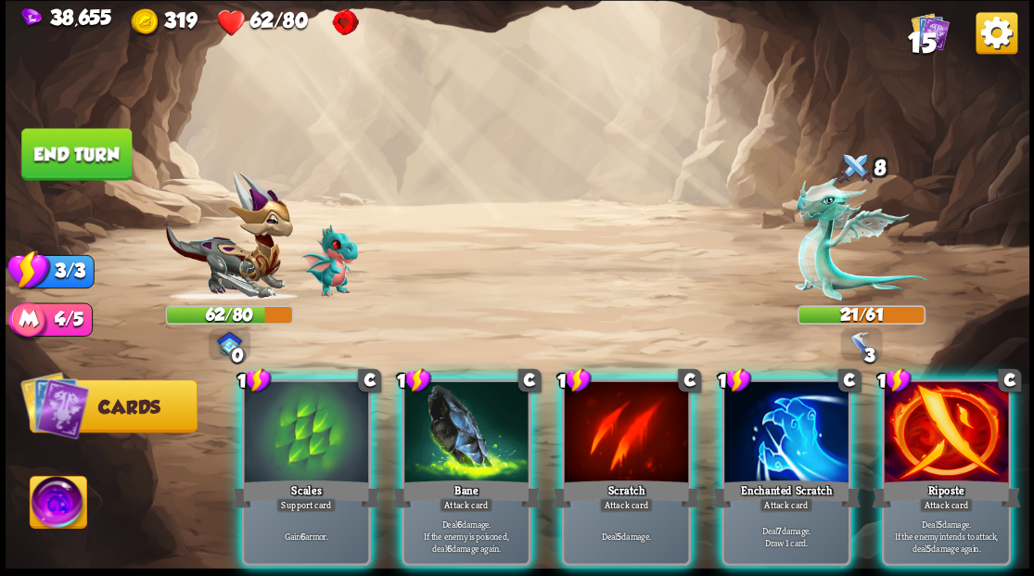
click at [293, 477] on div "Scales" at bounding box center [306, 493] width 148 height 33
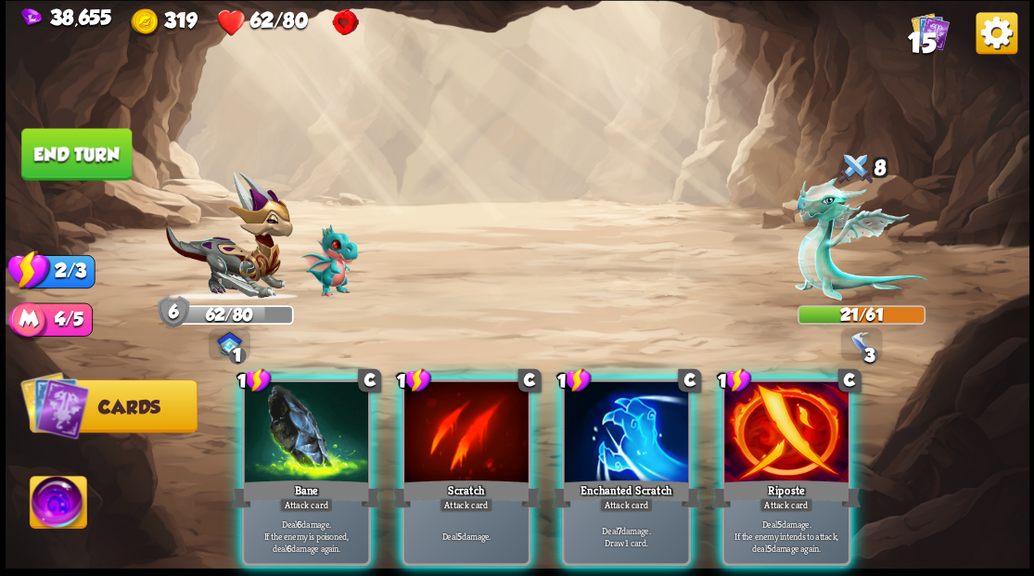
click at [772, 406] on div at bounding box center [786, 433] width 124 height 105
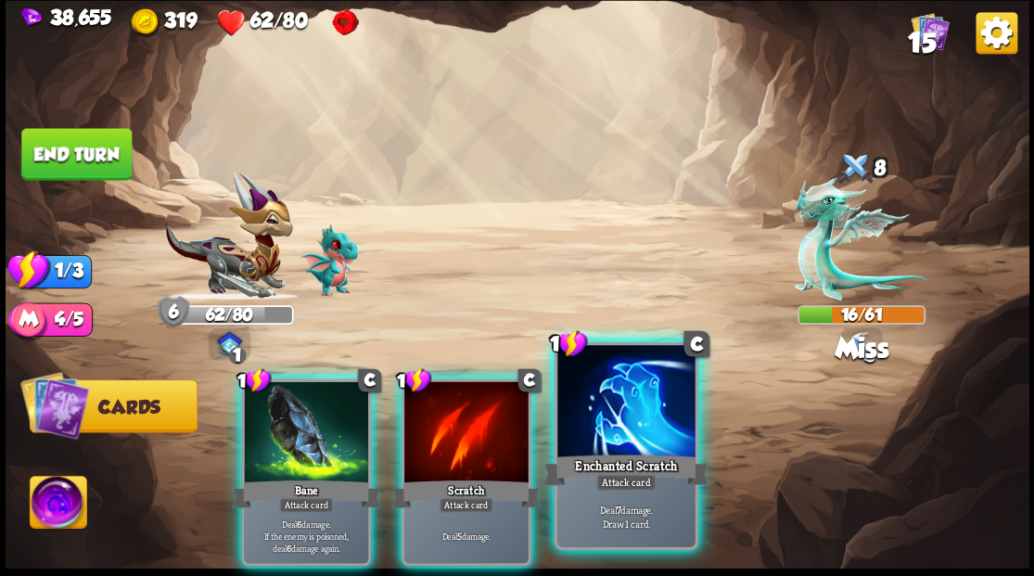
click at [616, 415] on div at bounding box center [625, 403] width 137 height 116
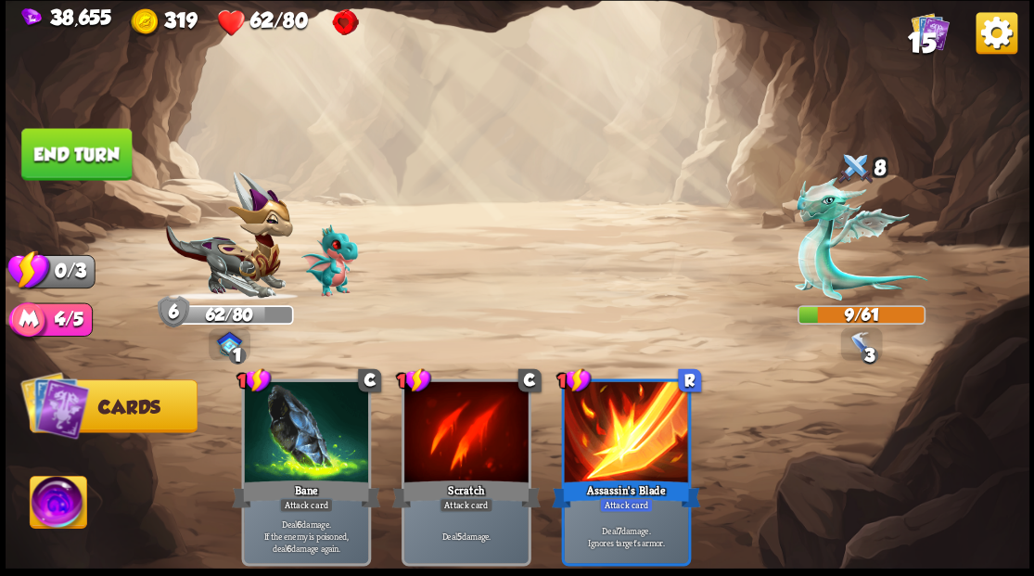
click at [74, 158] on button "End turn" at bounding box center [76, 154] width 110 height 52
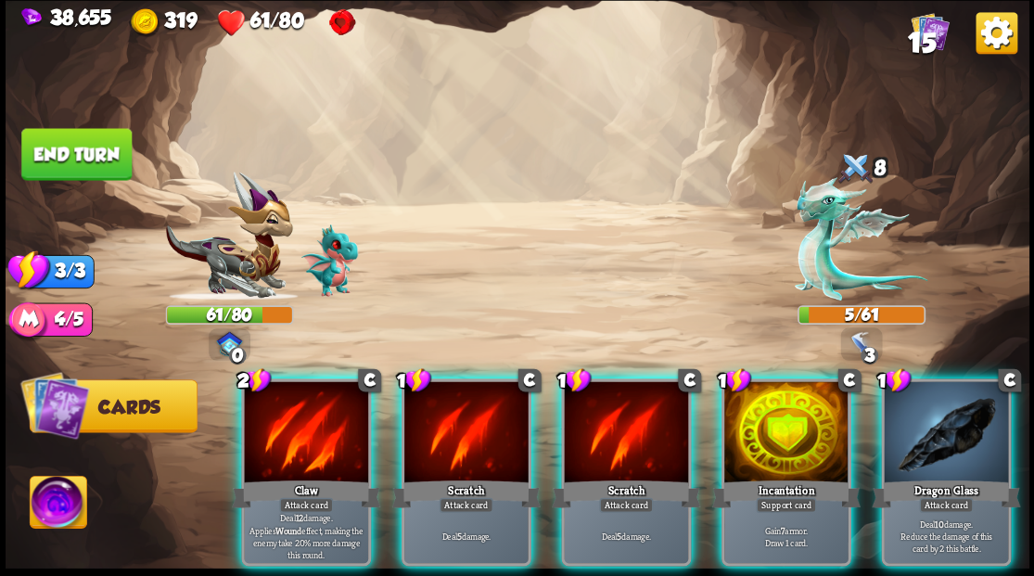
drag, startPoint x: 281, startPoint y: 446, endPoint x: 393, endPoint y: 341, distance: 153.5
click at [289, 438] on div at bounding box center [306, 433] width 124 height 105
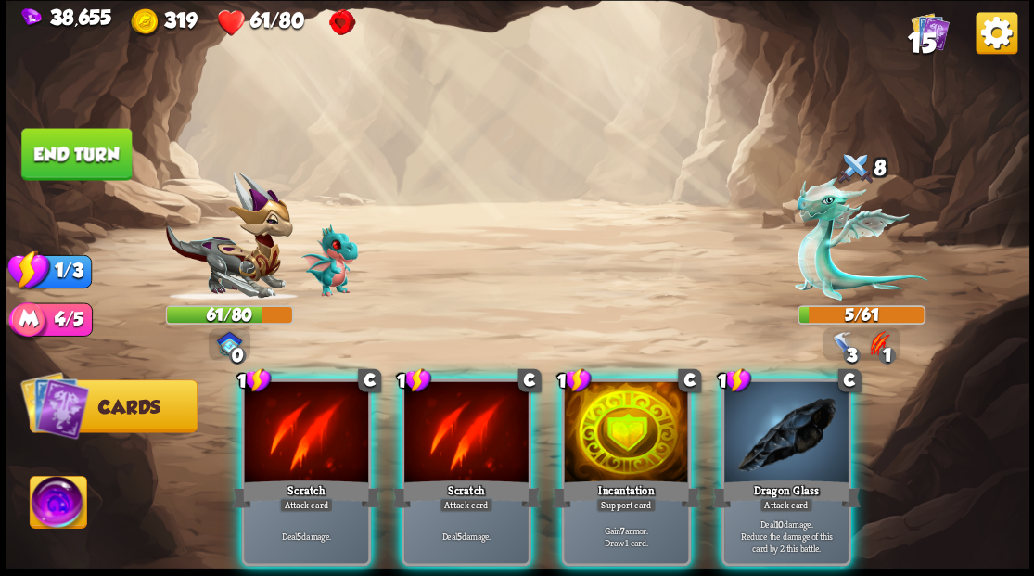
drag, startPoint x: 755, startPoint y: 436, endPoint x: 750, endPoint y: 387, distance: 49.4
click at [755, 422] on div at bounding box center [786, 433] width 124 height 105
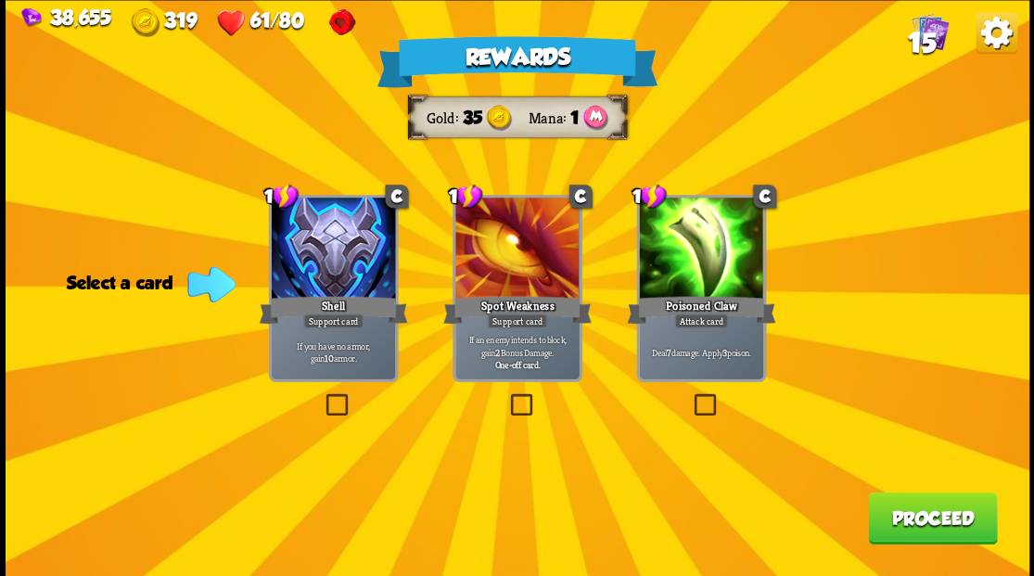
drag, startPoint x: 700, startPoint y: 399, endPoint x: 716, endPoint y: 406, distance: 17.4
click at [690, 396] on label at bounding box center [690, 396] width 0 height 0
click at [0, 0] on input "checkbox" at bounding box center [0, 0] width 0 height 0
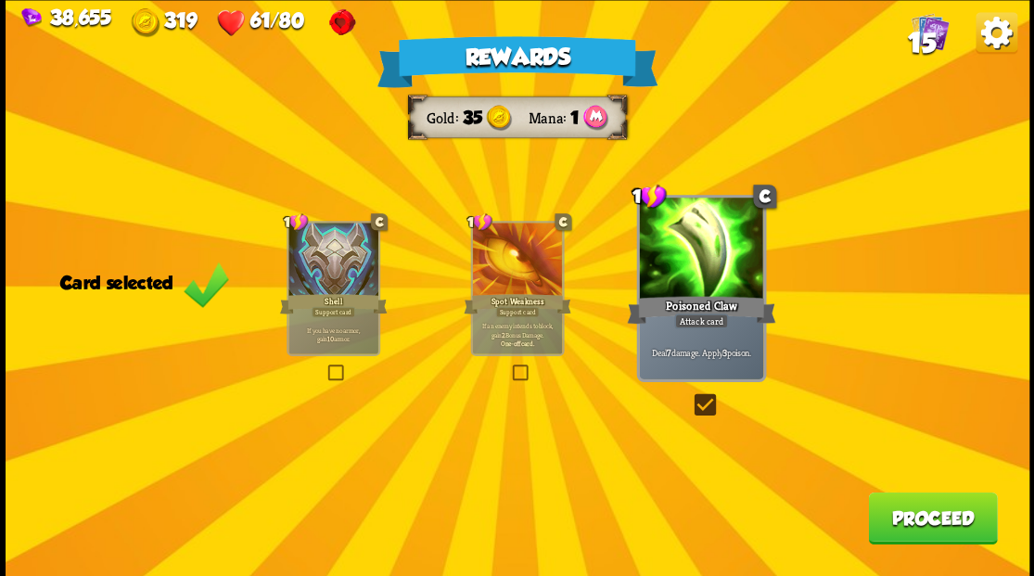
click at [890, 517] on button "Proceed" at bounding box center [932, 518] width 129 height 52
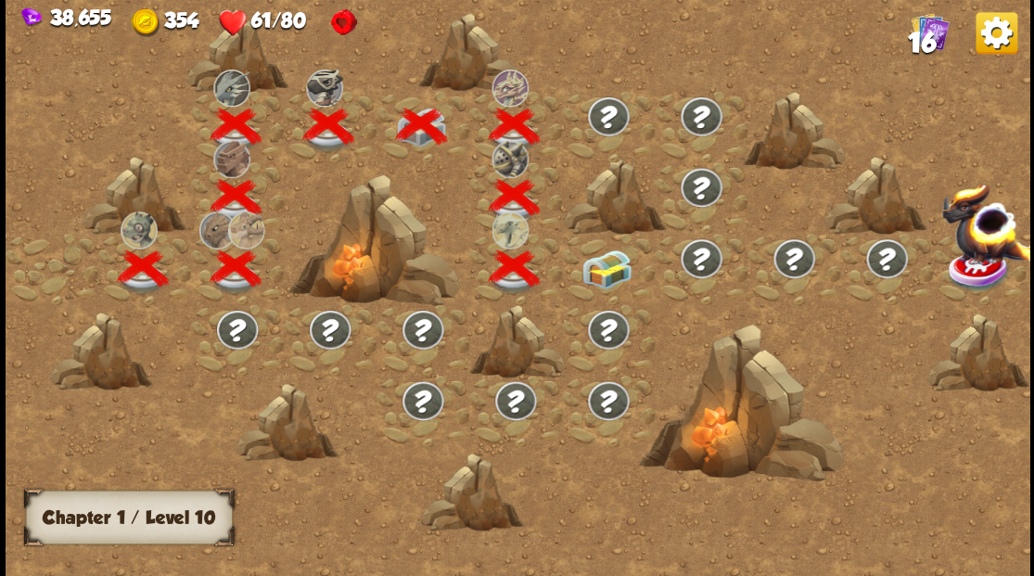
click at [608, 267] on img at bounding box center [606, 268] width 51 height 39
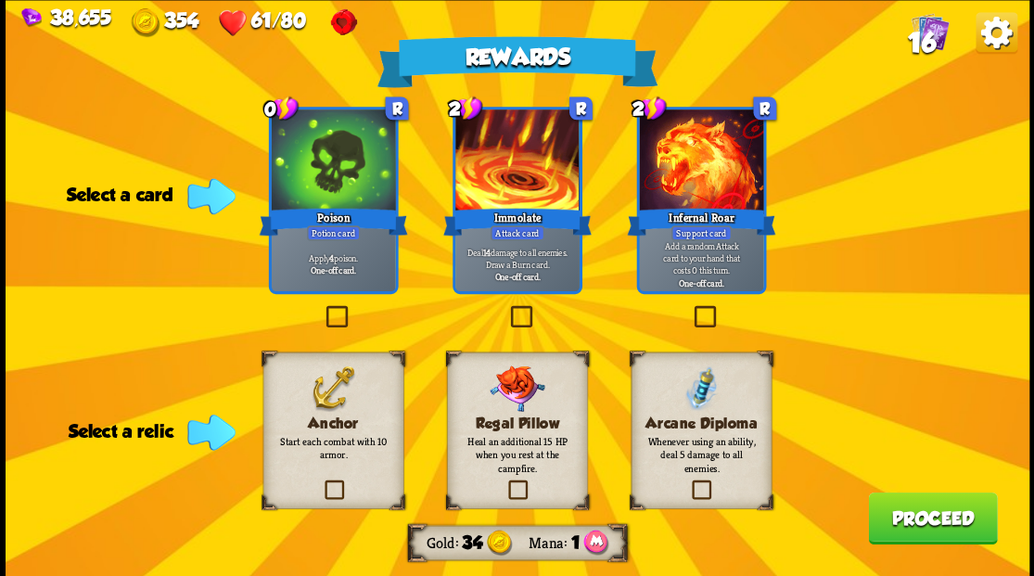
click at [319, 491] on div "Anchor Start each combat with 10 armor." at bounding box center [332, 429] width 141 height 157
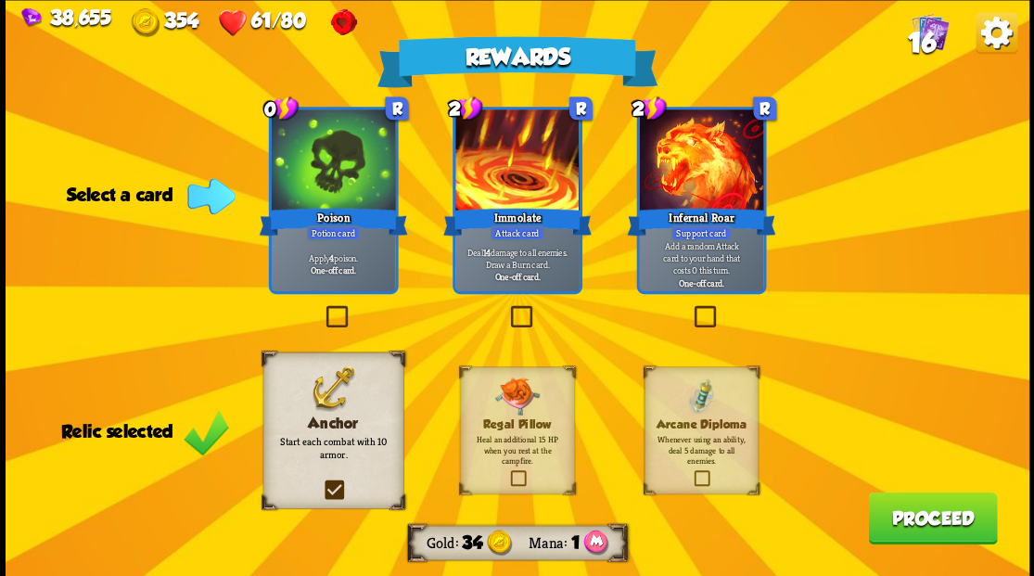
click at [327, 299] on div "Rewards Gold 34 Mana 1 Select a card 0 R Poison Potion card Apply 4 poison. One…" at bounding box center [518, 288] width 1024 height 576
click at [322, 308] on label at bounding box center [322, 308] width 0 height 0
click at [0, 0] on input "checkbox" at bounding box center [0, 0] width 0 height 0
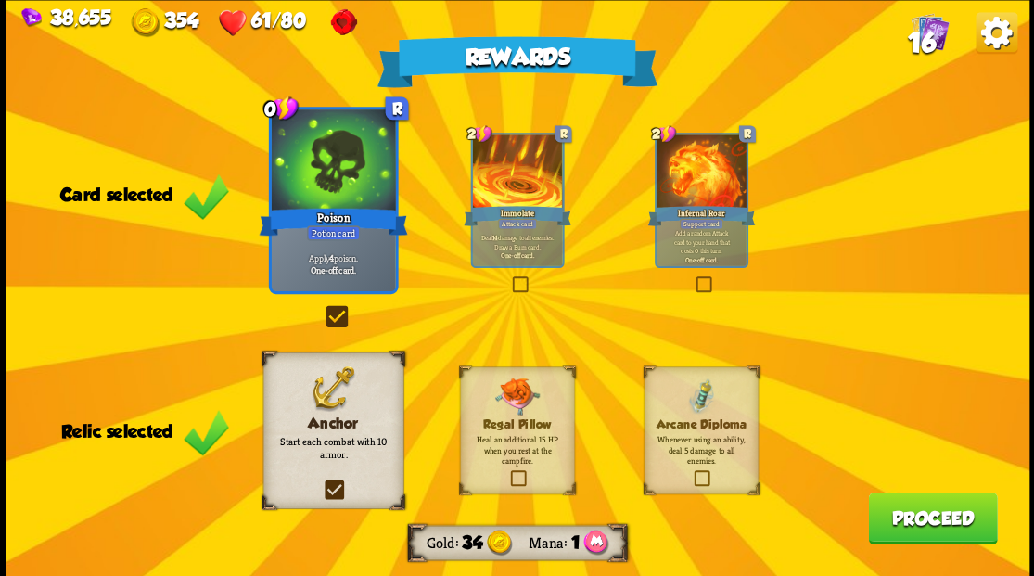
click at [914, 517] on button "Proceed" at bounding box center [932, 518] width 129 height 52
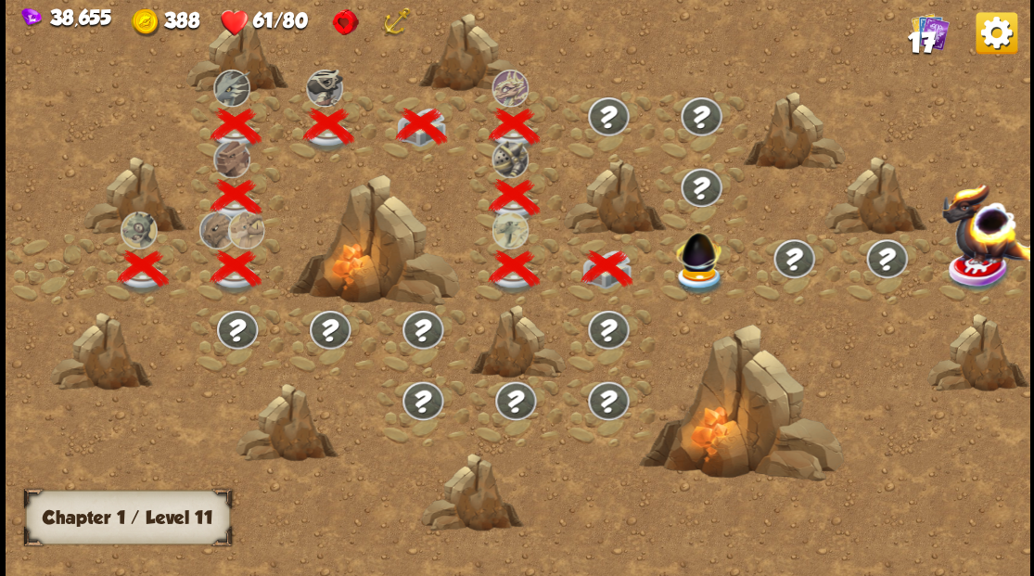
scroll to position [0, 282]
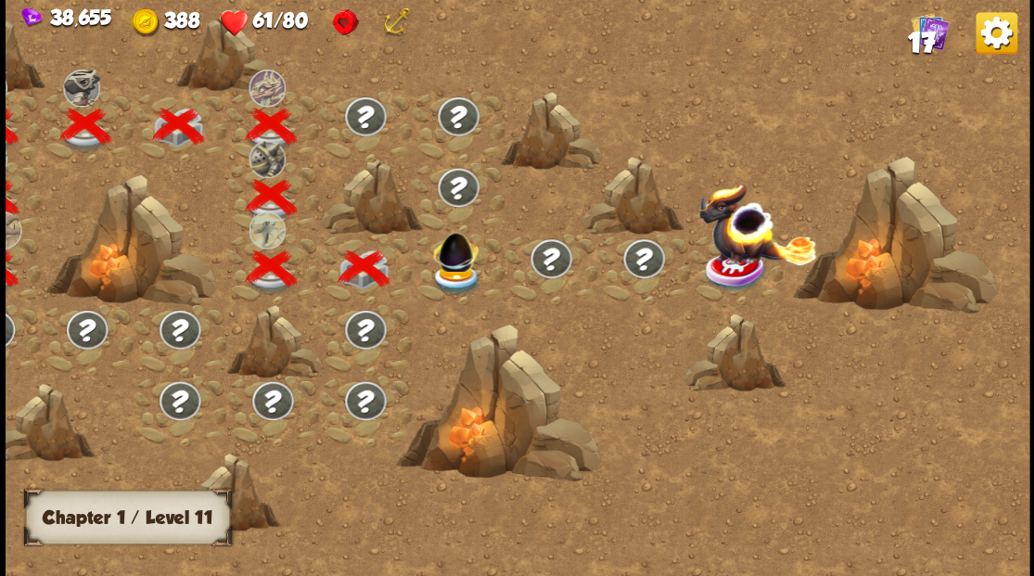
click at [454, 253] on img at bounding box center [455, 249] width 55 height 51
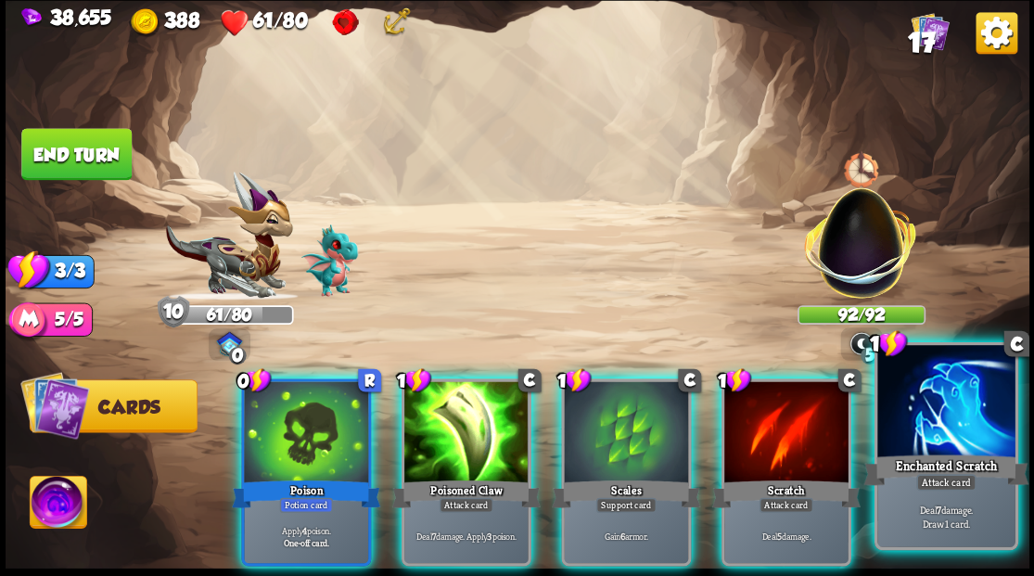
click at [959, 428] on div at bounding box center [945, 403] width 137 height 116
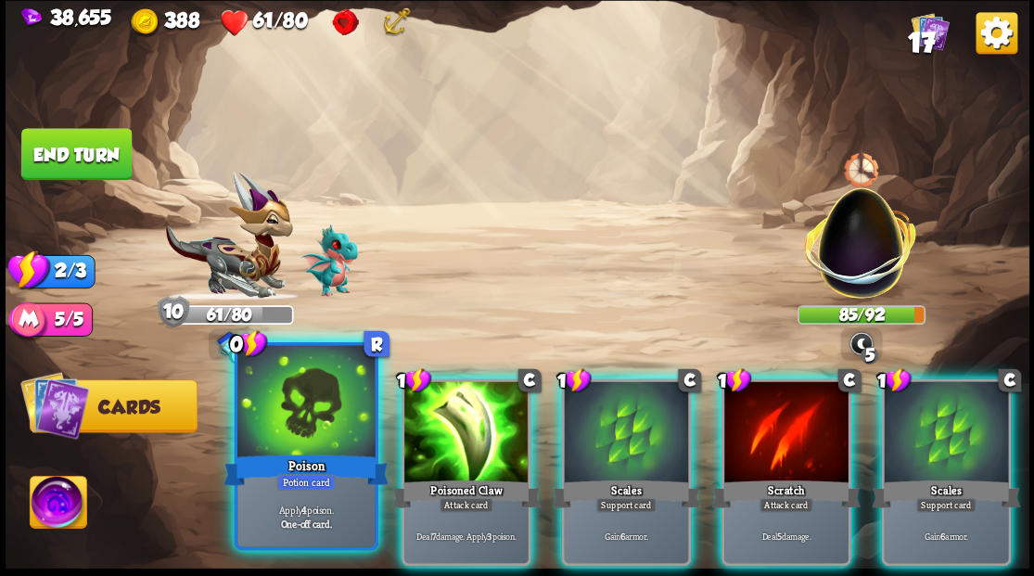
click at [304, 406] on div at bounding box center [305, 403] width 137 height 116
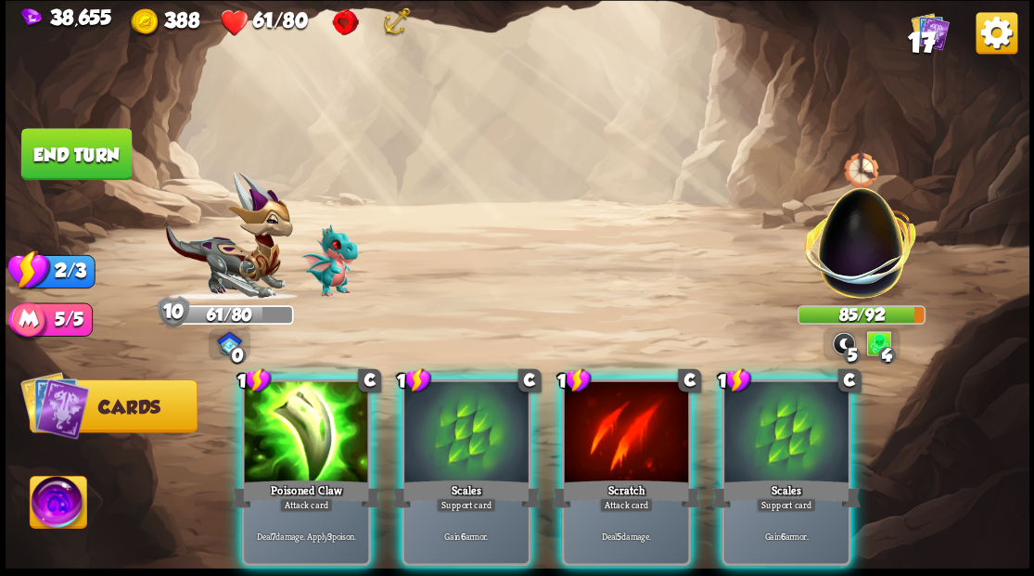
drag, startPoint x: 299, startPoint y: 400, endPoint x: 475, endPoint y: 347, distance: 184.0
click at [330, 381] on div at bounding box center [306, 433] width 124 height 105
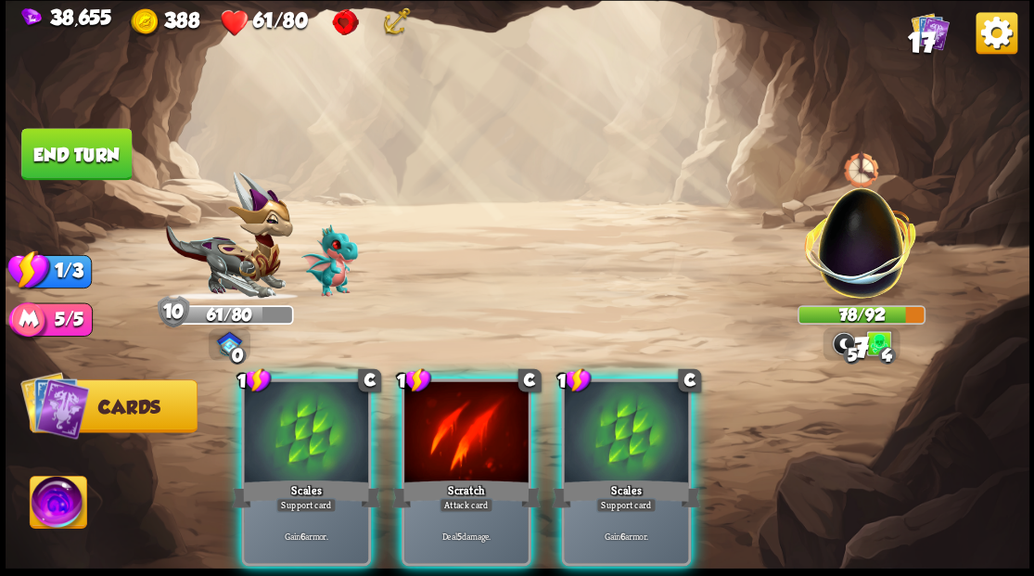
drag, startPoint x: 454, startPoint y: 425, endPoint x: 472, endPoint y: 304, distance: 121.8
click at [454, 421] on div at bounding box center [466, 433] width 124 height 105
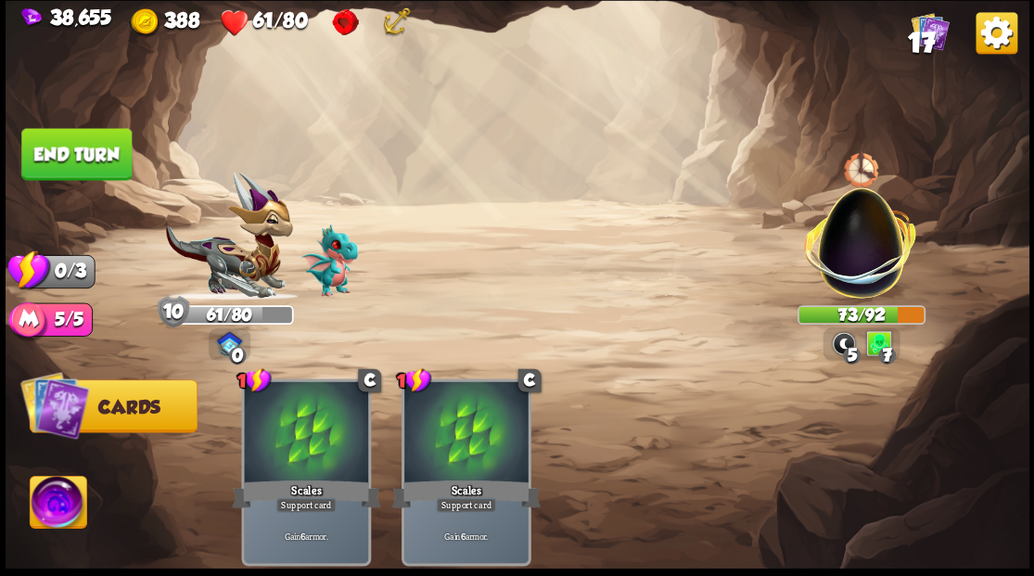
click at [67, 159] on button "End turn" at bounding box center [76, 154] width 110 height 52
